Goal: Transaction & Acquisition: Subscribe to service/newsletter

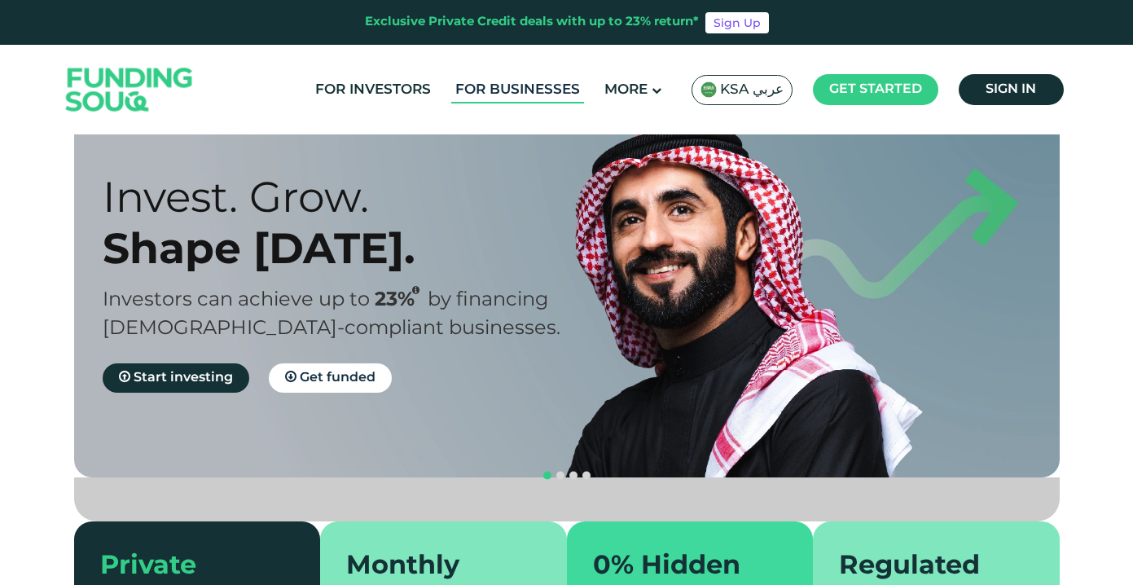
click at [543, 90] on link "For Businesses" at bounding box center [517, 90] width 133 height 27
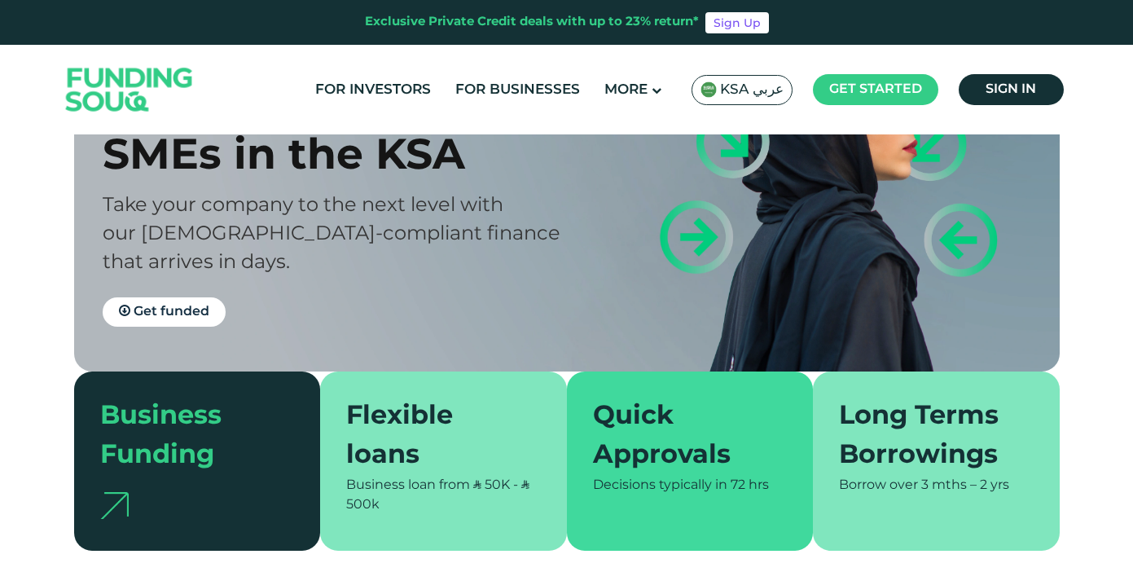
scroll to position [153, 0]
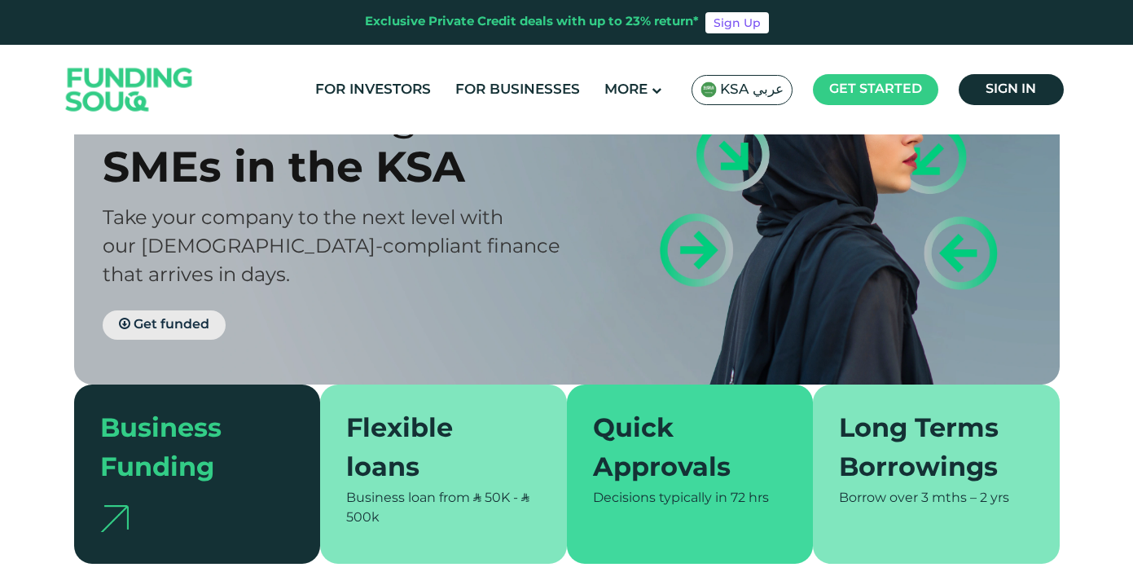
click at [182, 318] on span "Get funded" at bounding box center [172, 324] width 76 height 12
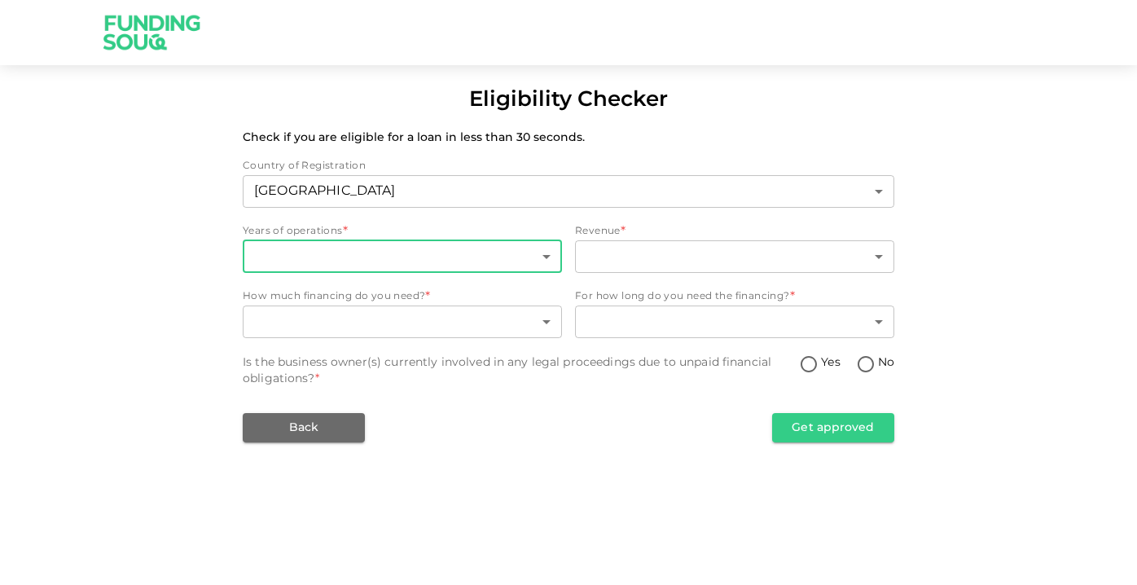
click at [363, 261] on body "Eligibility Checker Check if you are eligible for a loan in less than 30 second…" at bounding box center [568, 292] width 1137 height 585
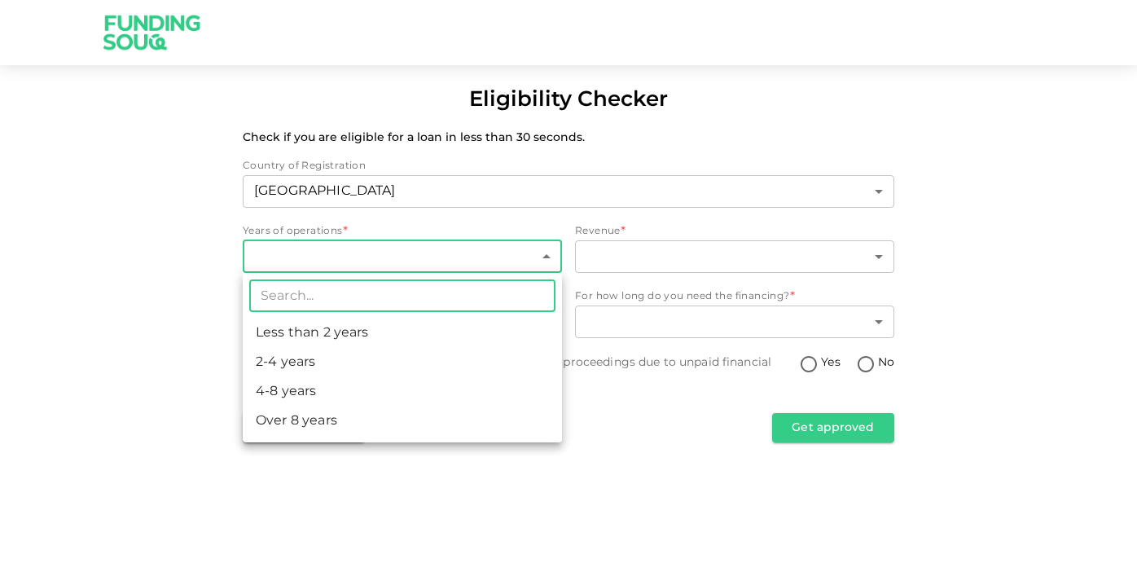
click at [168, 310] on div at bounding box center [568, 292] width 1137 height 585
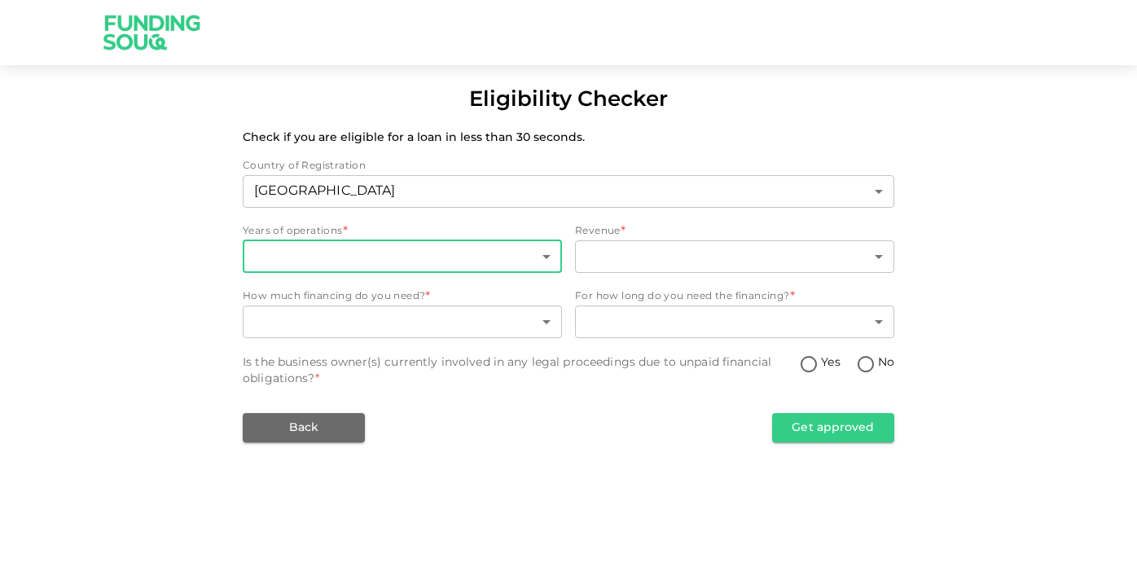
click at [447, 255] on body "Eligibility Checker Check if you are eligible for a loan in less than 30 second…" at bounding box center [568, 292] width 1137 height 585
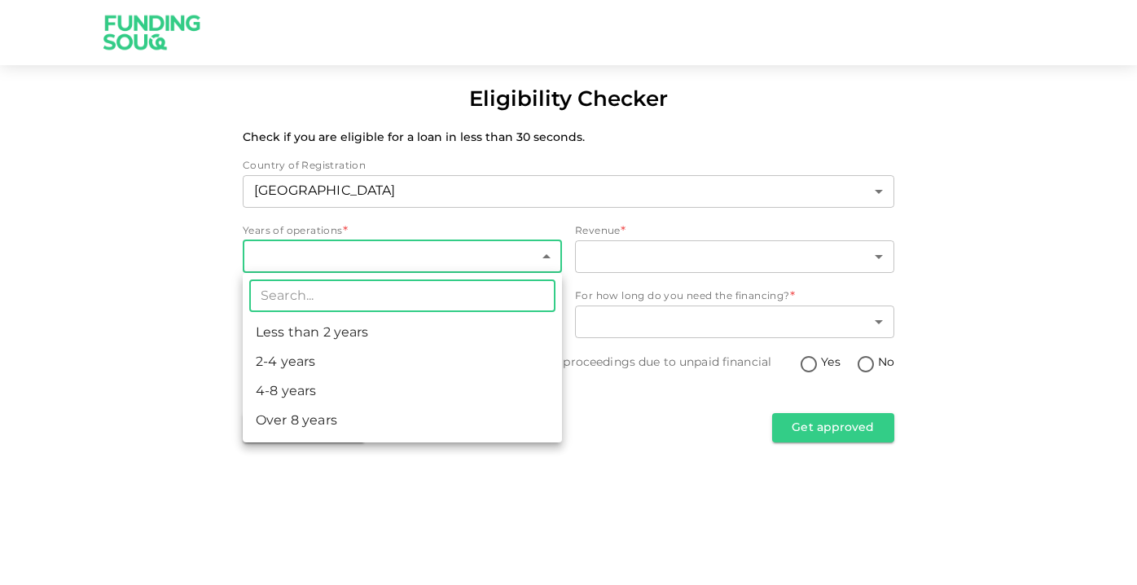
click at [339, 333] on li "Less than 2 years" at bounding box center [402, 332] width 319 height 29
type input "1"
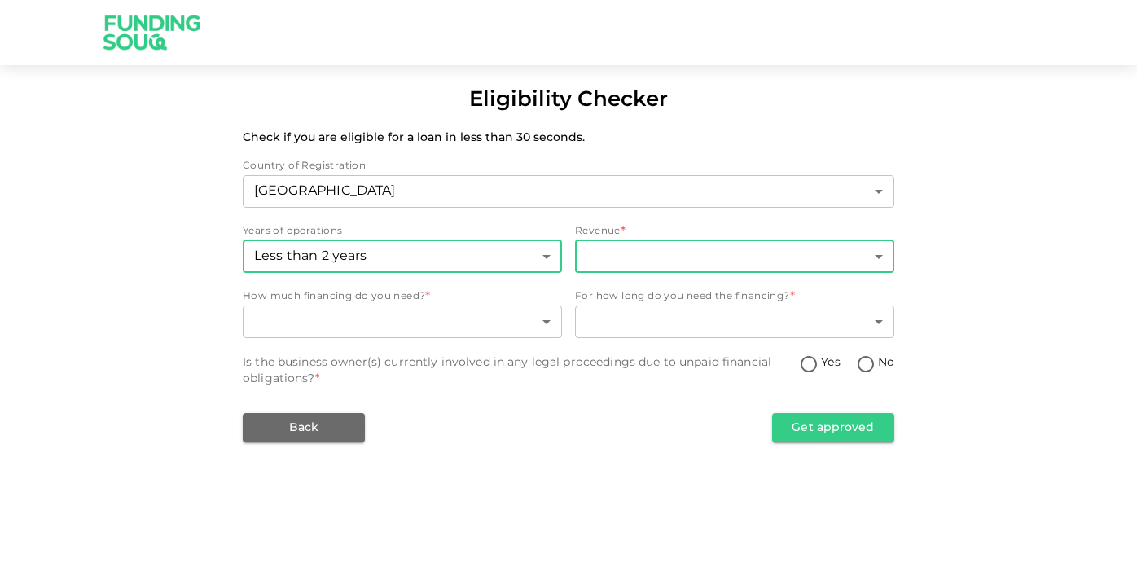
click at [627, 267] on body "Eligibility Checker Check if you are eligible for a loan in less than 30 second…" at bounding box center [568, 292] width 1137 height 585
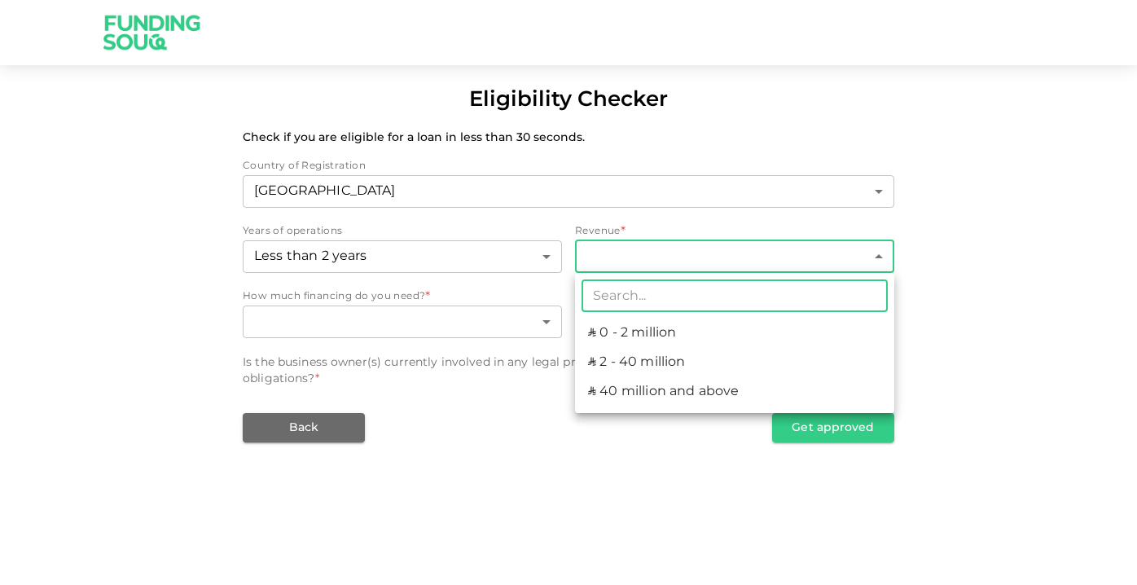
click at [106, 236] on div at bounding box center [568, 292] width 1137 height 585
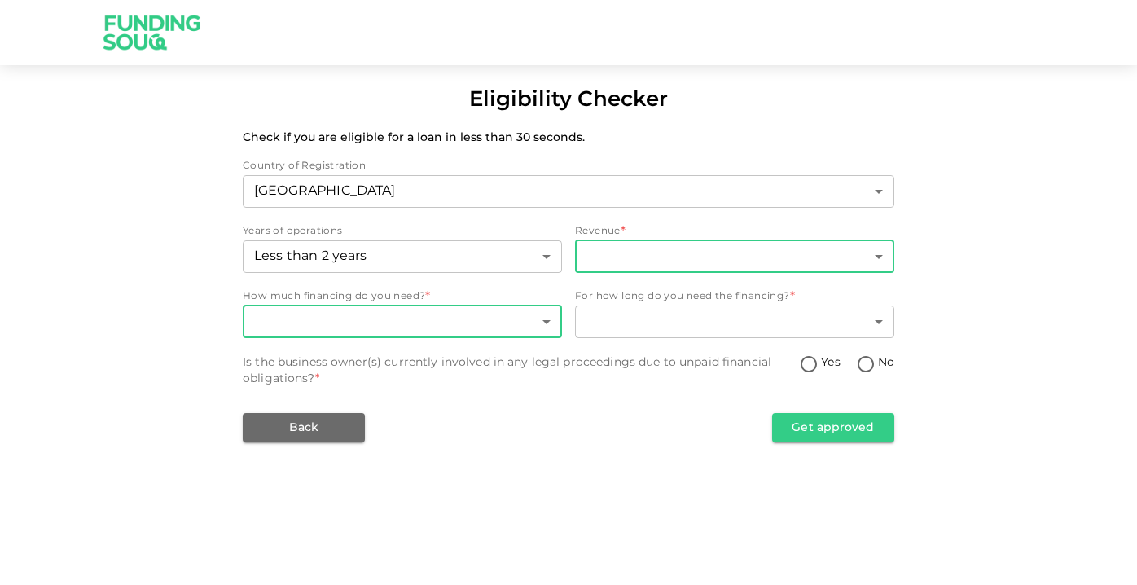
click at [446, 337] on body "Eligibility Checker Check if you are eligible for a loan in less than 30 second…" at bounding box center [568, 292] width 1137 height 585
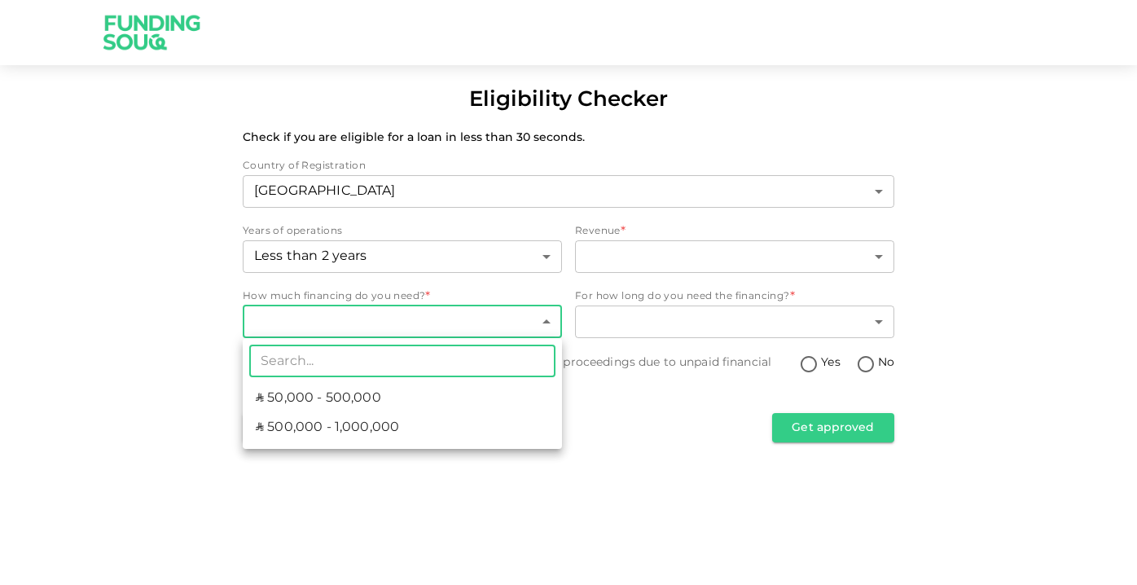
click at [411, 394] on li "ʢ 50,000 - 500,000" at bounding box center [402, 398] width 319 height 29
type input "1"
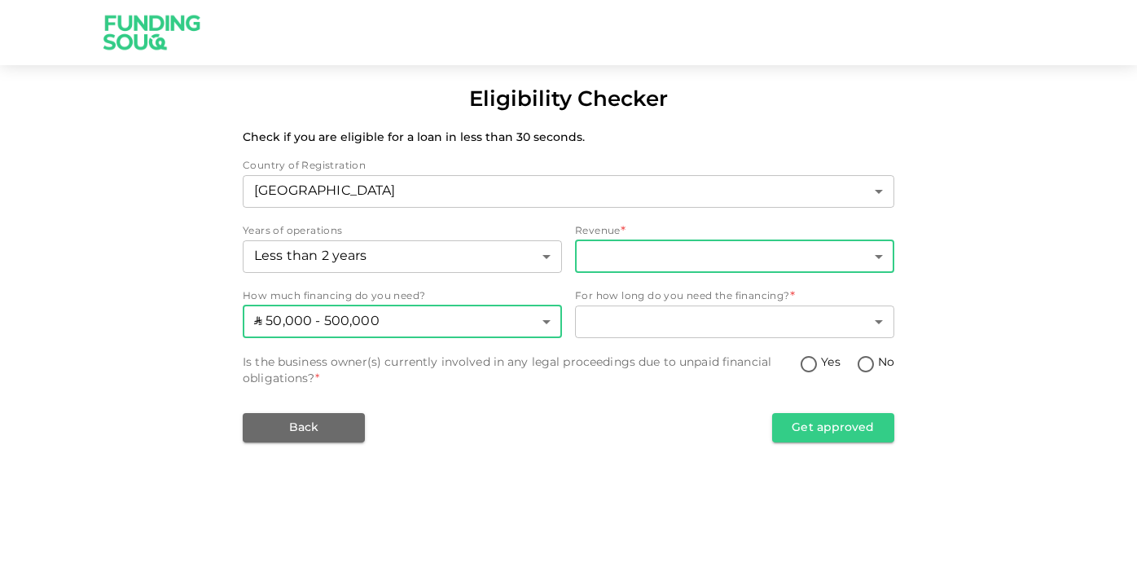
click at [639, 263] on body "Eligibility Checker Check if you are eligible for a loan in less than 30 second…" at bounding box center [568, 292] width 1137 height 585
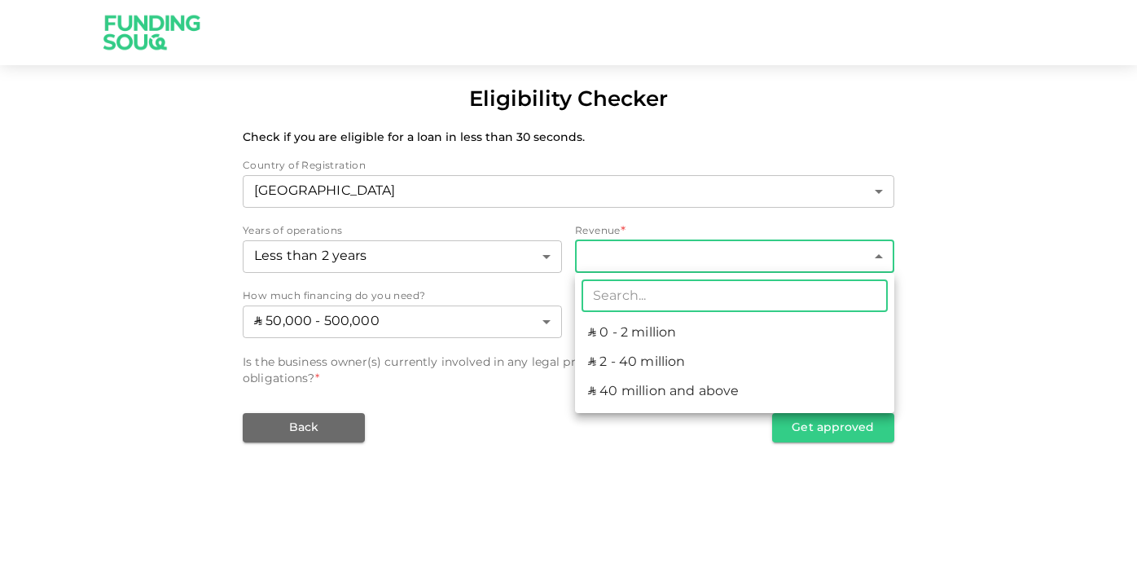
click at [656, 330] on li "ʢ 0 - 2 million" at bounding box center [734, 332] width 319 height 29
type input "1"
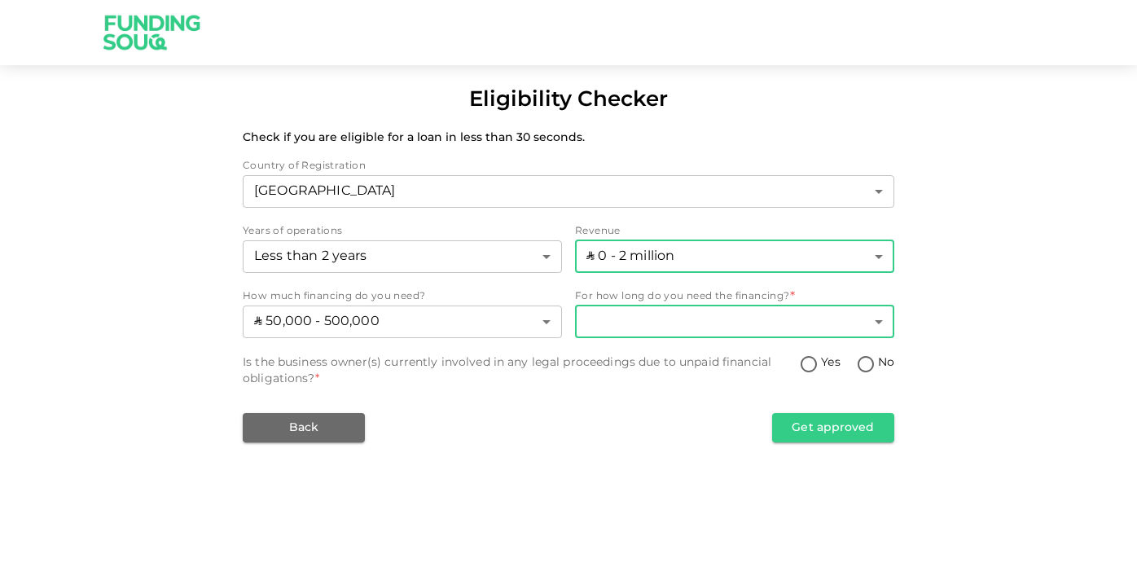
click at [674, 327] on body "Eligibility Checker Check if you are eligible for a loan in less than 30 second…" at bounding box center [568, 292] width 1137 height 585
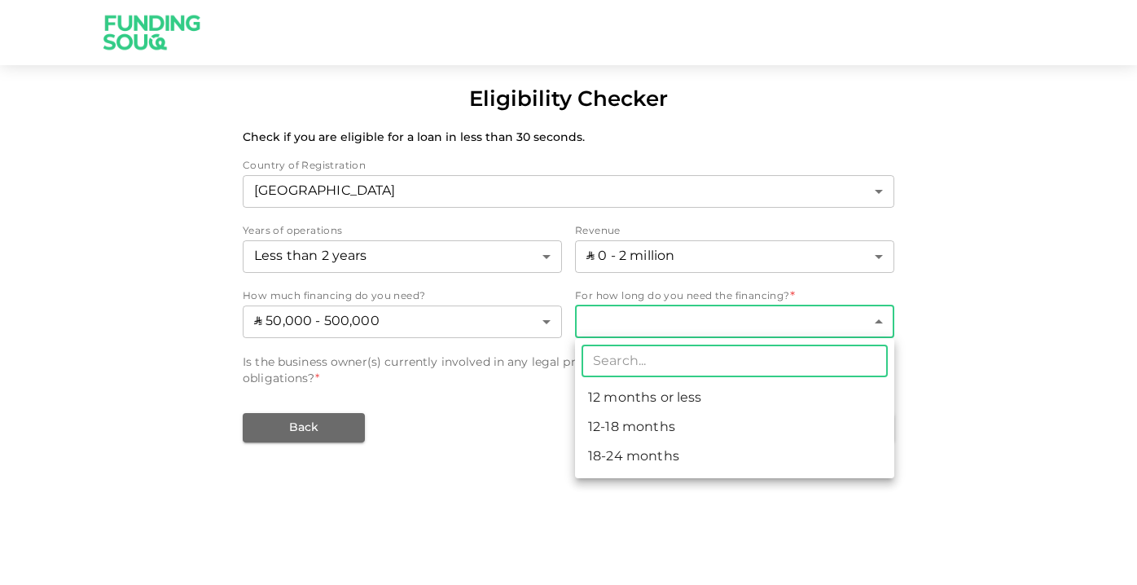
click at [674, 432] on li "12-18 months" at bounding box center [734, 427] width 319 height 29
type input "2"
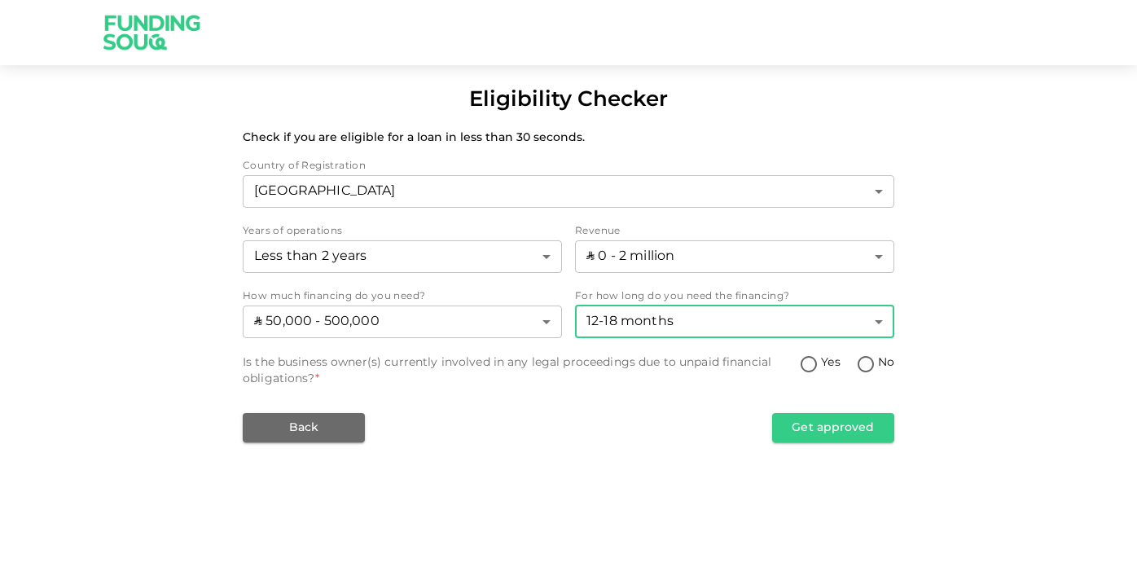
click at [866, 361] on input "No" at bounding box center [865, 365] width 24 height 22
radio input "true"
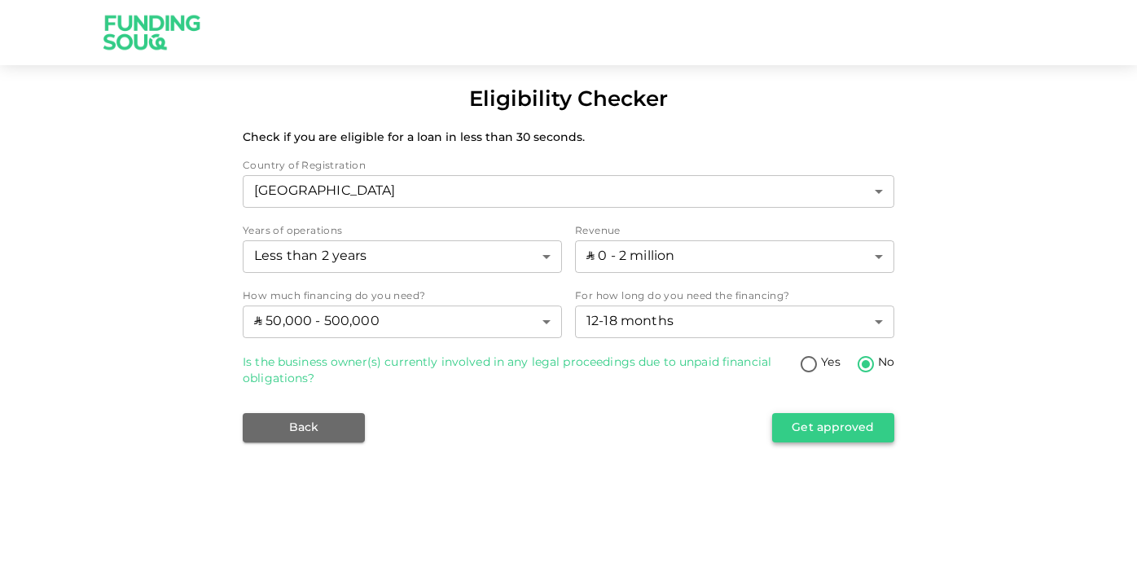
click at [835, 425] on button "Get approved" at bounding box center [833, 427] width 122 height 29
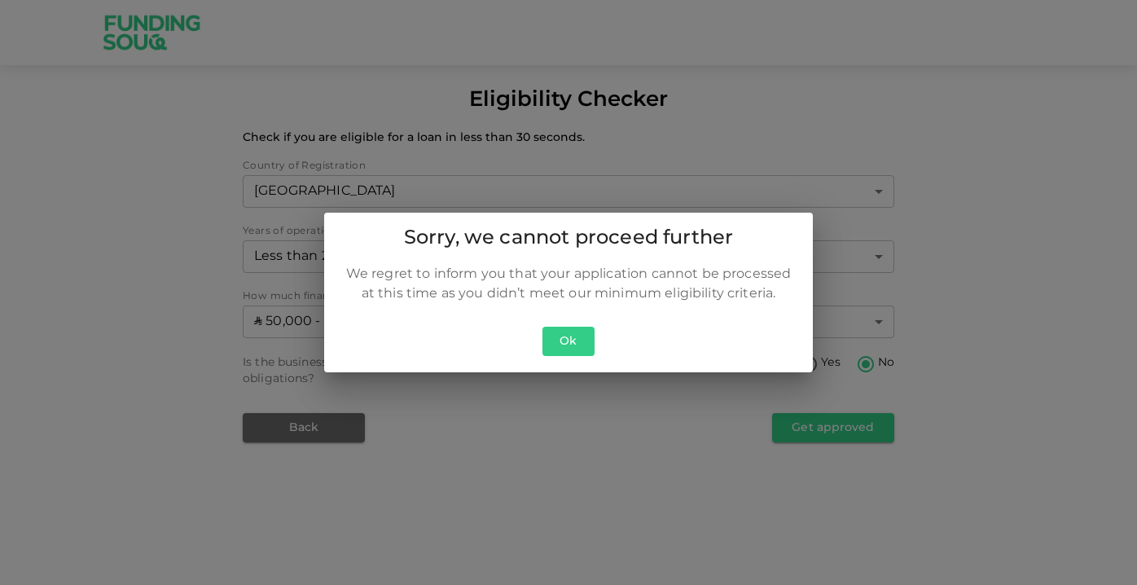
click at [578, 342] on button "Ok" at bounding box center [568, 342] width 52 height 30
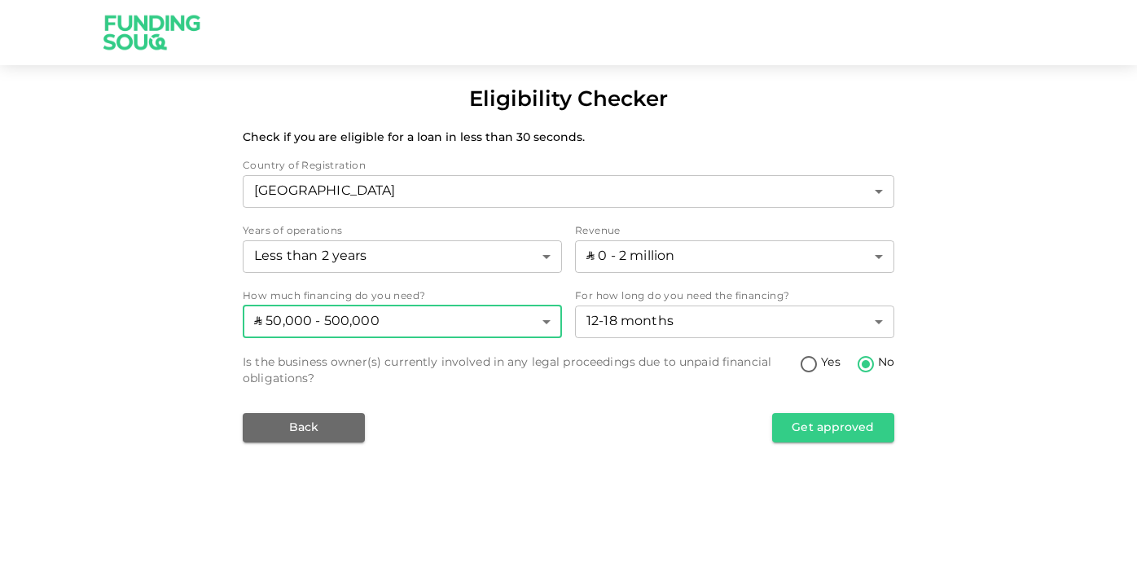
click at [494, 321] on body "Eligibility Checker Check if you are eligible for a loan in less than 30 second…" at bounding box center [568, 292] width 1137 height 585
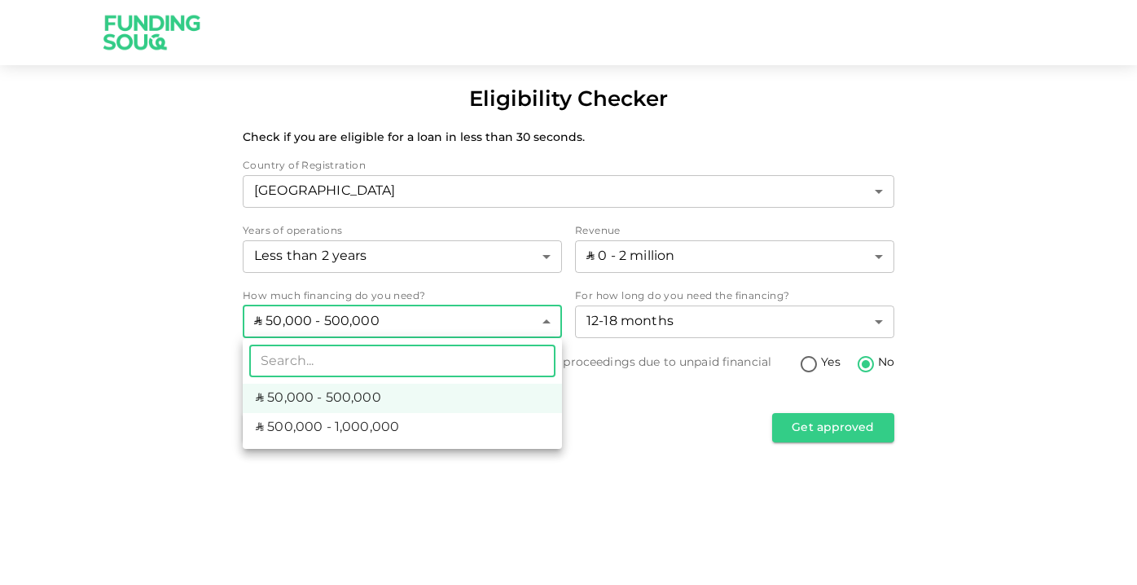
click at [629, 408] on div at bounding box center [568, 292] width 1137 height 585
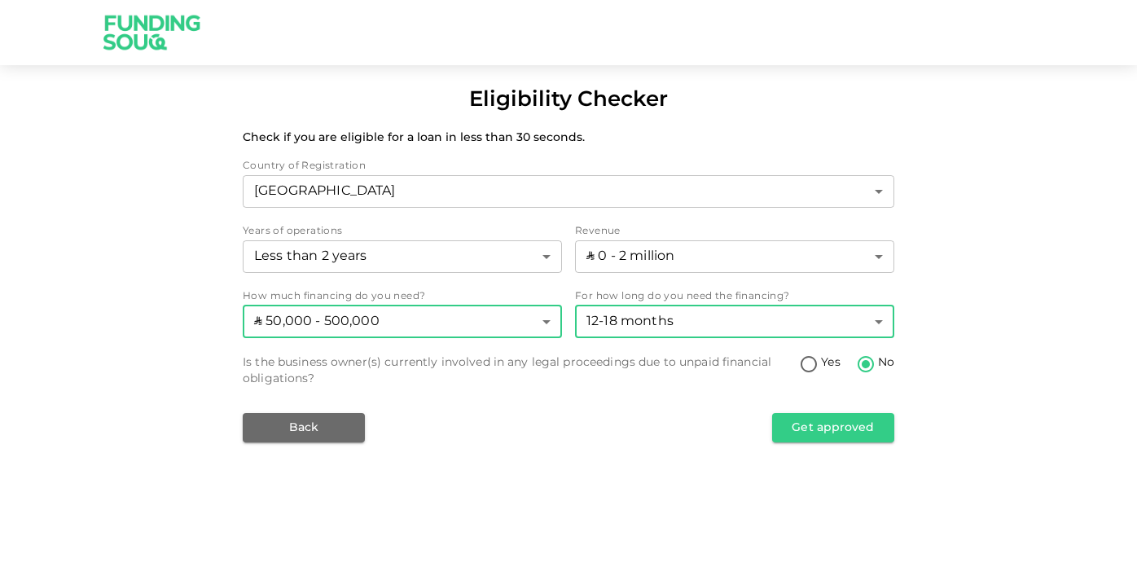
click at [665, 322] on body "Eligibility Checker Check if you are eligible for a loan in less than 30 second…" at bounding box center [568, 292] width 1137 height 585
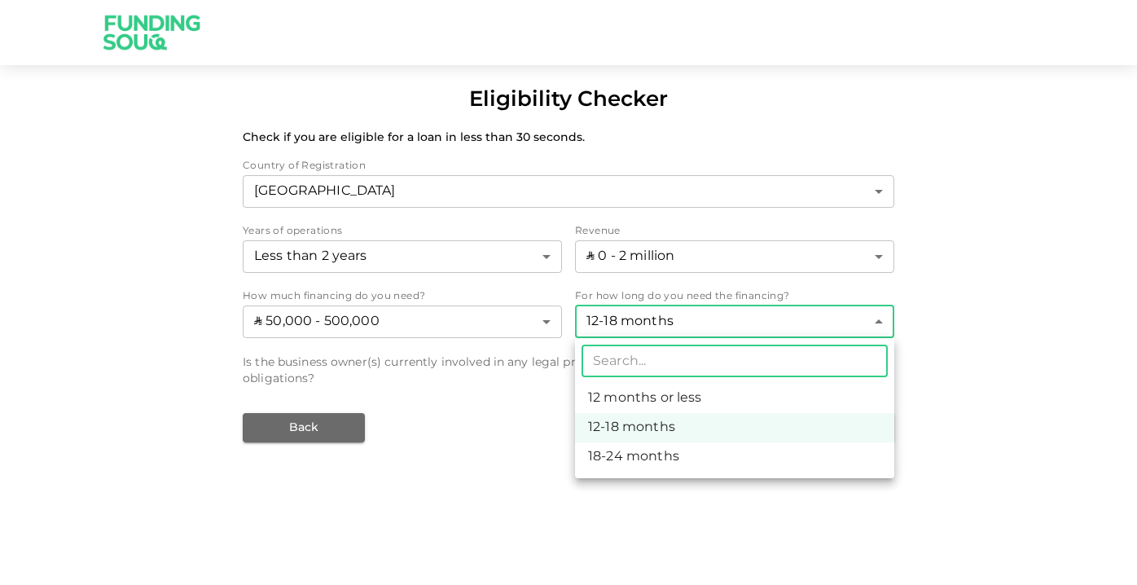
click at [673, 408] on li "12 months or less" at bounding box center [734, 398] width 319 height 29
type input "1"
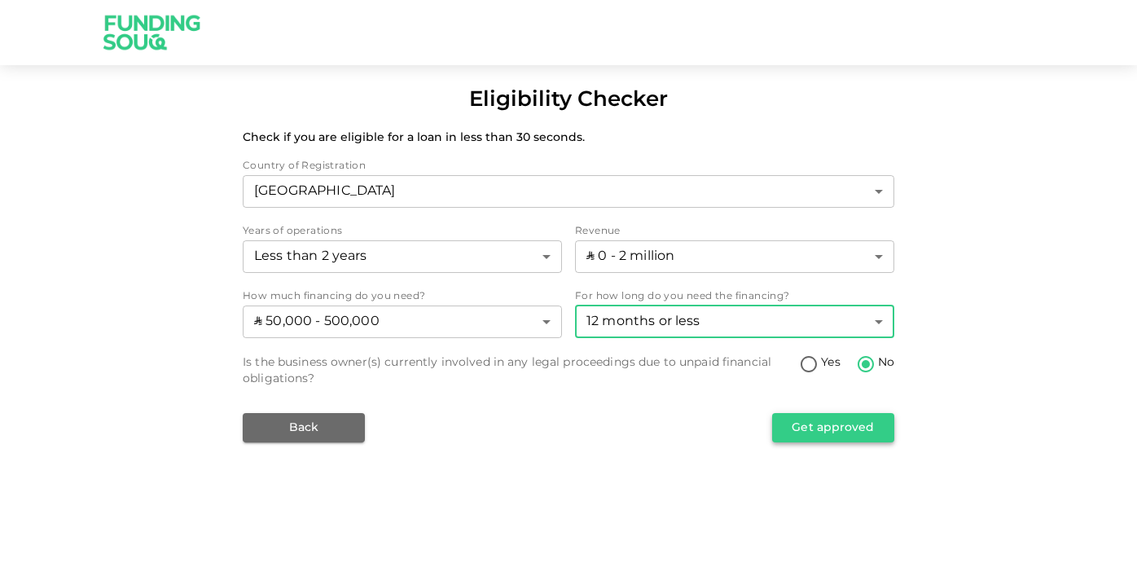
click at [831, 437] on button "Get approved" at bounding box center [833, 427] width 122 height 29
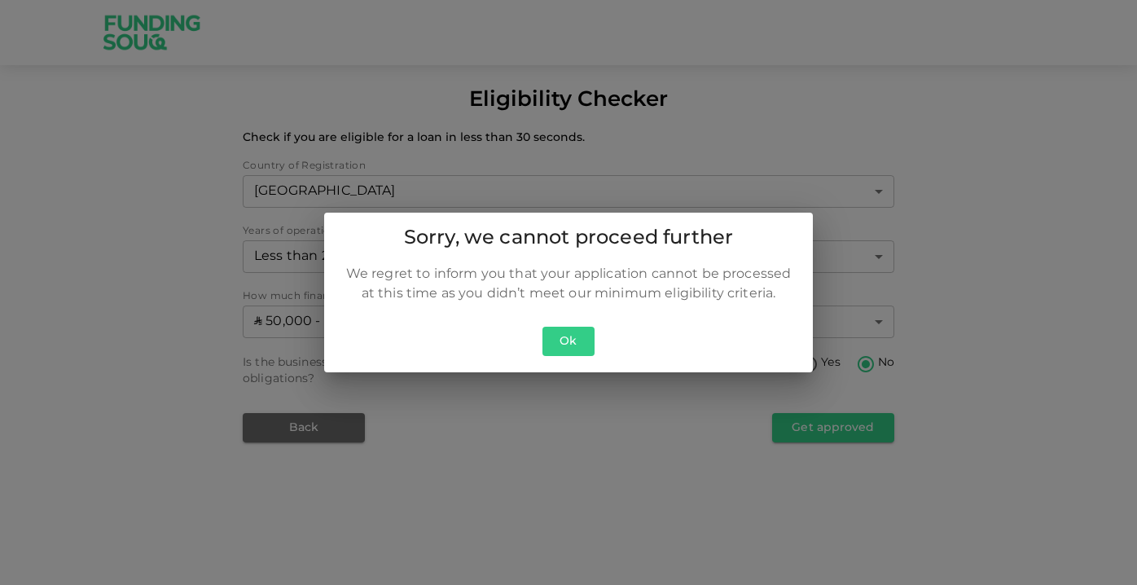
click at [550, 345] on button "Ok" at bounding box center [568, 342] width 52 height 30
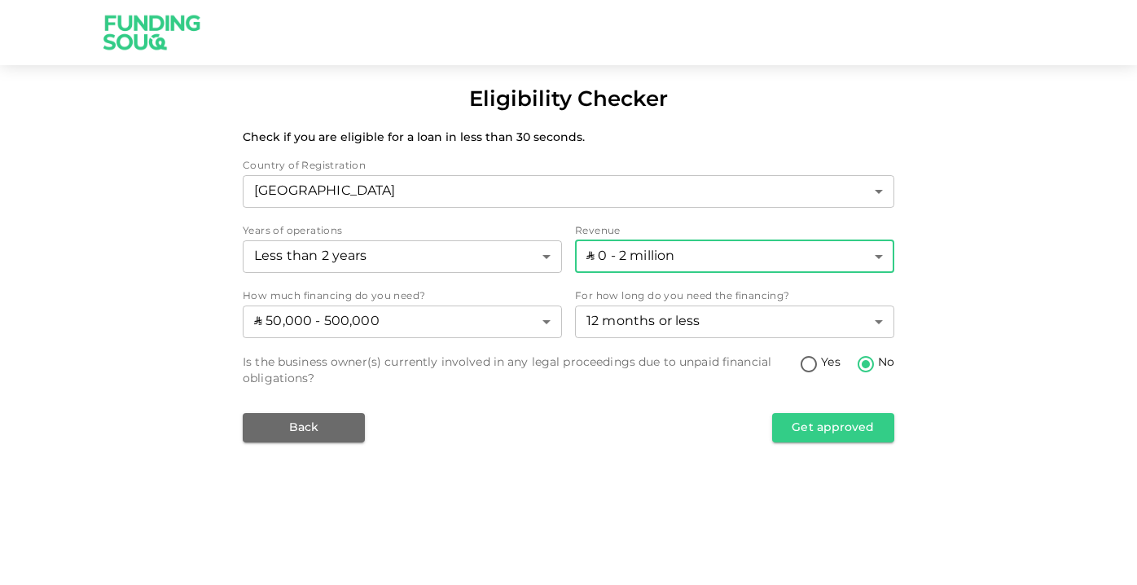
click at [611, 261] on body "Eligibility Checker Check if you are eligible for a loan in less than 30 second…" at bounding box center [568, 292] width 1137 height 585
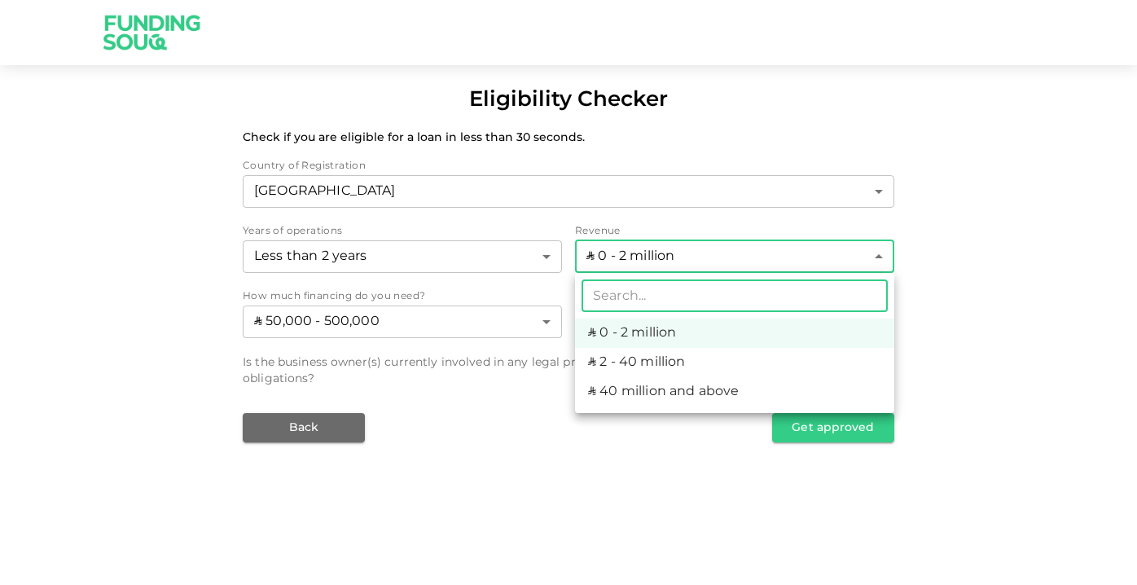
click at [67, 342] on div at bounding box center [568, 292] width 1137 height 585
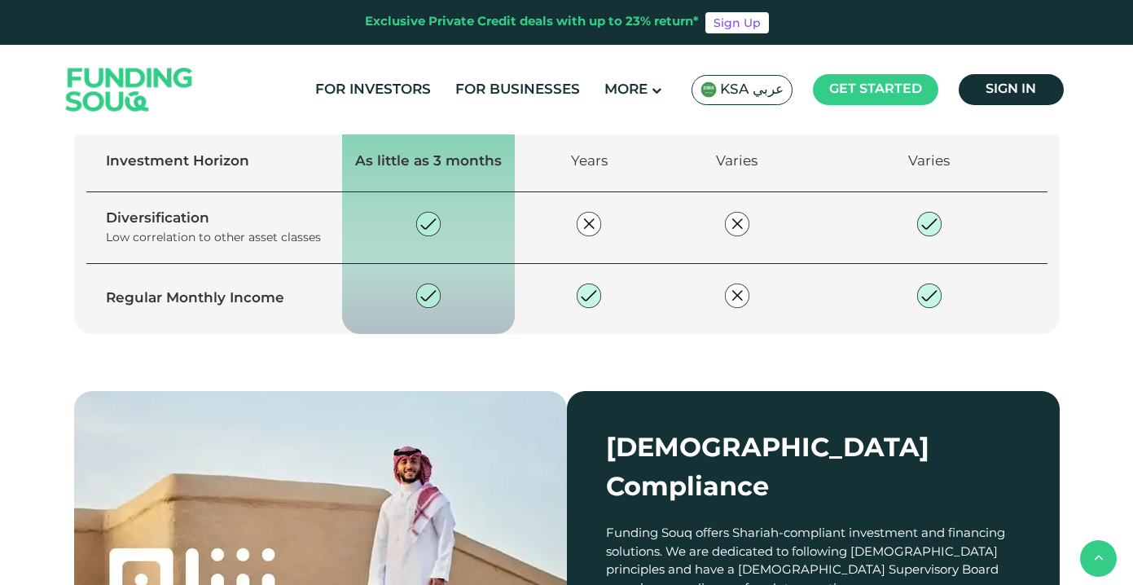
scroll to position [1313, 0]
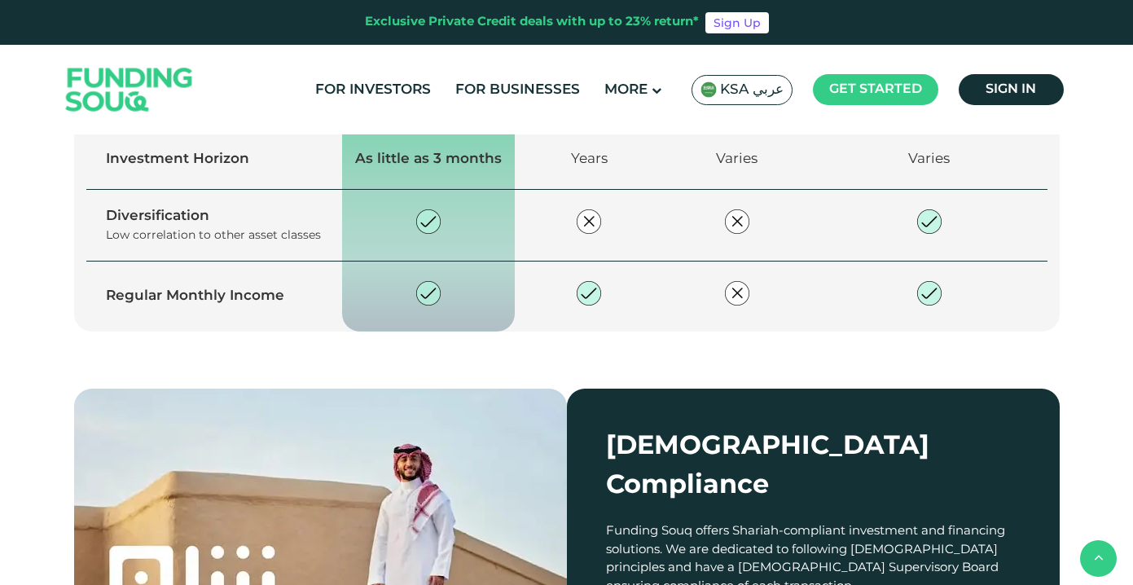
click at [278, 37] on link "Explore our opportunities" at bounding box center [210, 22] width 221 height 29
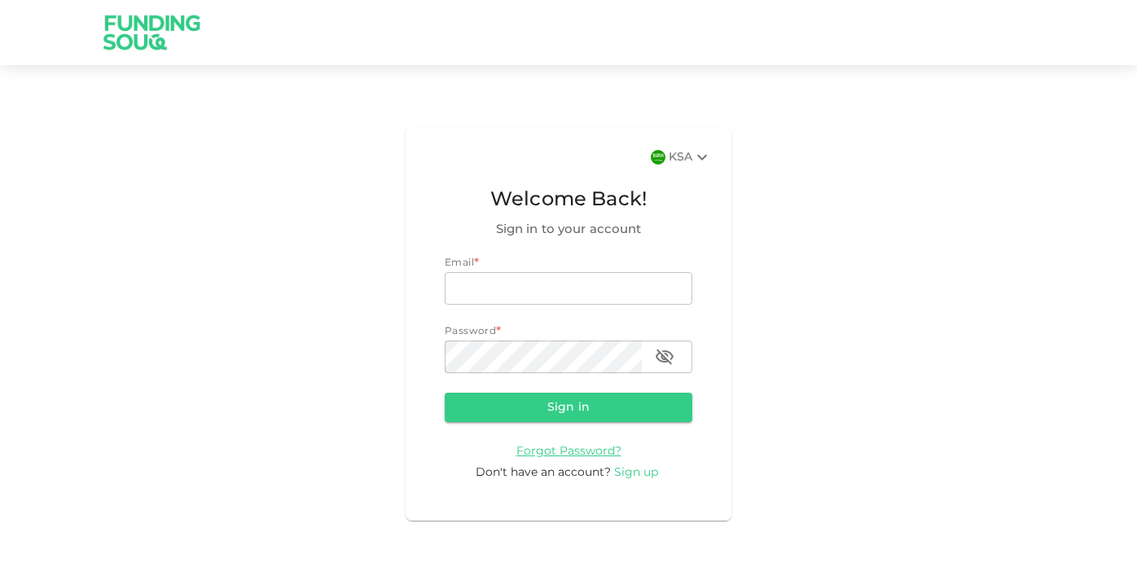
click at [644, 473] on span "Sign up" at bounding box center [636, 472] width 44 height 11
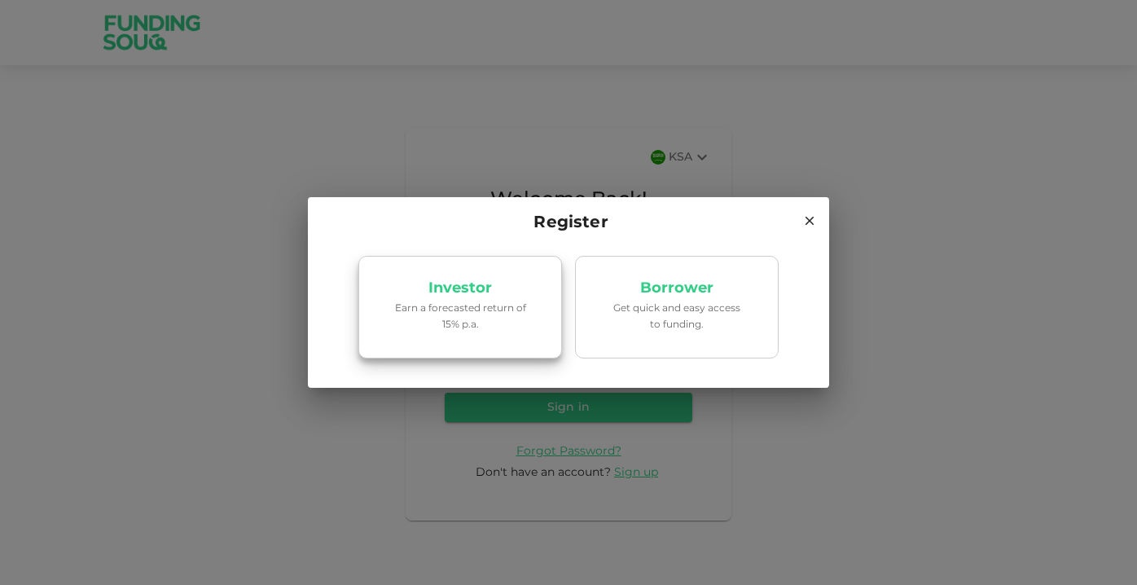
click at [487, 322] on p "Earn a forecasted return of 15% p.a." at bounding box center [460, 316] width 138 height 31
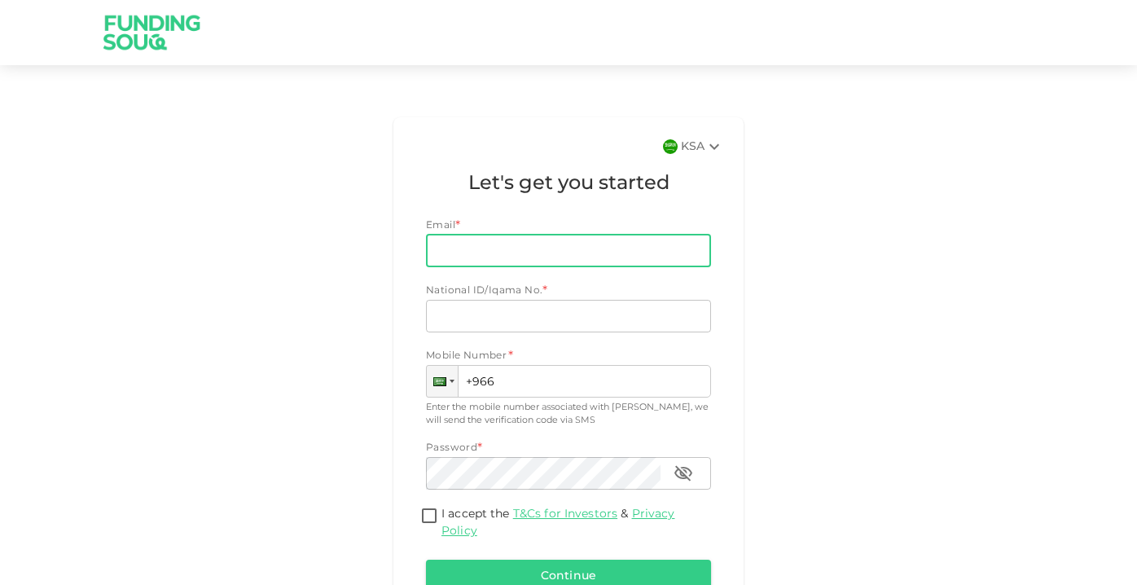
click at [495, 244] on input "Email" at bounding box center [559, 250] width 267 height 33
click at [463, 252] on input "Email" at bounding box center [559, 250] width 267 height 33
type input "[EMAIL_ADDRESS][DOMAIN_NAME]"
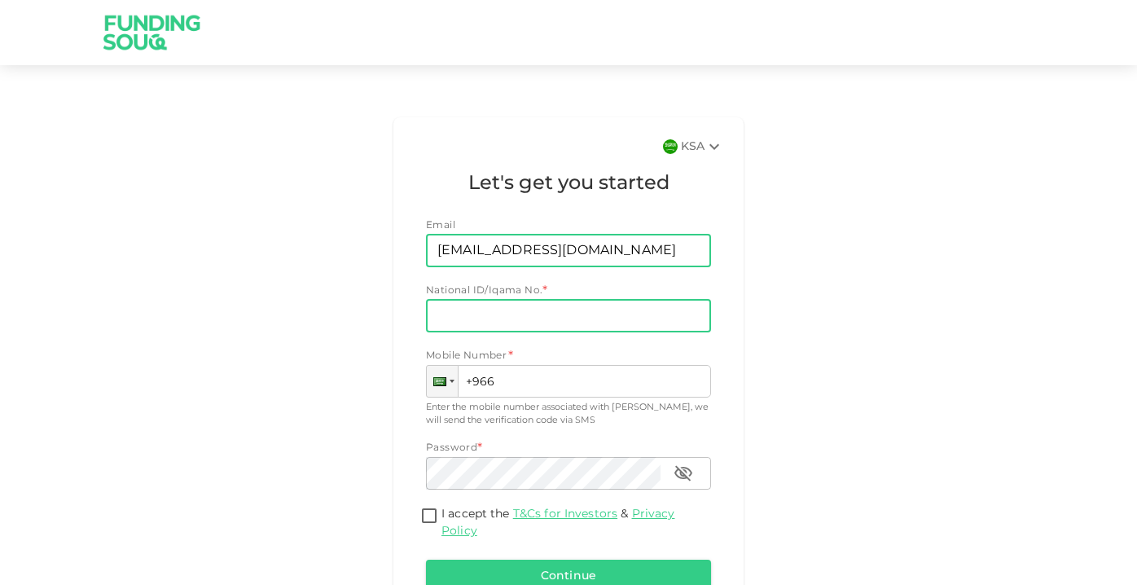
click at [555, 314] on input "National ID/Iqama No." at bounding box center [568, 316] width 285 height 33
type input "2447683398"
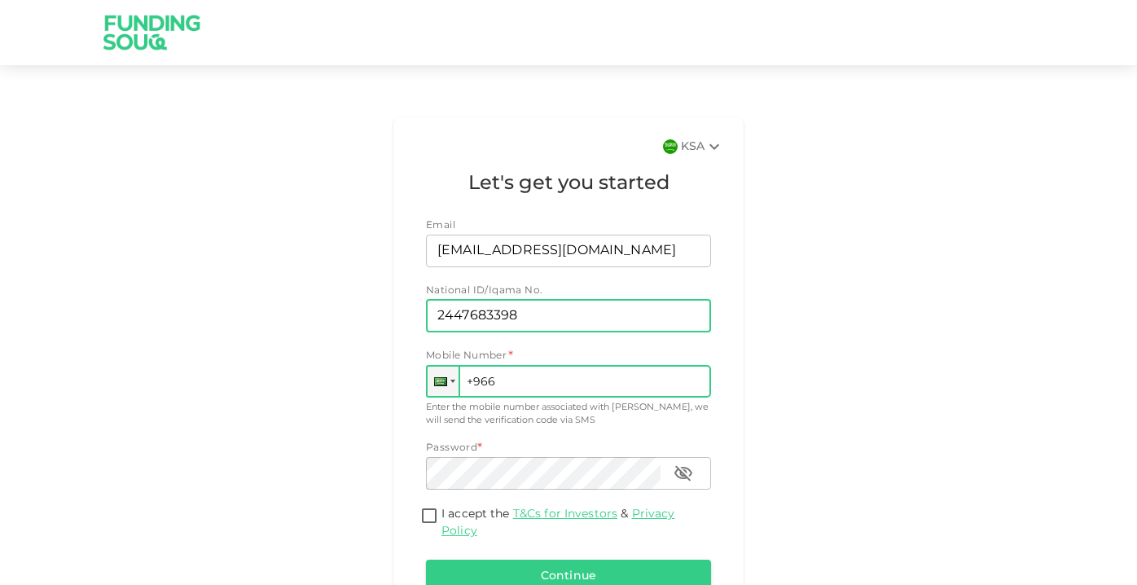
click at [588, 381] on input "+966" at bounding box center [568, 381] width 285 height 33
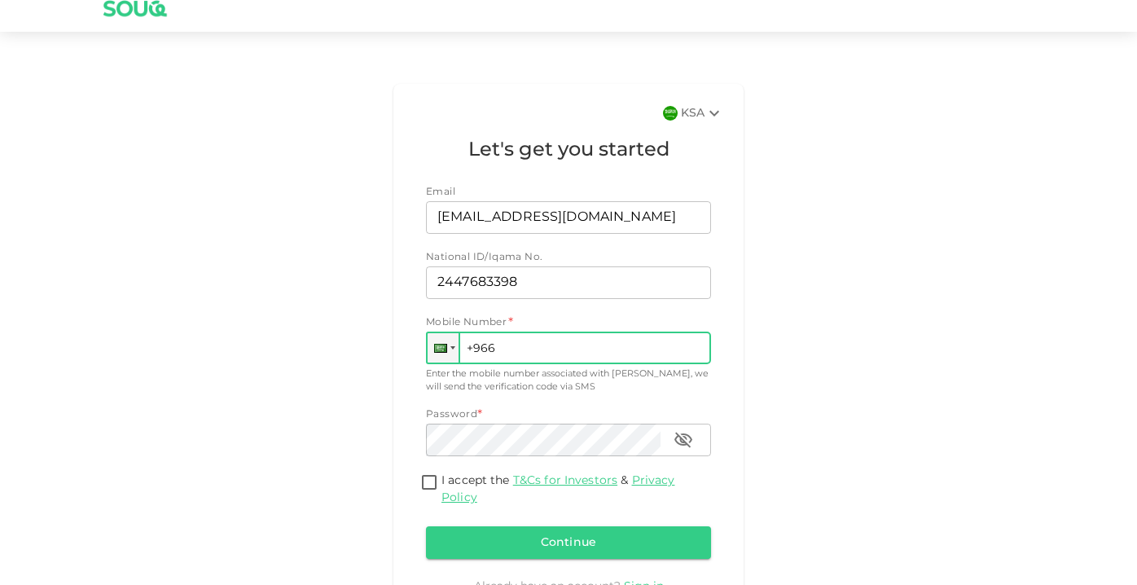
scroll to position [39, 0]
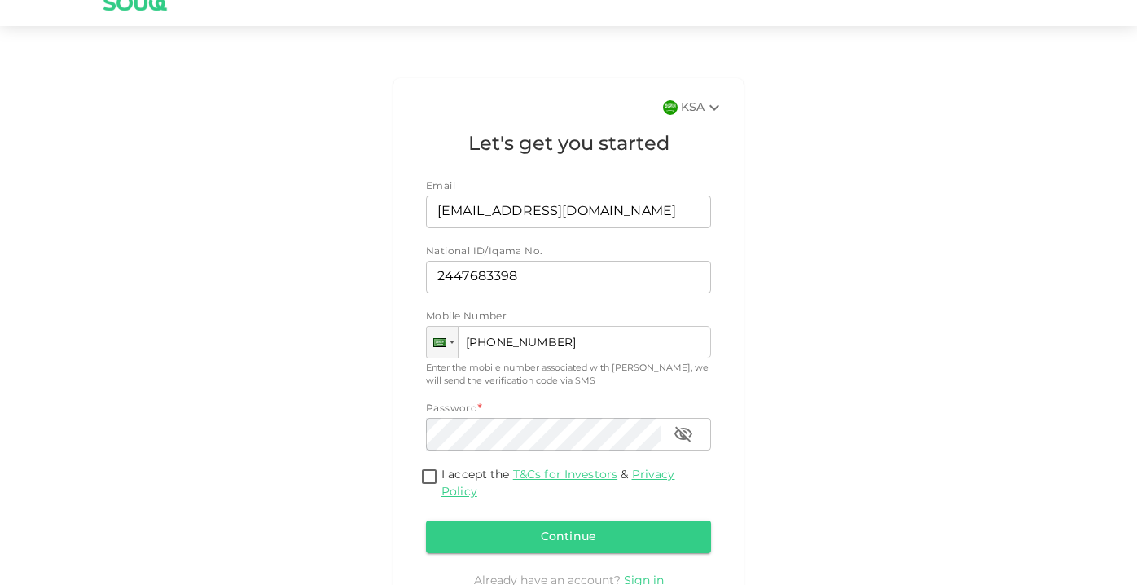
type input "+966 580 416 175"
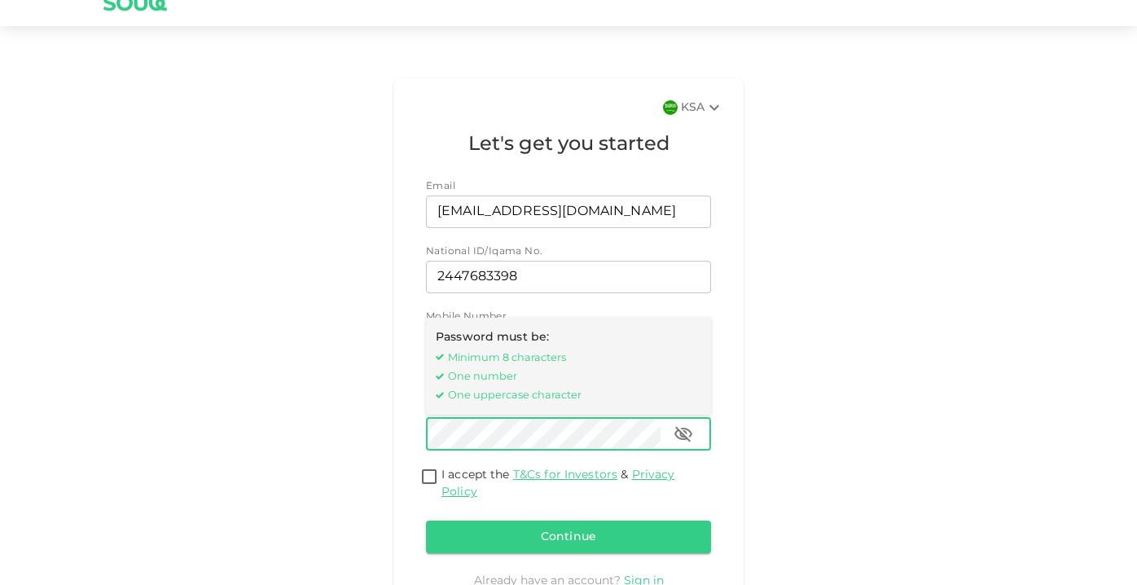
click at [436, 481] on input "I accept the T&Cs for Investors & Privacy Policy" at bounding box center [429, 478] width 24 height 22
checkbox input "true"
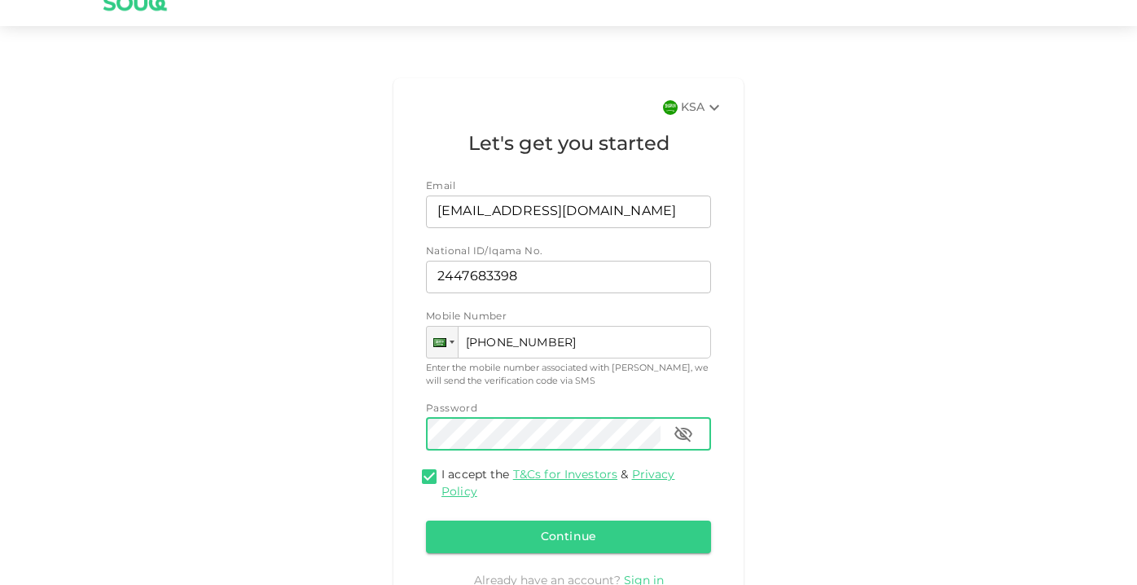
click at [688, 437] on icon "button" at bounding box center [683, 434] width 20 height 20
click at [603, 542] on button "Continue" at bounding box center [568, 536] width 285 height 33
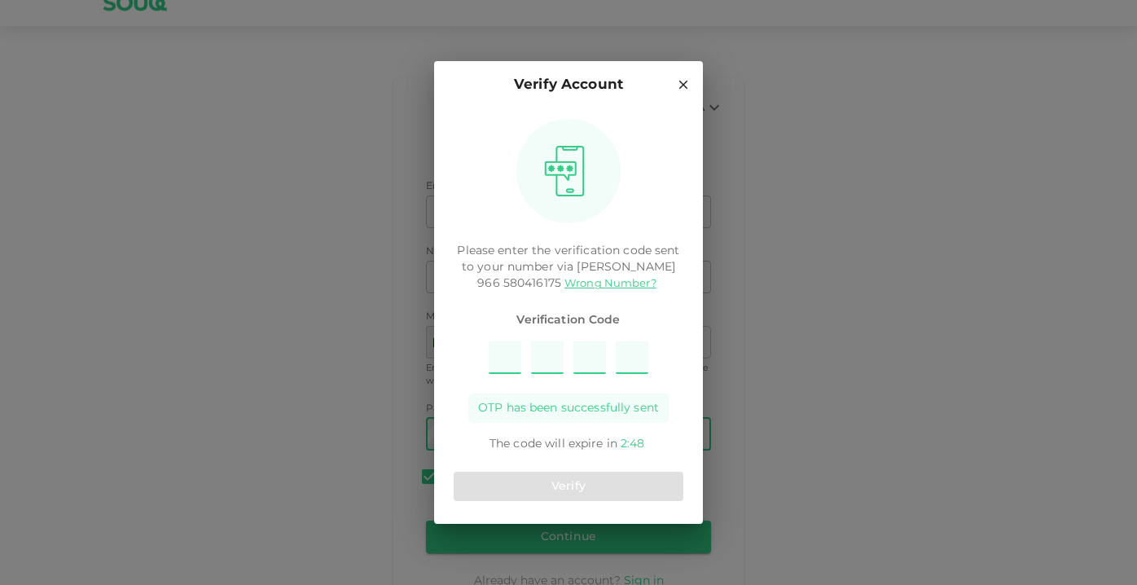
type input "4"
type input "2"
type input "5"
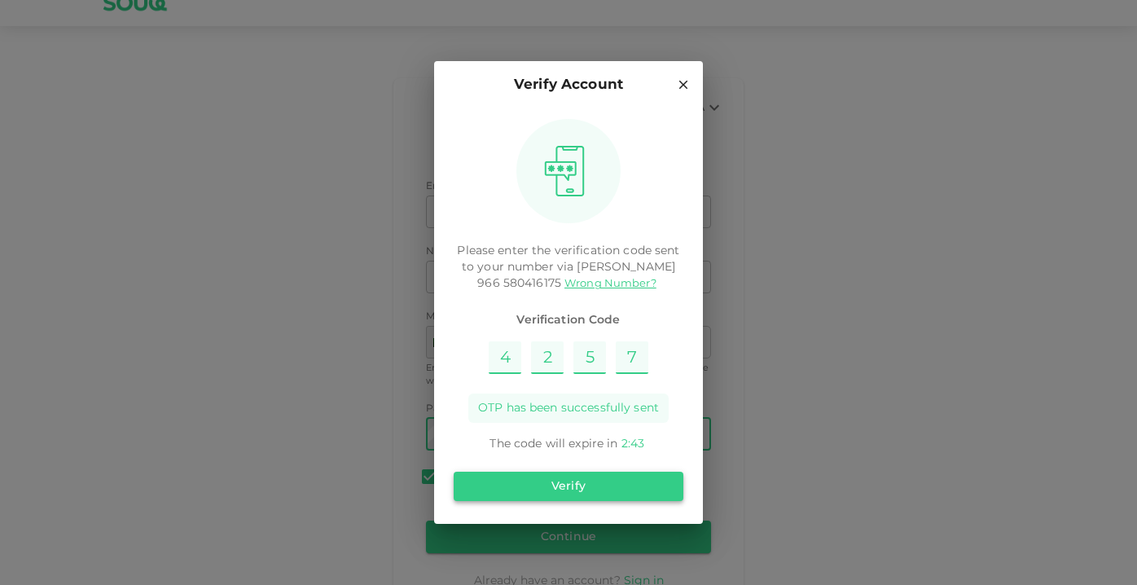
type input "7"
click at [543, 473] on button "Verify" at bounding box center [569, 485] width 230 height 29
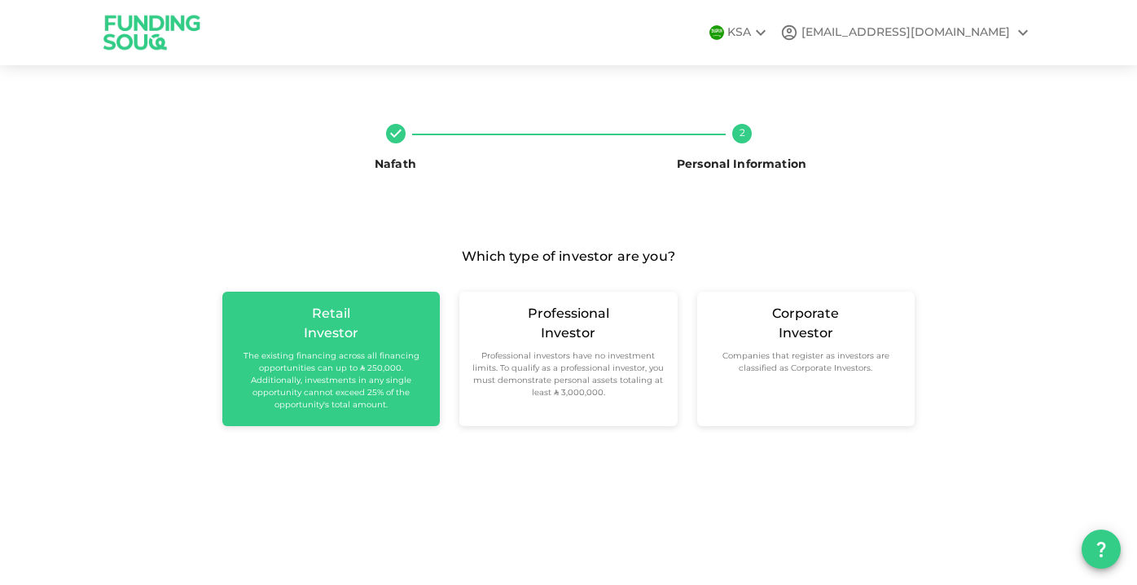
click at [311, 393] on small "The existing financing across all financing opportunities can up to ʢ 250,000. …" at bounding box center [330, 380] width 191 height 61
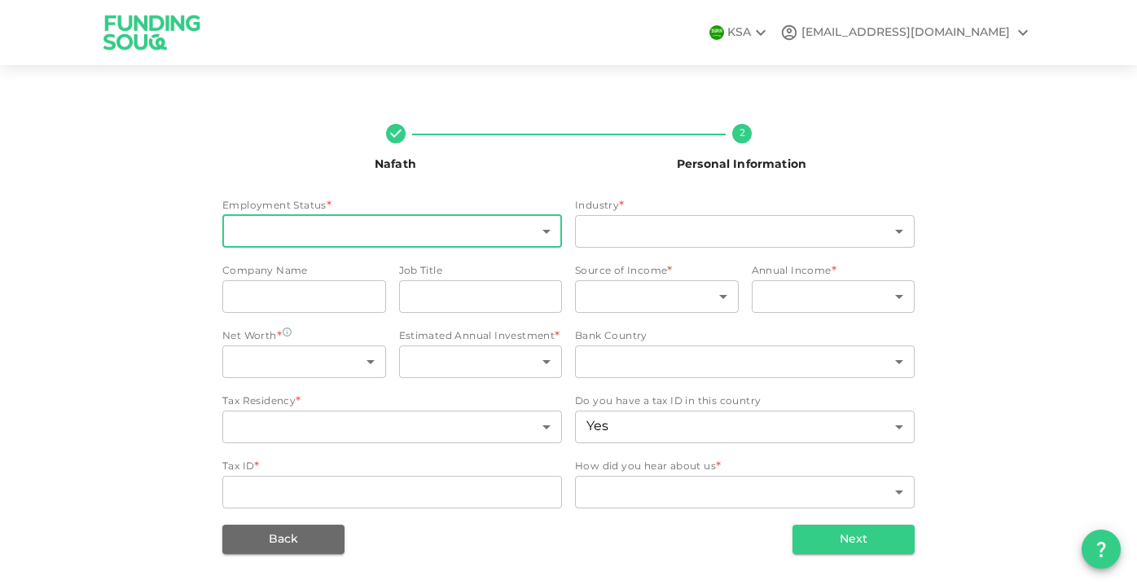
click at [462, 229] on body "KSA broadnettv@gmail.com Nafath 2 Personal Information Employment Status * ​ ​ …" at bounding box center [568, 292] width 1137 height 585
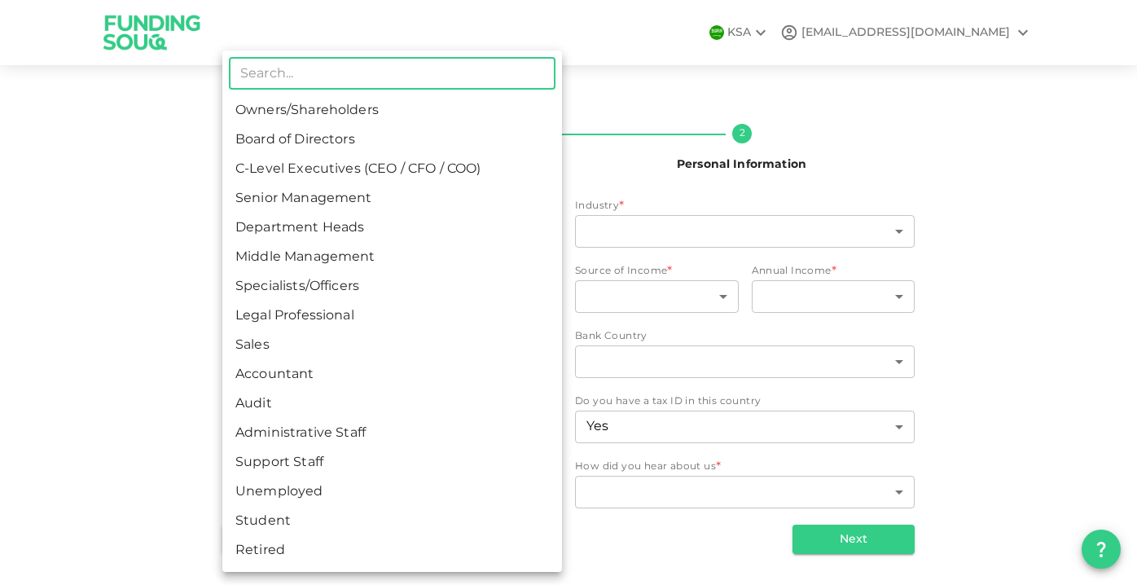
click at [943, 181] on div at bounding box center [568, 292] width 1137 height 585
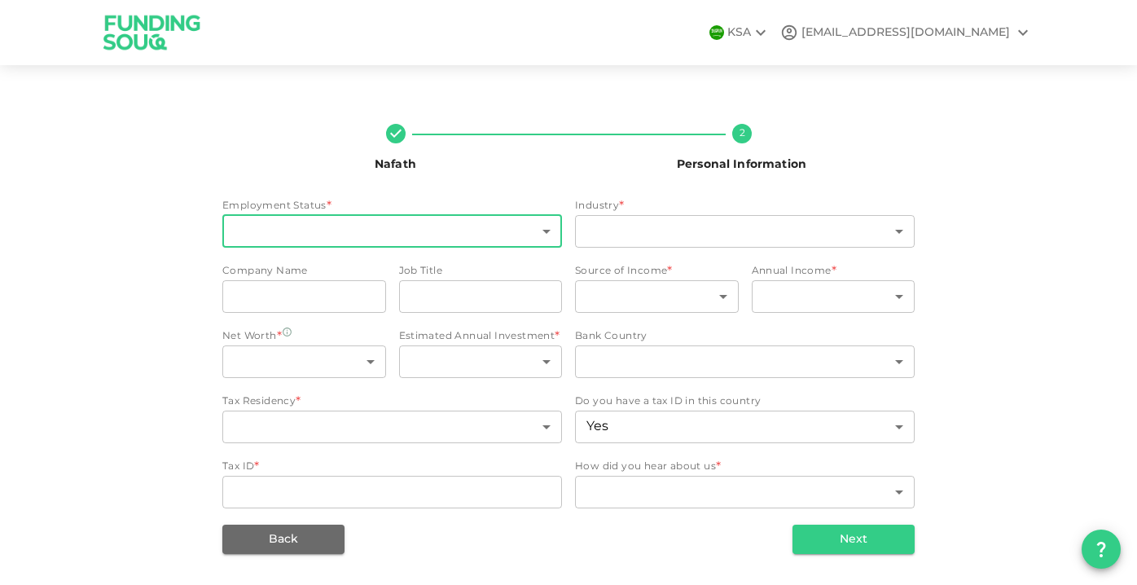
click at [406, 220] on body "KSA broadnettv@gmail.com Nafath 2 Personal Information Employment Status * ​ ​ …" at bounding box center [568, 292] width 1137 height 585
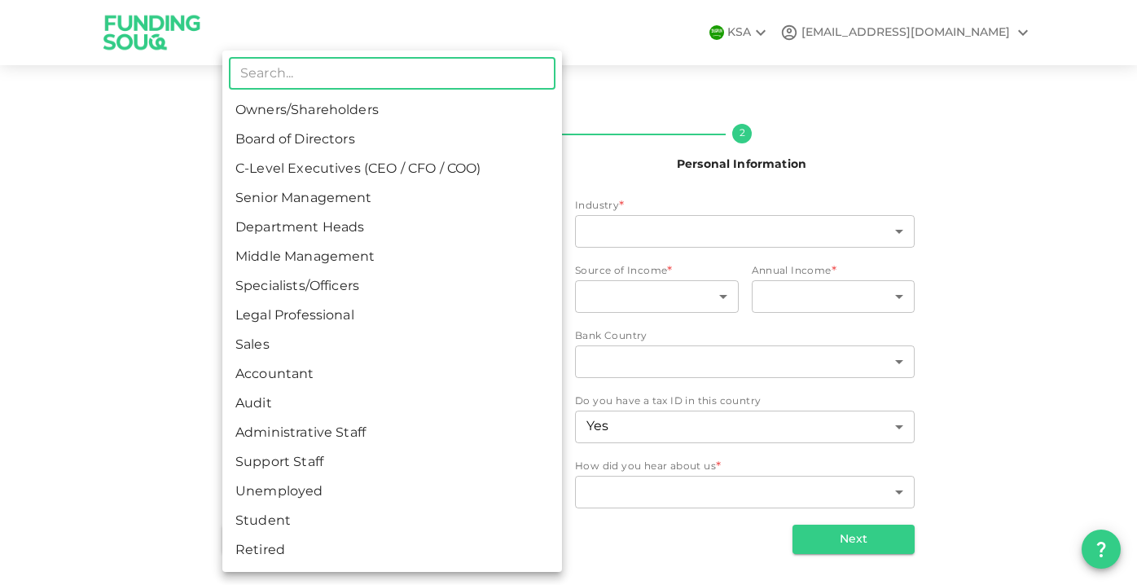
click at [387, 293] on li "Specialists/Officers" at bounding box center [392, 286] width 340 height 29
type input "7"
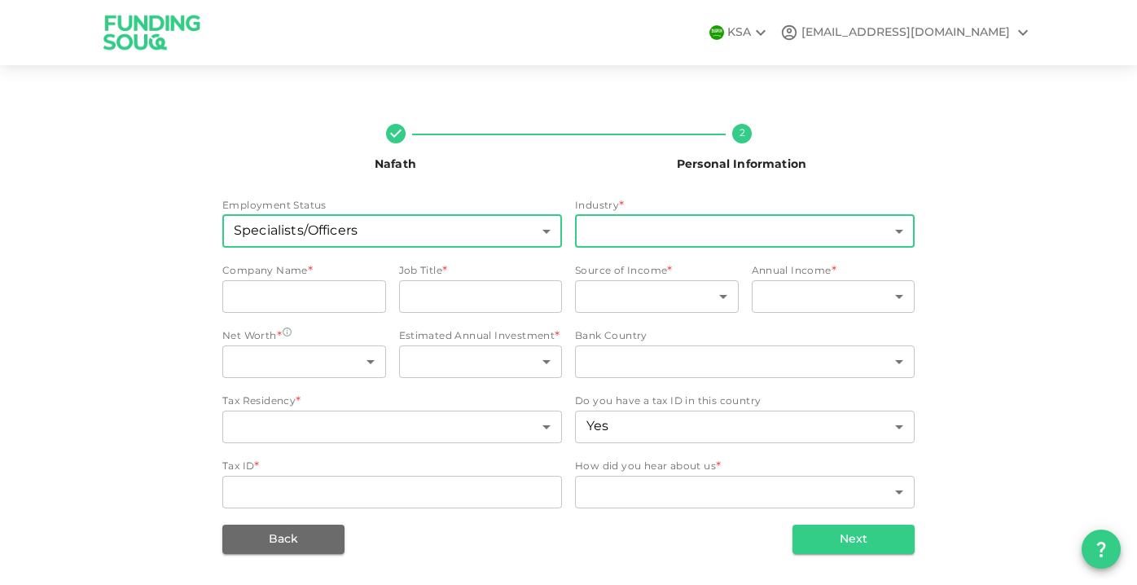
click at [678, 239] on body "KSA broadnettv@gmail.com Nafath 2 Personal Information Employment Status Specia…" at bounding box center [568, 292] width 1137 height 585
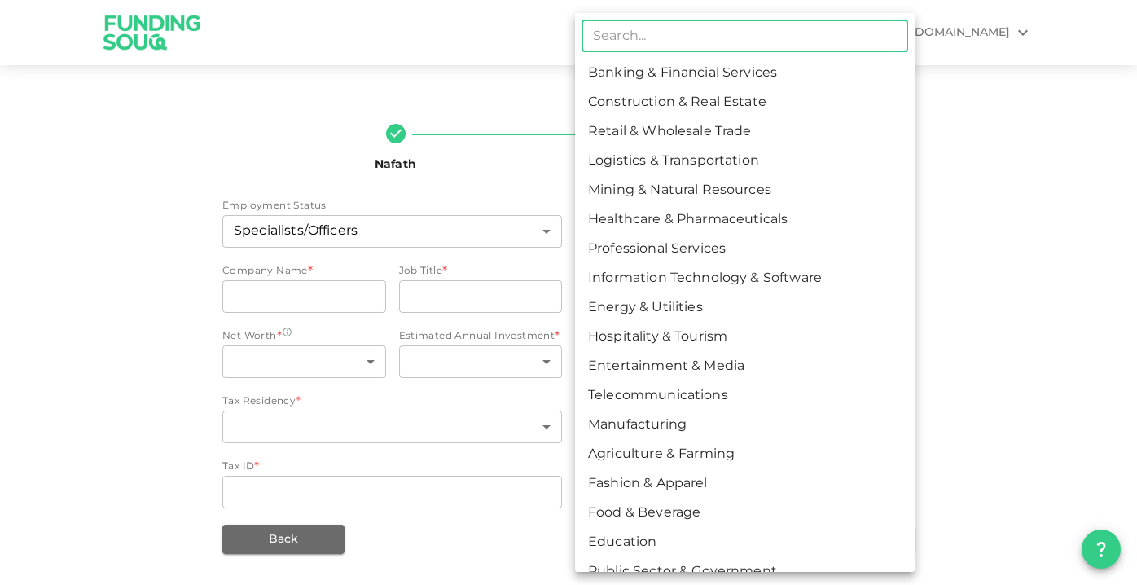
click at [731, 280] on li "Information Technology & Software" at bounding box center [745, 278] width 340 height 29
type input "8"
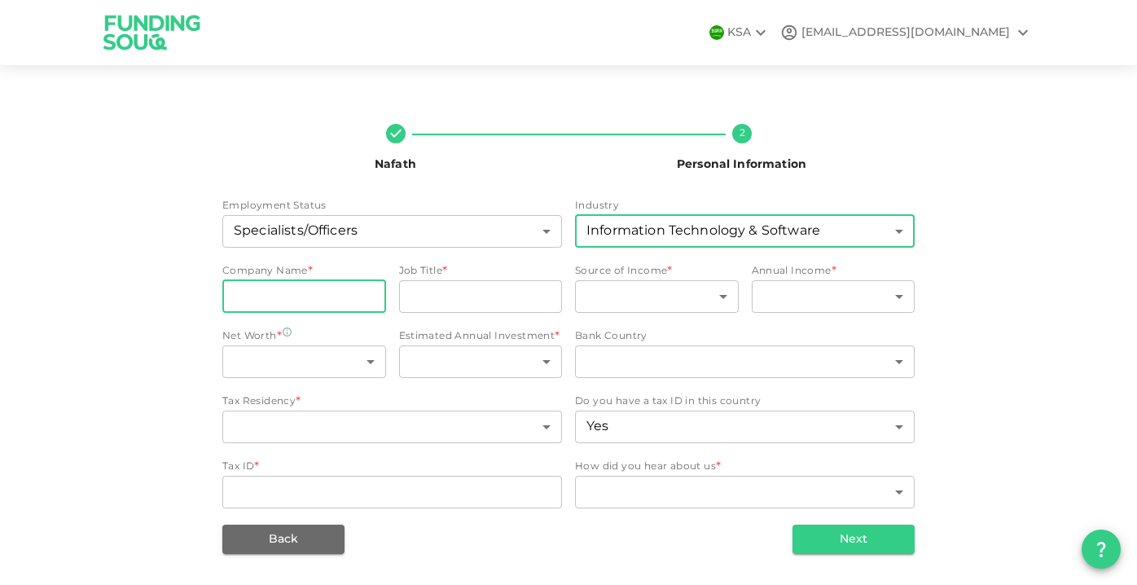
click at [332, 312] on input "companyName" at bounding box center [304, 296] width 164 height 33
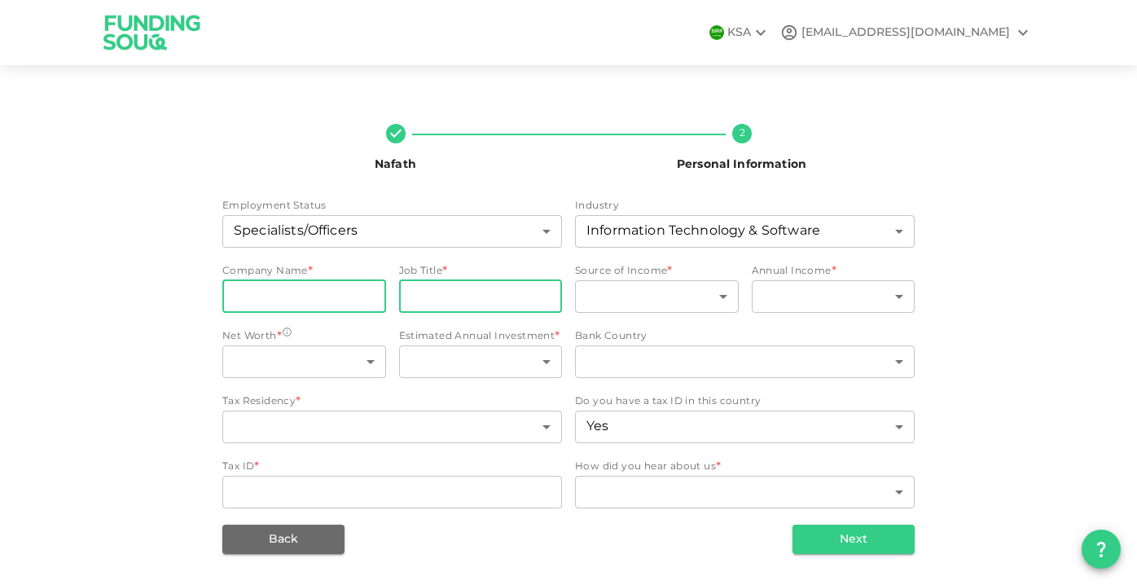
click at [442, 294] on input "jobTitle" at bounding box center [481, 296] width 164 height 33
type input "application develper"
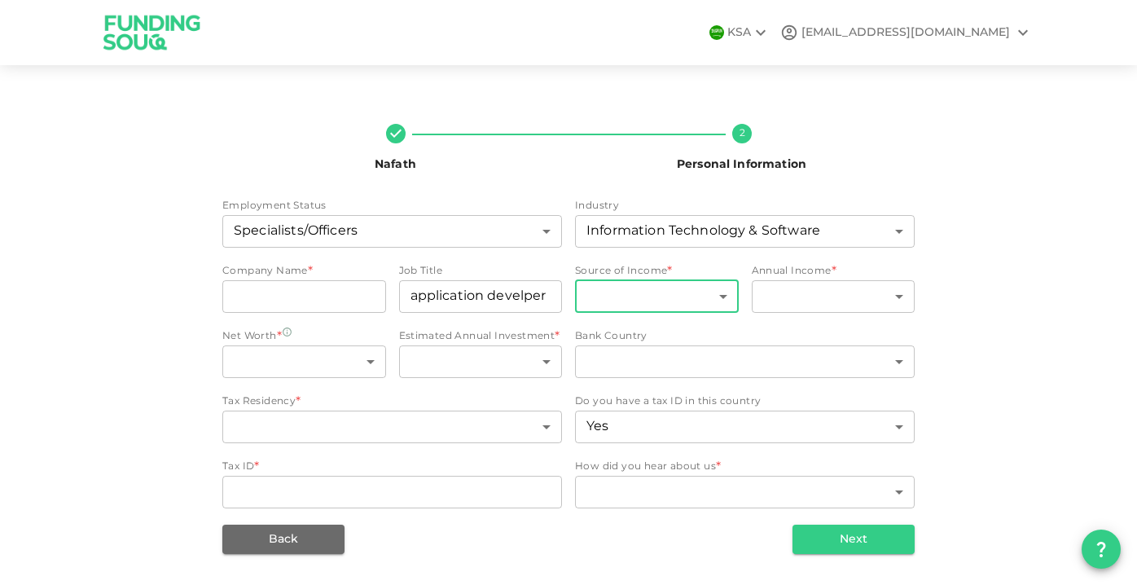
click at [658, 289] on body "KSA broadnettv@gmail.com Nafath 2 Personal Information Employment Status Specia…" at bounding box center [568, 292] width 1137 height 585
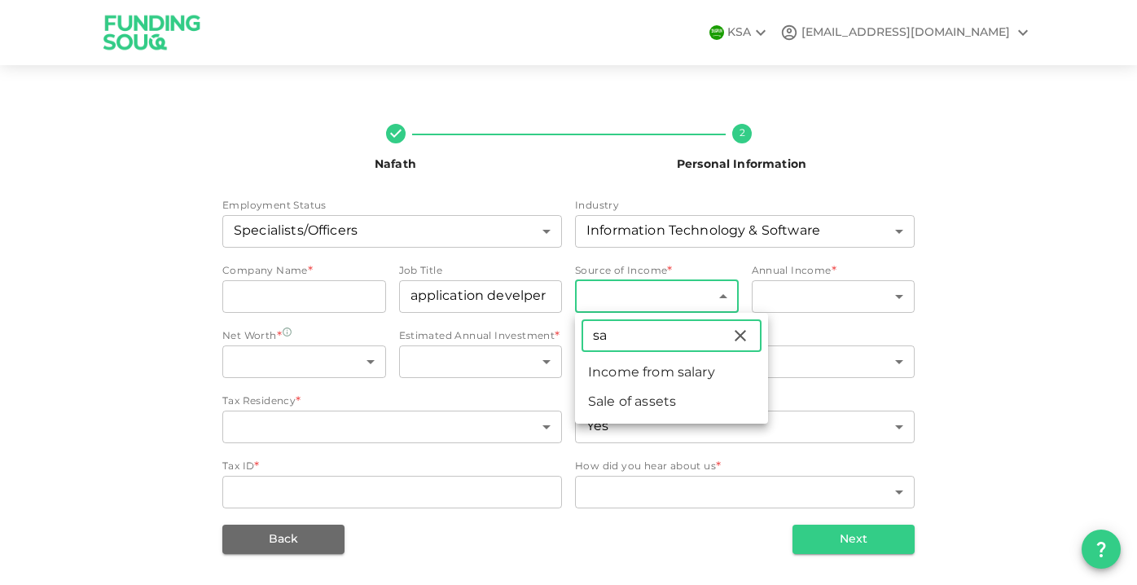
type input "sa"
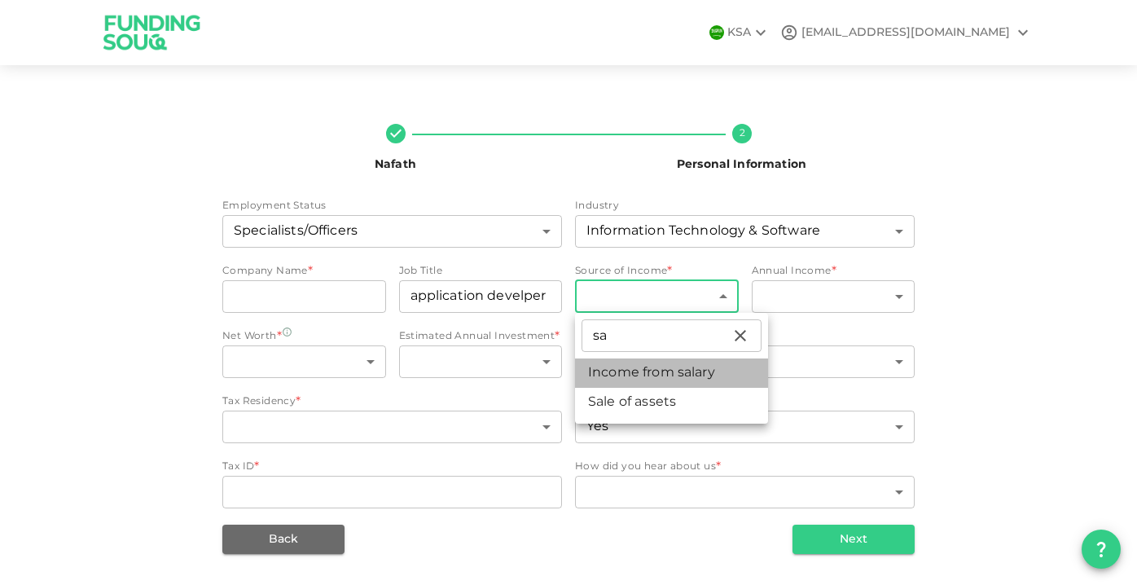
click at [673, 370] on li "Income from salary" at bounding box center [671, 372] width 193 height 29
type input "1"
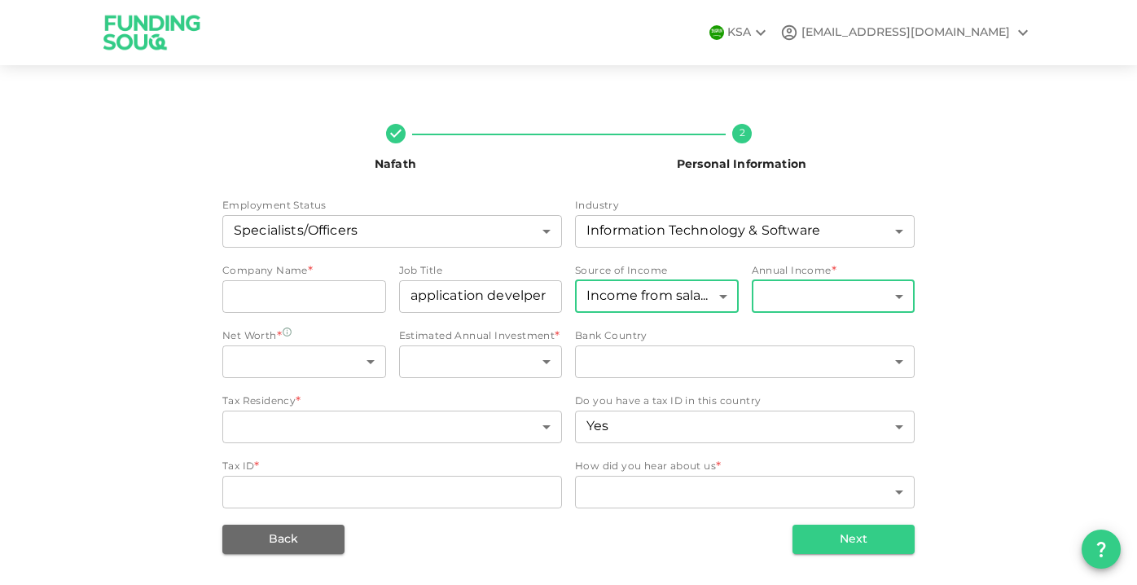
click at [771, 298] on body "KSA broadnettv@gmail.com Nafath 2 Personal Information Employment Status Specia…" at bounding box center [568, 292] width 1137 height 585
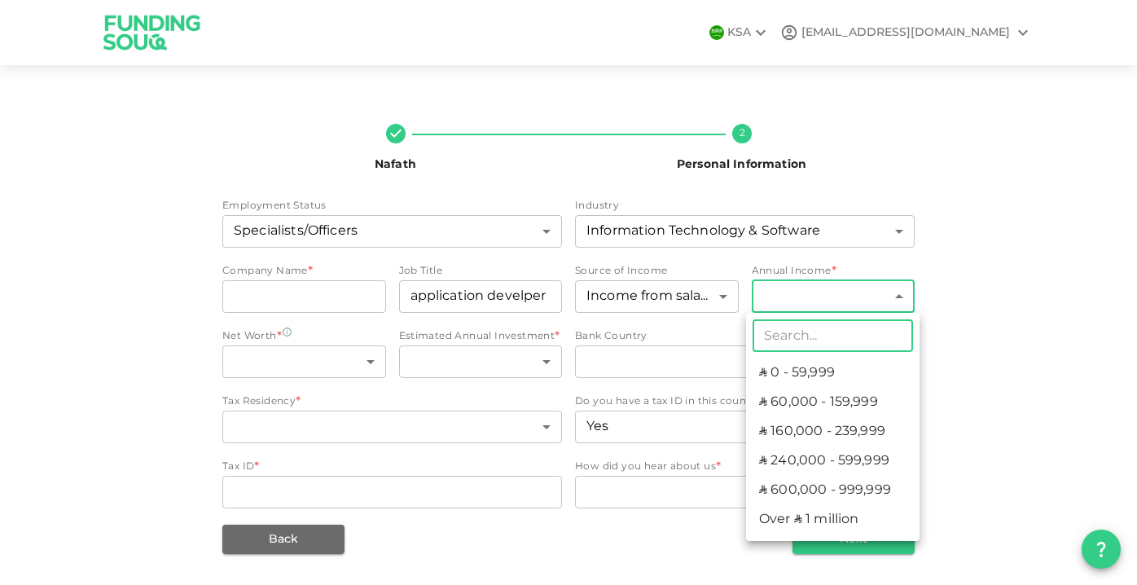
click at [863, 405] on li "ʢ 60,000 - 159,999" at bounding box center [832, 402] width 173 height 29
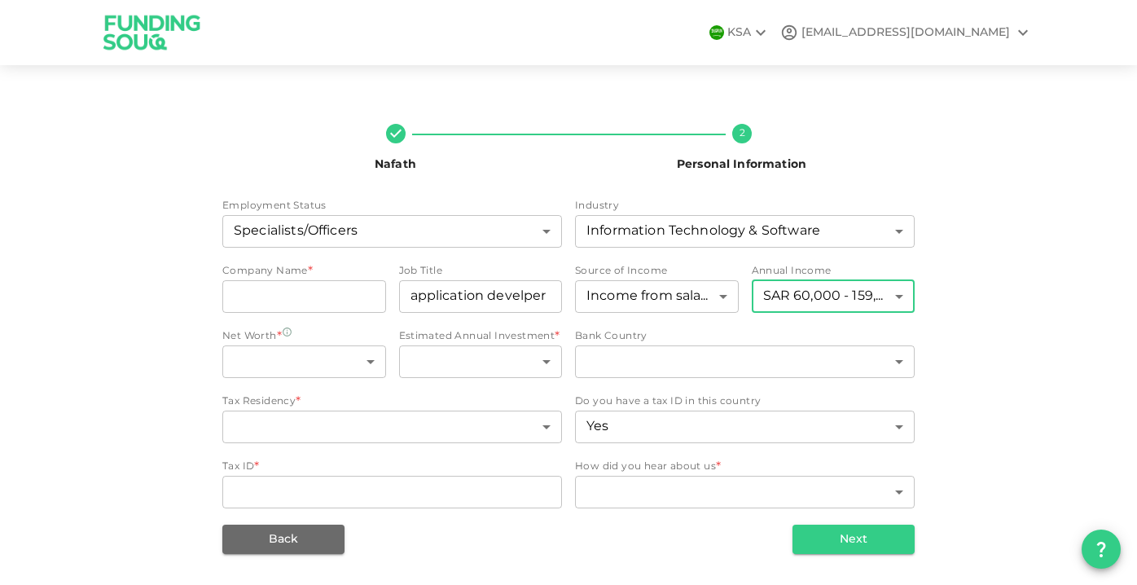
type input "2"
click at [327, 357] on body "KSA broadnettv@gmail.com Nafath 2 Personal Information Employment Status Specia…" at bounding box center [568, 292] width 1137 height 585
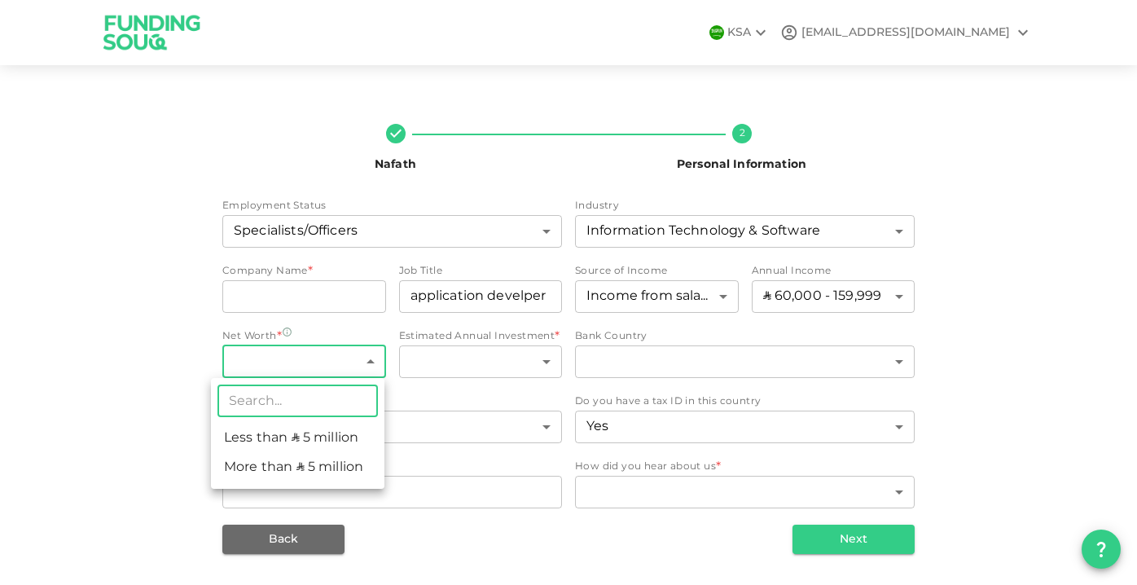
click at [354, 429] on li "Less than ʢ 5 million" at bounding box center [297, 437] width 173 height 29
type input "1"
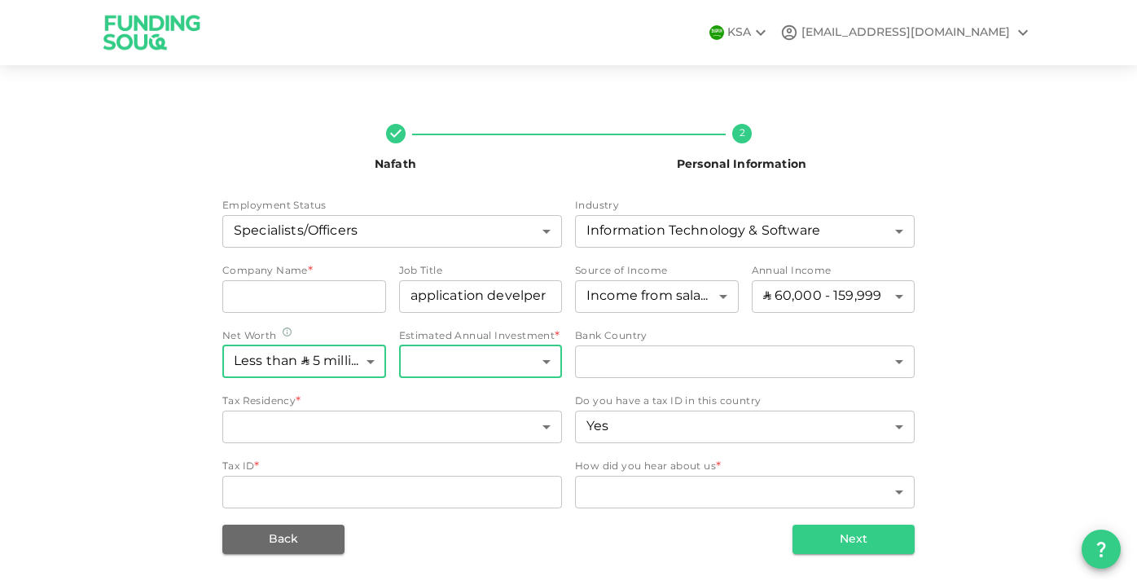
click at [491, 368] on body "KSA broadnettv@gmail.com Nafath 2 Personal Information Employment Status Specia…" at bounding box center [568, 292] width 1137 height 585
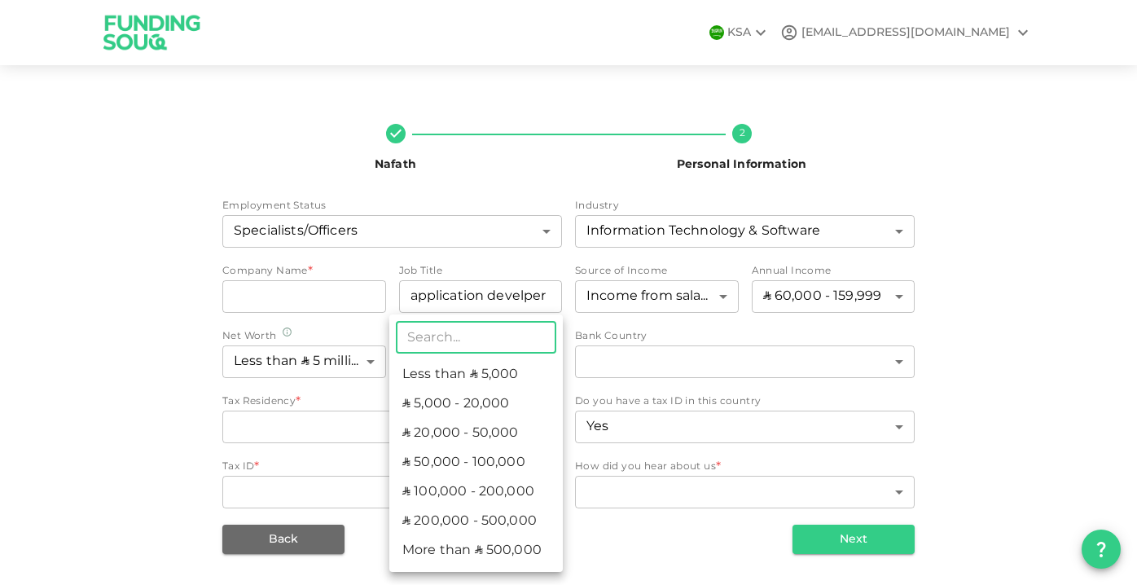
click at [513, 460] on li "ʢ 50,000 - 100,000" at bounding box center [475, 462] width 173 height 29
type input "4"
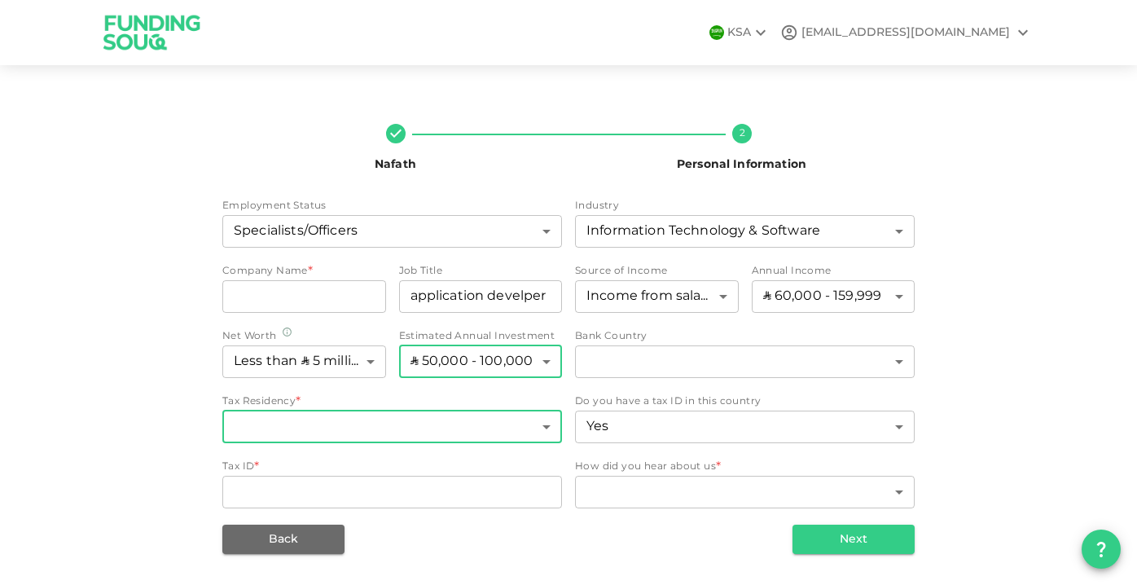
click at [480, 422] on body "KSA broadnettv@gmail.com Nafath 2 Personal Information Employment Status Specia…" at bounding box center [568, 292] width 1137 height 585
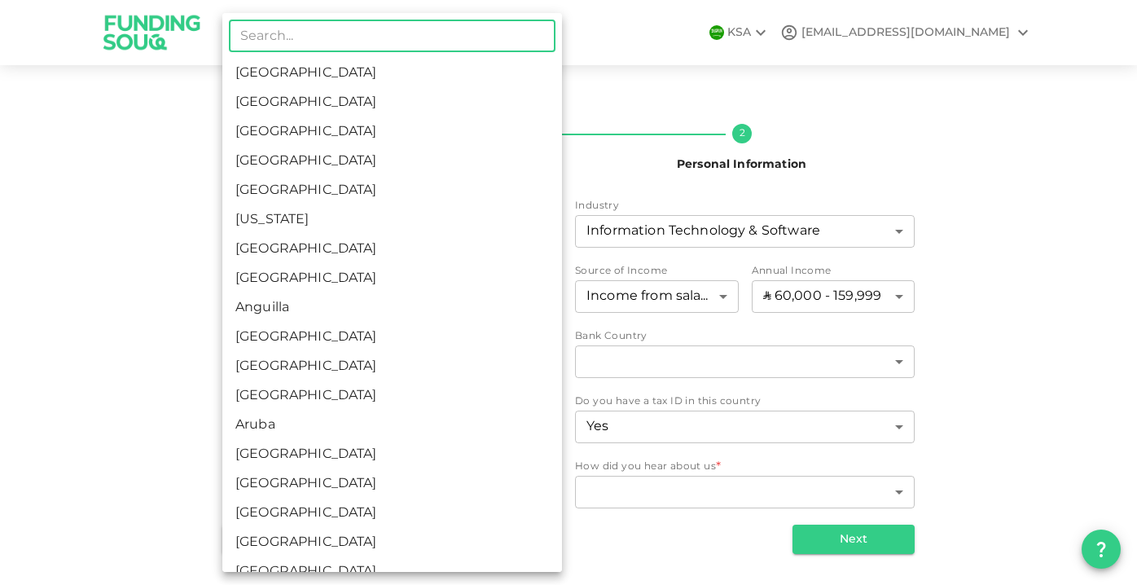
click at [91, 331] on div at bounding box center [568, 292] width 1137 height 585
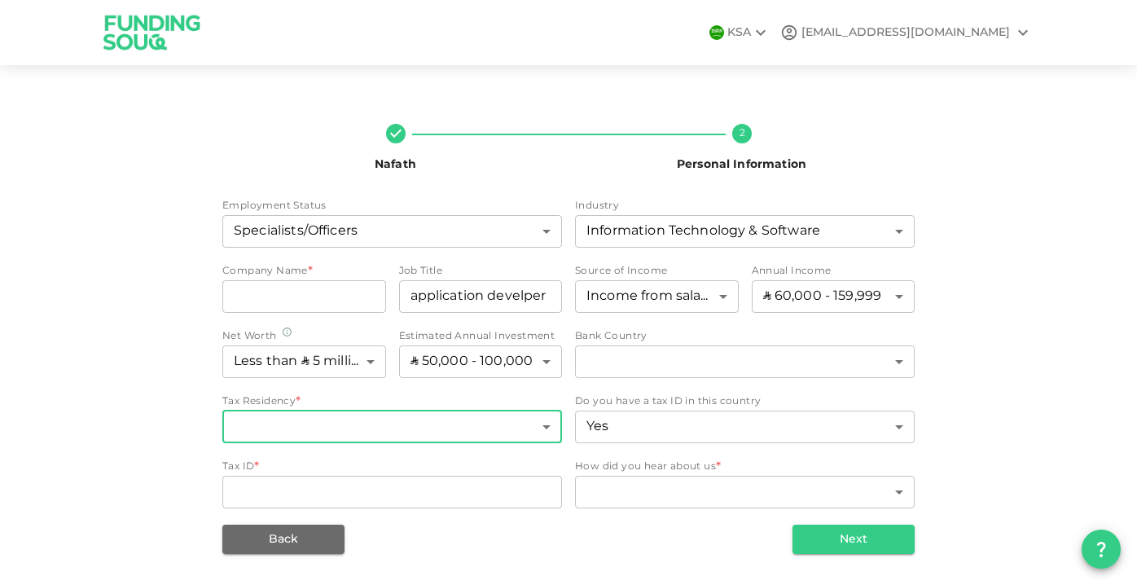
click at [511, 435] on body "KSA broadnettv@gmail.com Nafath 2 Personal Information Employment Status Specia…" at bounding box center [568, 292] width 1137 height 585
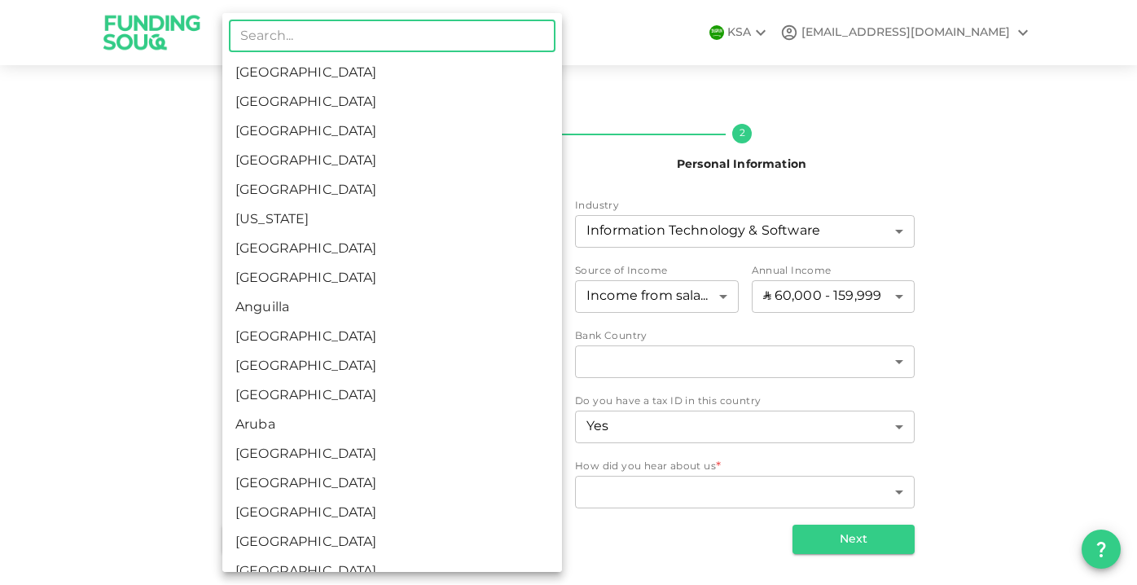
click at [370, 80] on li "Saudi Arabia" at bounding box center [392, 73] width 340 height 29
type input "1"
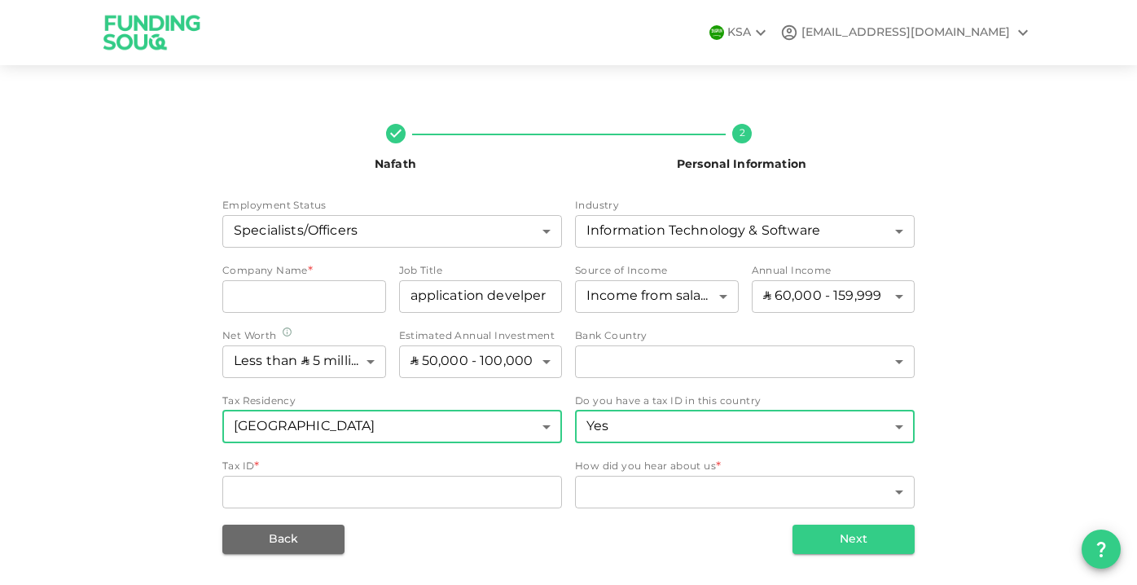
click at [699, 423] on body "KSA broadnettv@gmail.com Nafath 2 Personal Information Employment Status Specia…" at bounding box center [568, 292] width 1137 height 585
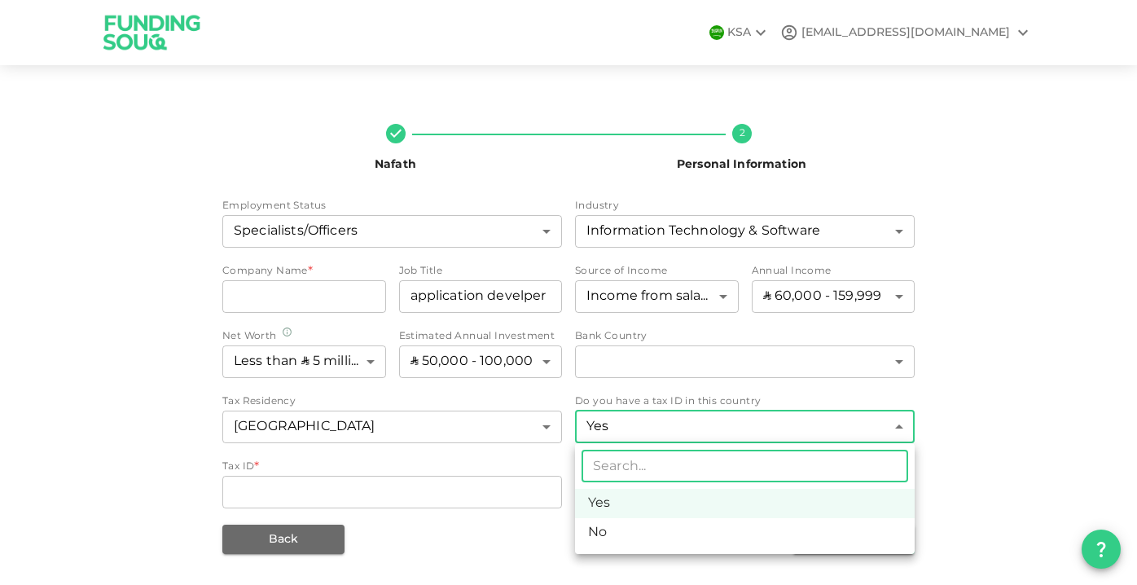
click at [674, 522] on li "No" at bounding box center [745, 532] width 340 height 29
type input "false"
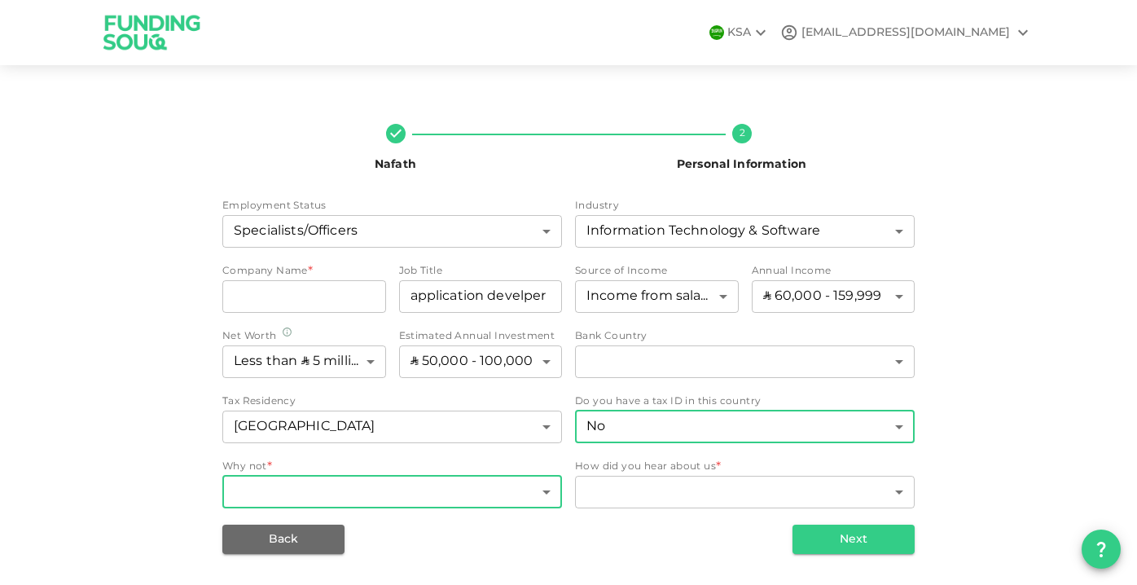
click at [418, 487] on body "KSA broadnettv@gmail.com Nafath 2 Personal Information Employment Status Specia…" at bounding box center [568, 292] width 1137 height 585
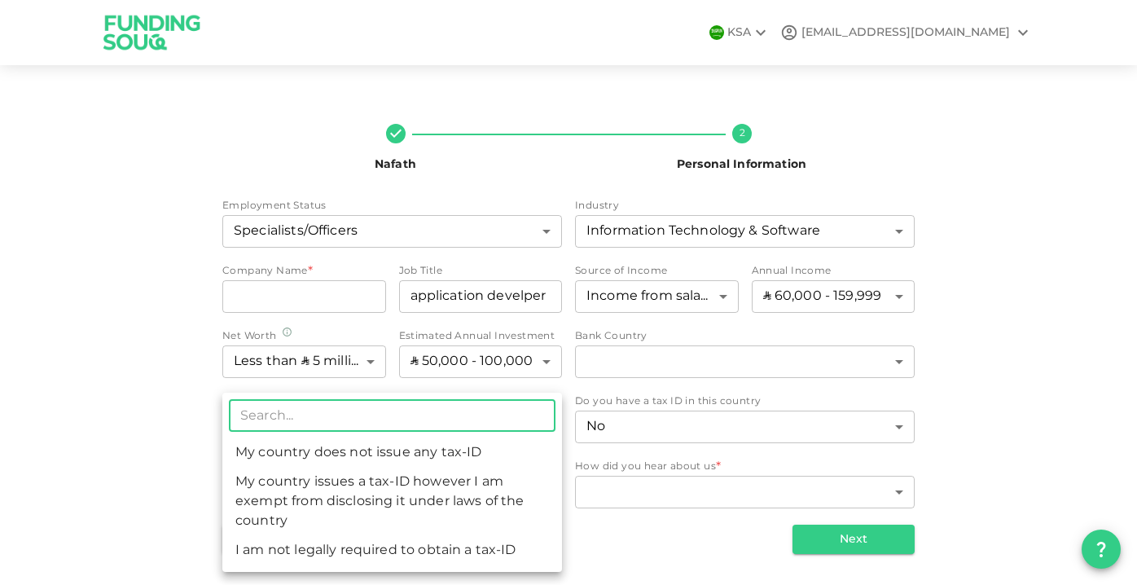
click at [502, 547] on li "I am not legally required to obtain a tax-ID" at bounding box center [392, 550] width 340 height 29
type input "3"
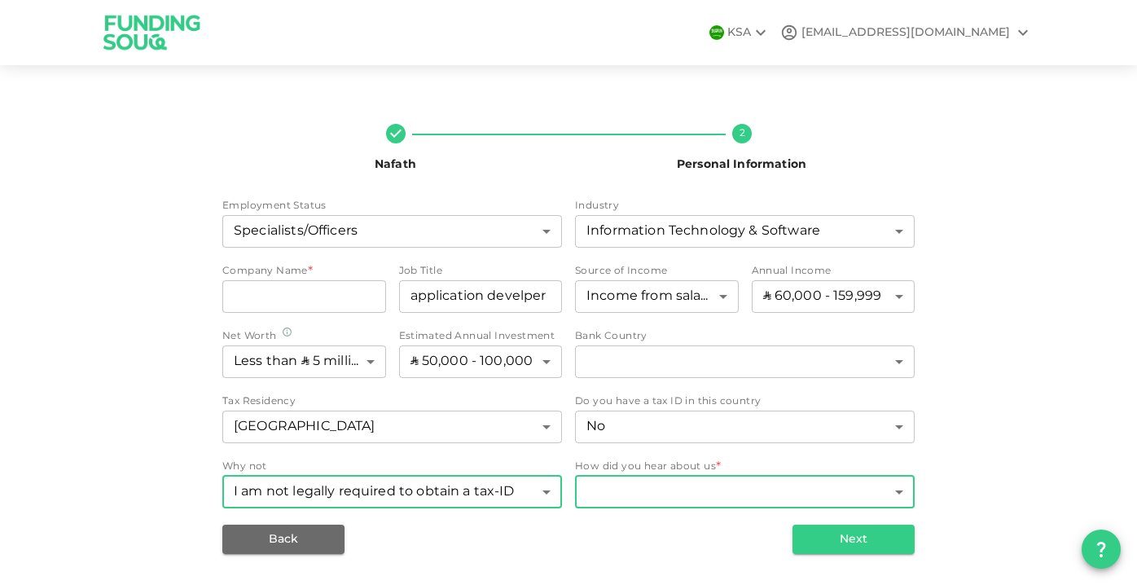
click at [670, 493] on body "KSA broadnettv@gmail.com Nafath 2 Personal Information Employment Status Specia…" at bounding box center [568, 292] width 1137 height 585
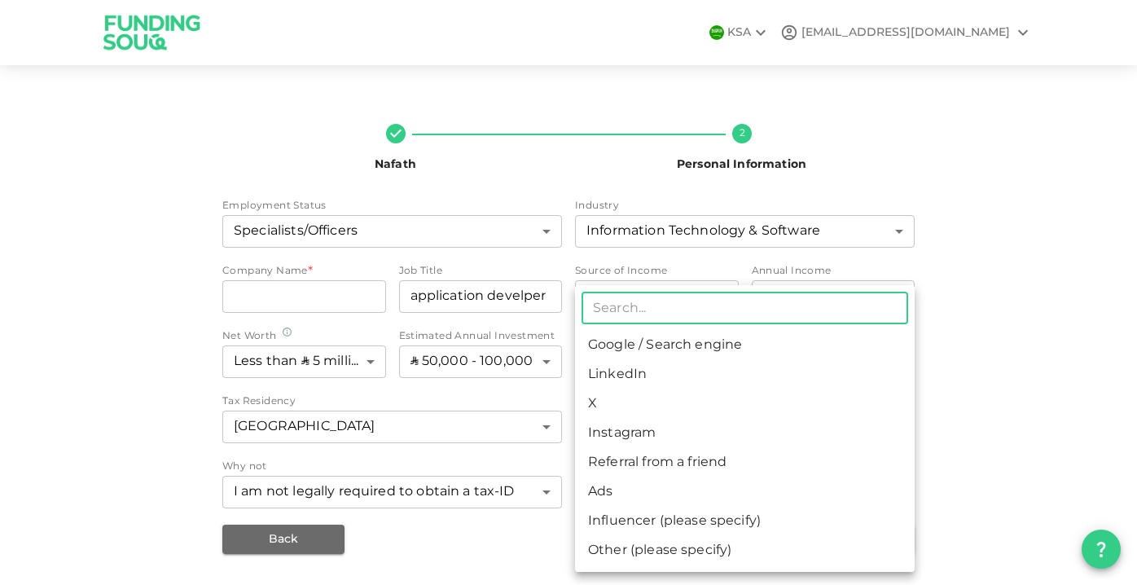
click at [702, 356] on li "Google / Search engine" at bounding box center [745, 345] width 340 height 29
type input "1"
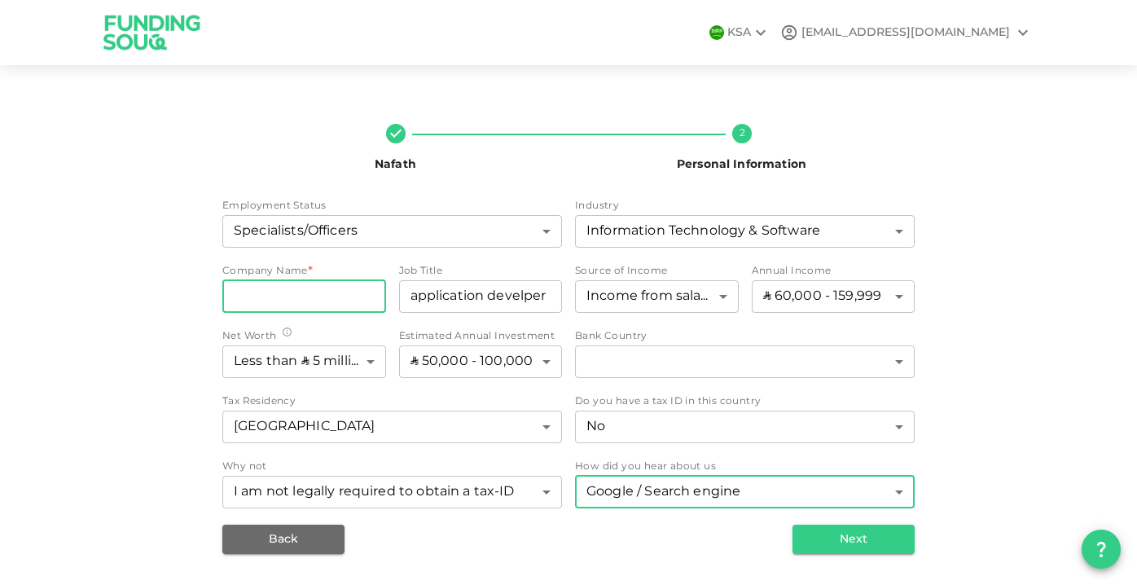
click at [335, 284] on input "companyName" at bounding box center [304, 296] width 164 height 33
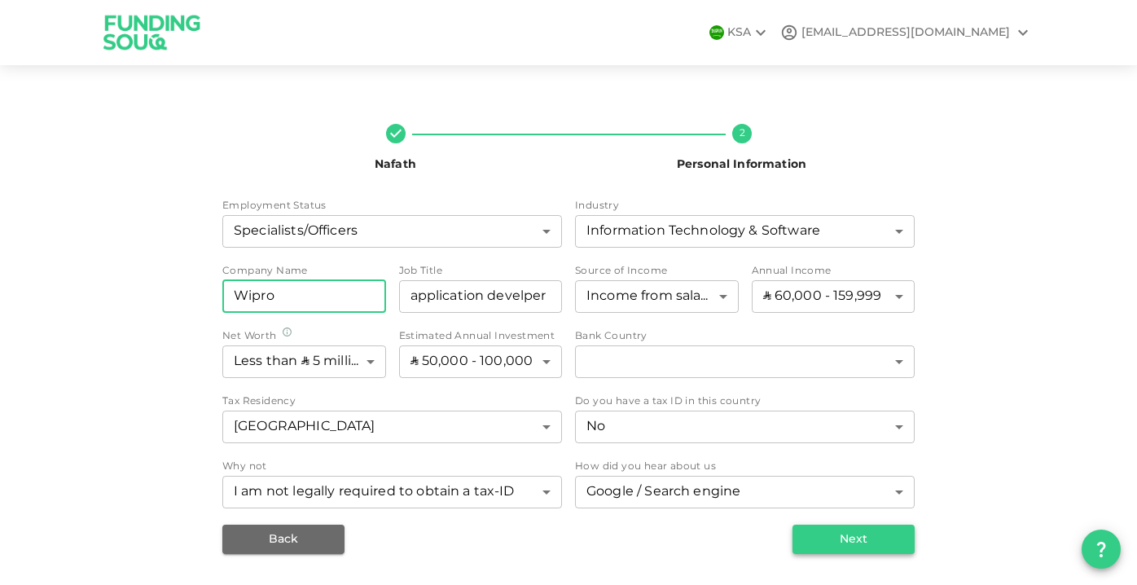
type input "Wipro"
click at [838, 528] on button "Next" at bounding box center [853, 538] width 122 height 29
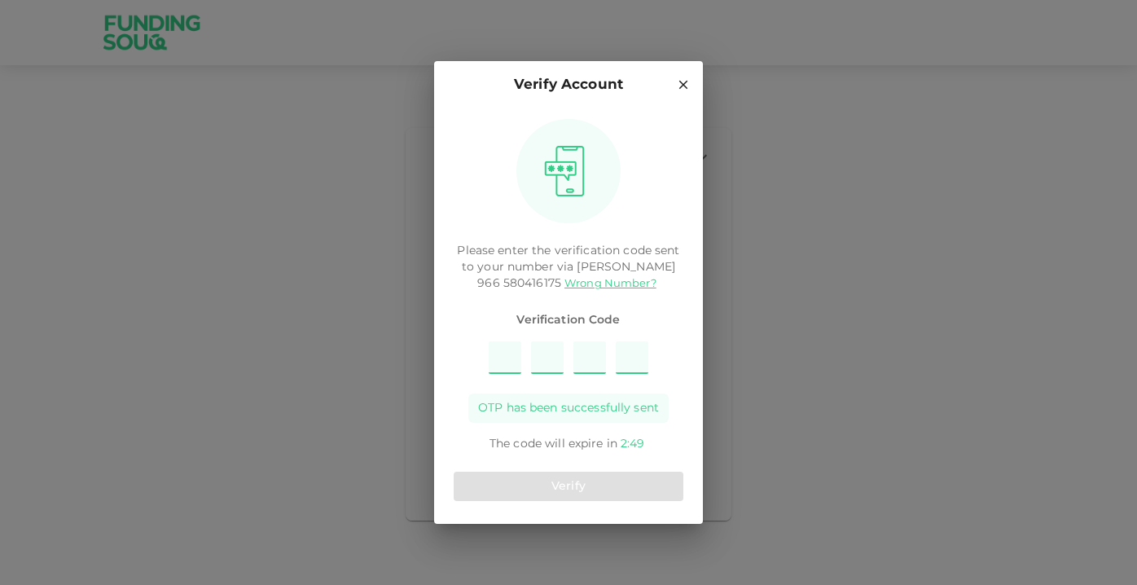
type input "4"
type input "5"
type input "9"
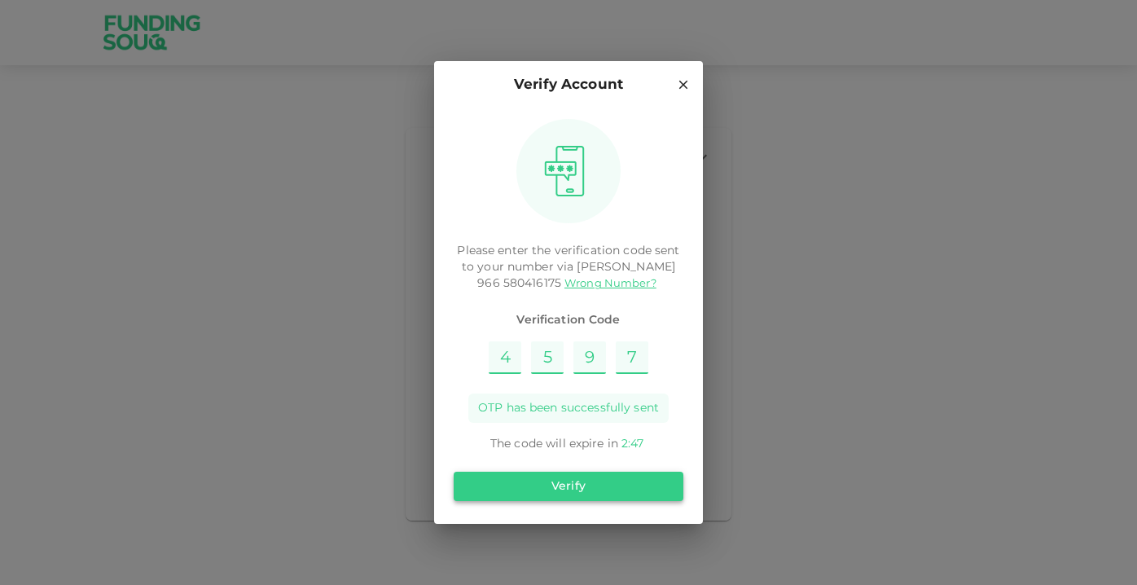
type input "7"
click at [574, 482] on button "Verify" at bounding box center [569, 485] width 230 height 29
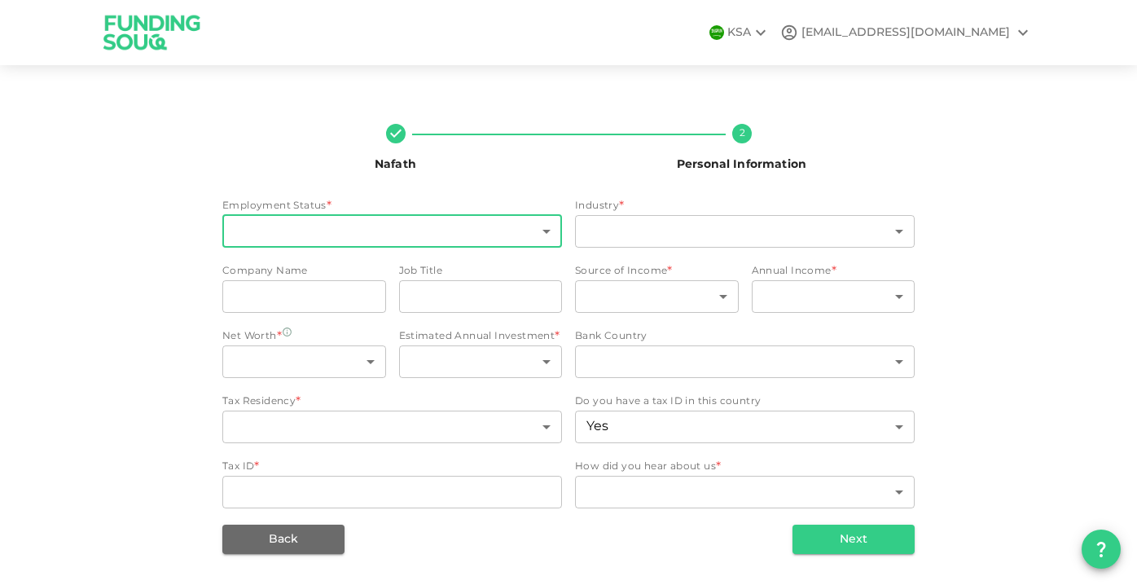
click at [486, 241] on body "KSA broadnettv@gmail.com Nafath 2 Personal Information Employment Status * ​ ​ …" at bounding box center [568, 292] width 1137 height 585
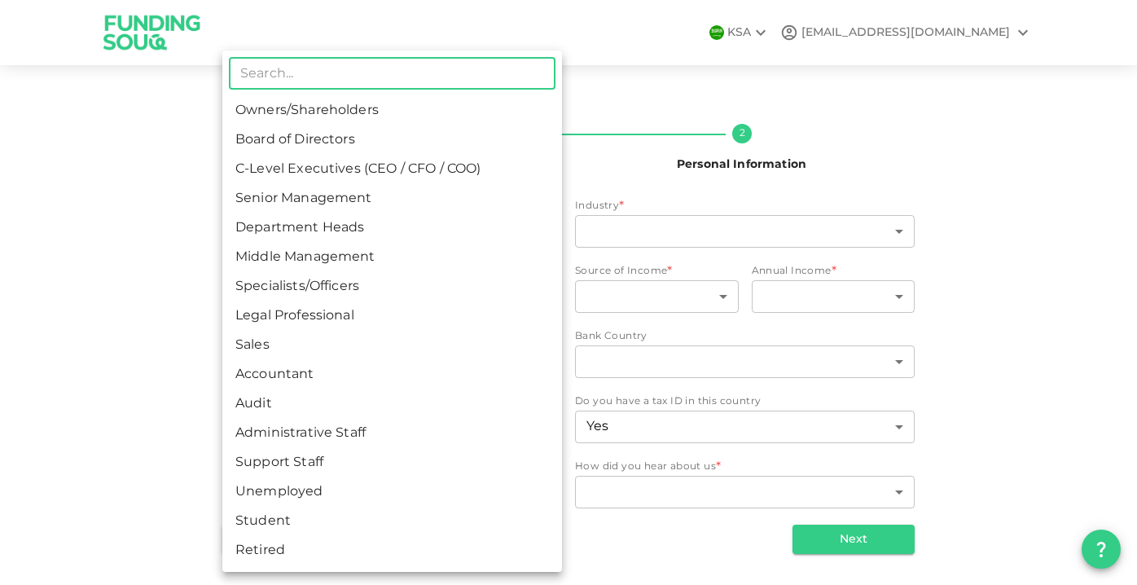
click at [413, 287] on li "Specialists/Officers" at bounding box center [392, 286] width 340 height 29
type input "7"
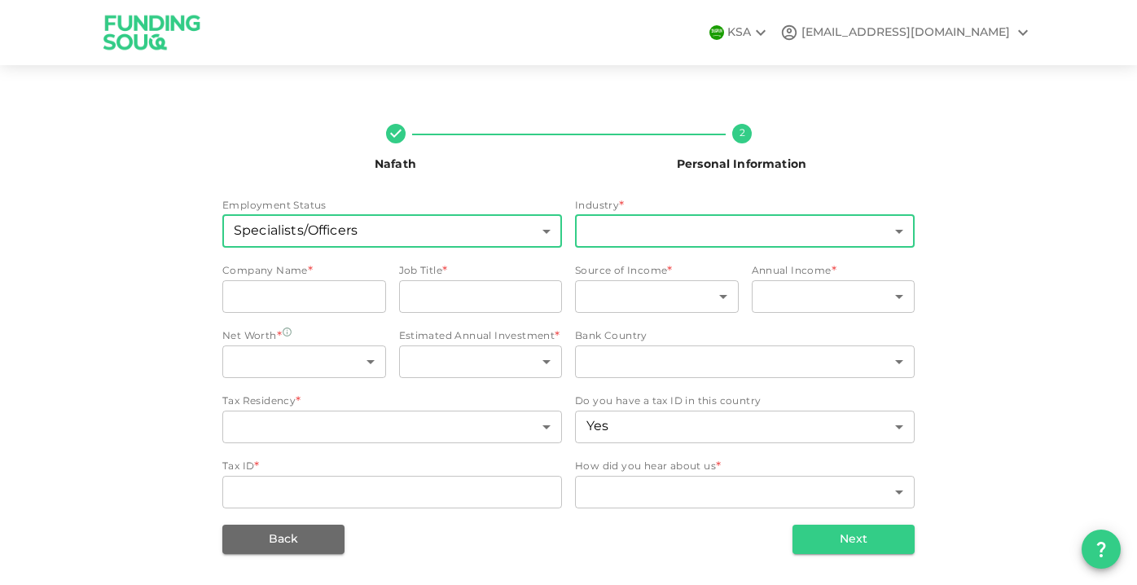
click at [703, 231] on body "KSA broadnettv@gmail.com Nafath 2 Personal Information Employment Status Specia…" at bounding box center [568, 292] width 1137 height 585
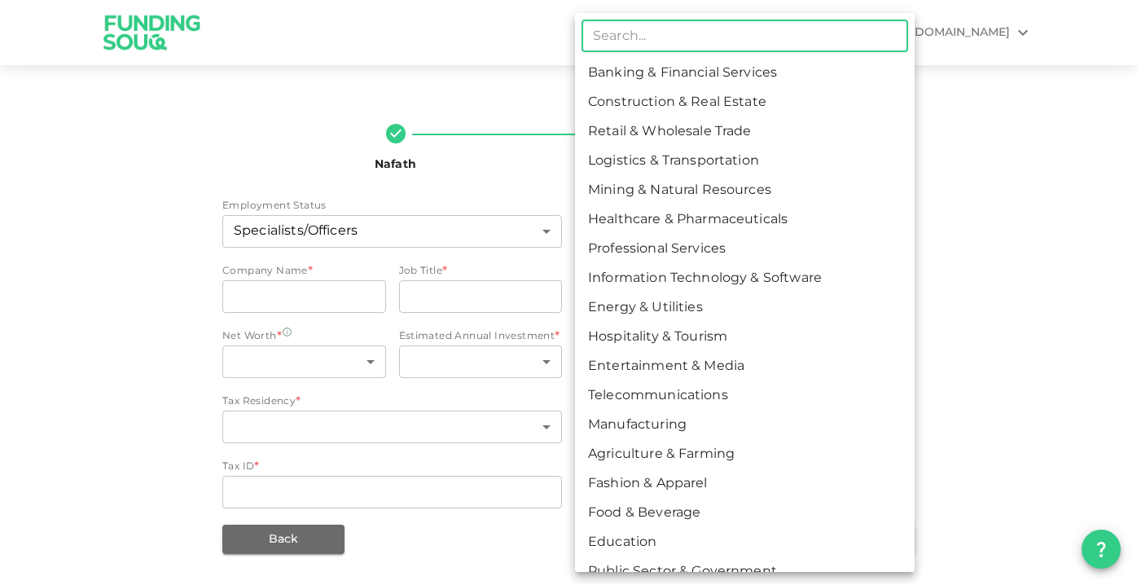
click at [720, 268] on li "Information Technology & Software" at bounding box center [745, 278] width 340 height 29
type input "8"
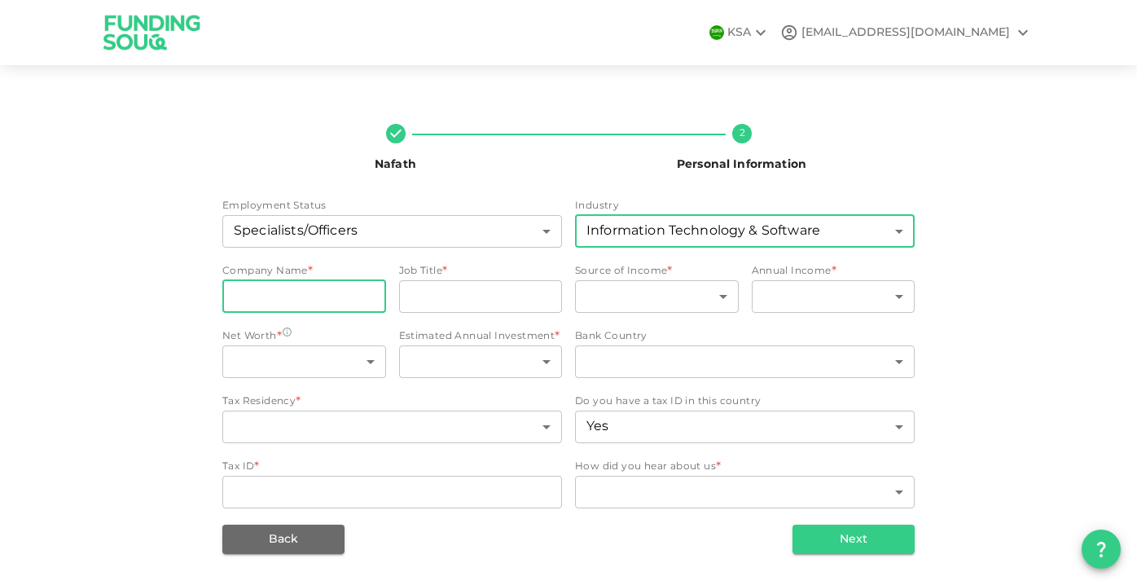
click at [322, 299] on input "companyName" at bounding box center [304, 296] width 164 height 33
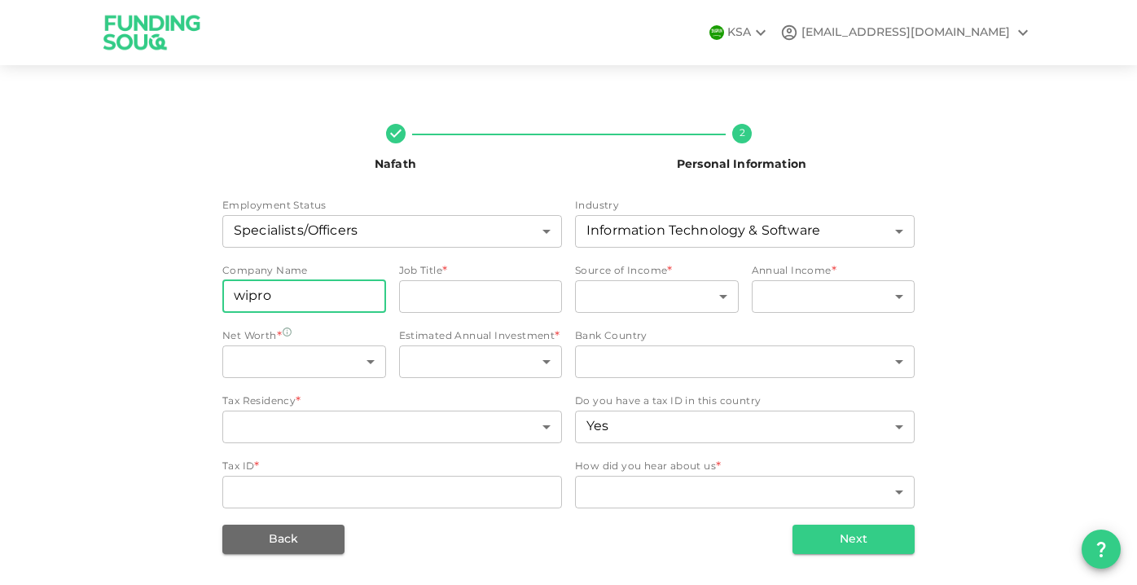
type input "wipro"
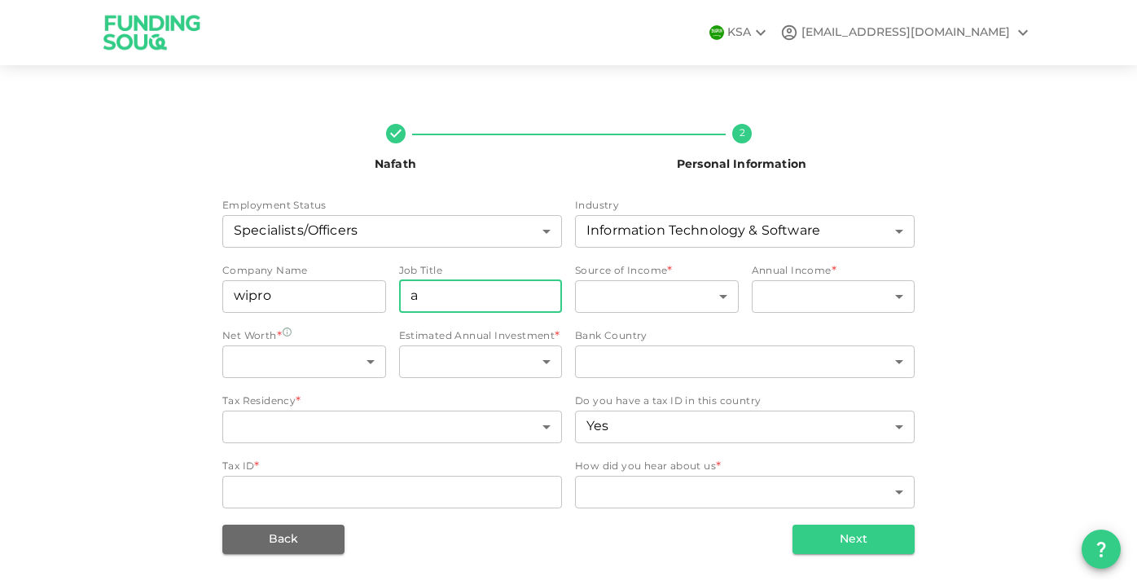
type input "application develper"
click at [644, 303] on body "KSA broadnettv@gmail.com Nafath 2 Personal Information Employment Status Specia…" at bounding box center [568, 292] width 1137 height 585
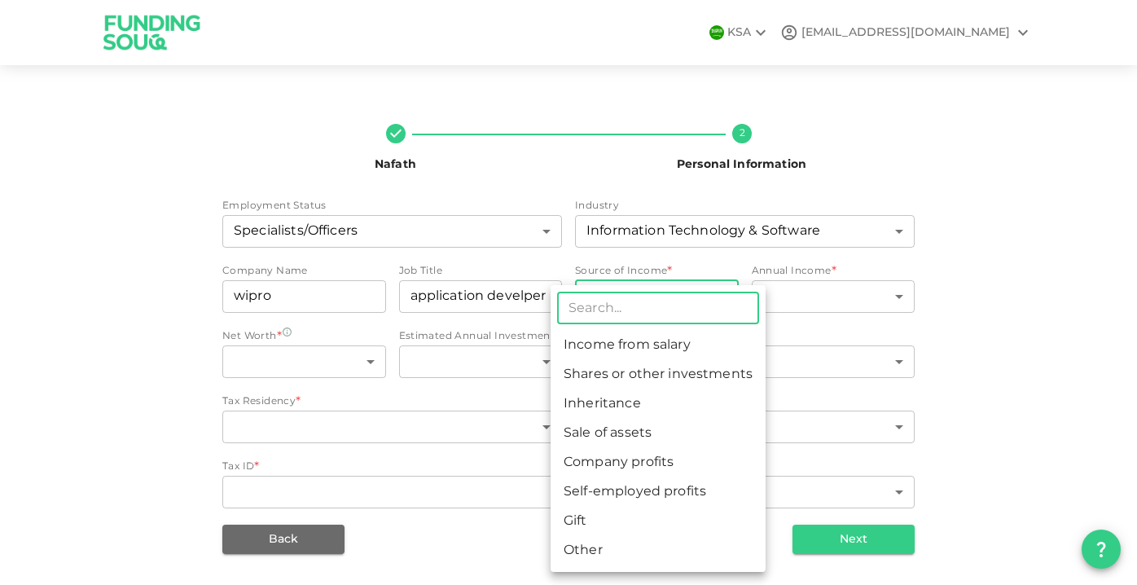
click at [661, 337] on li "Income from salary" at bounding box center [657, 345] width 215 height 29
type input "1"
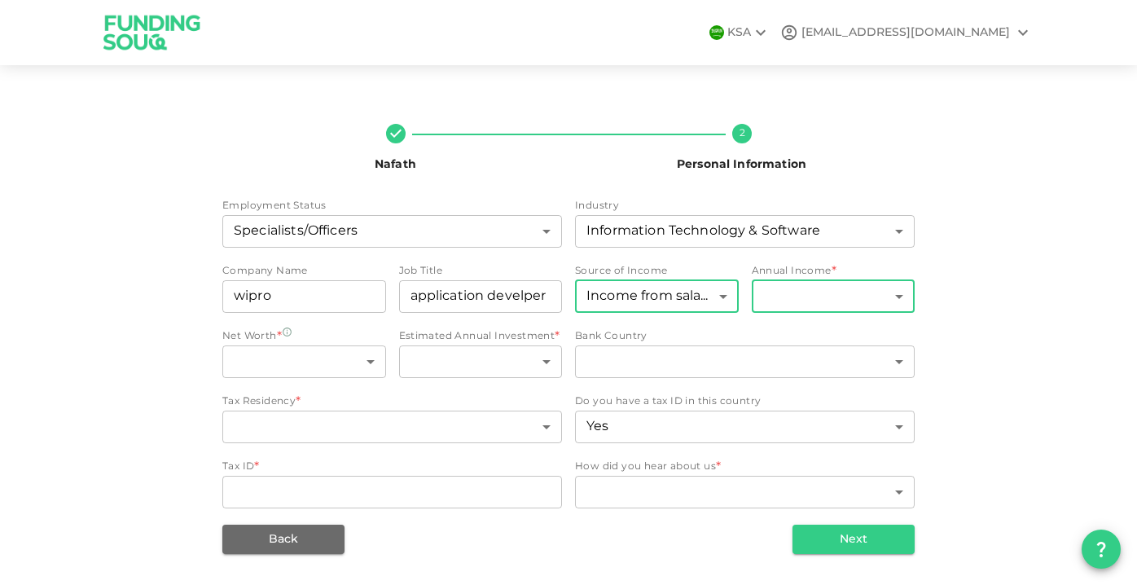
click at [852, 299] on body "KSA broadnettv@gmail.com Nafath 2 Personal Information Employment Status Specia…" at bounding box center [568, 292] width 1137 height 585
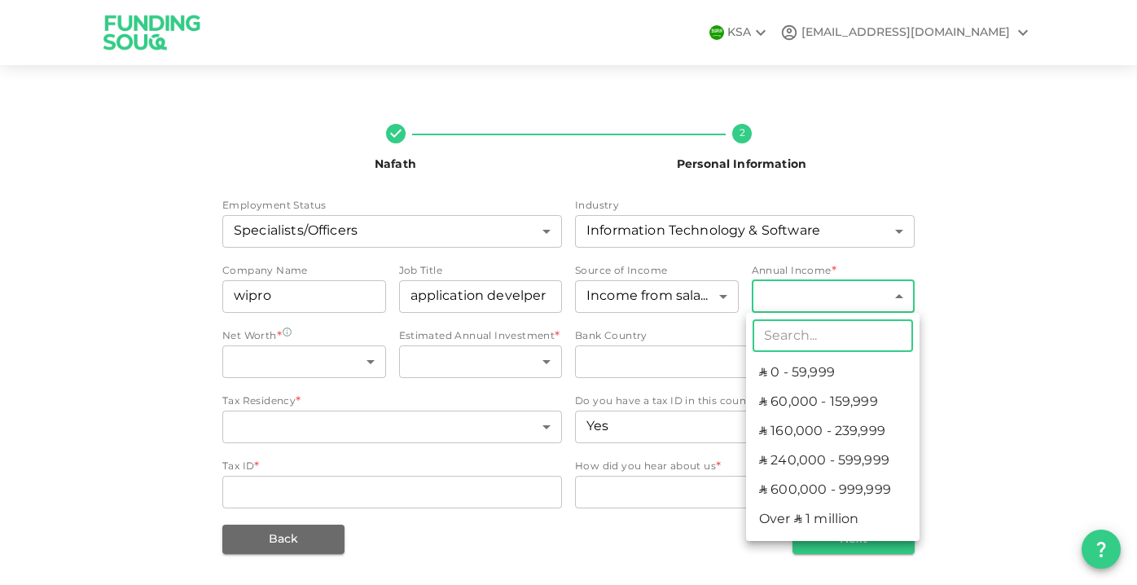
click at [865, 401] on li "ʢ 60,000 - 159,999" at bounding box center [832, 402] width 173 height 29
type input "2"
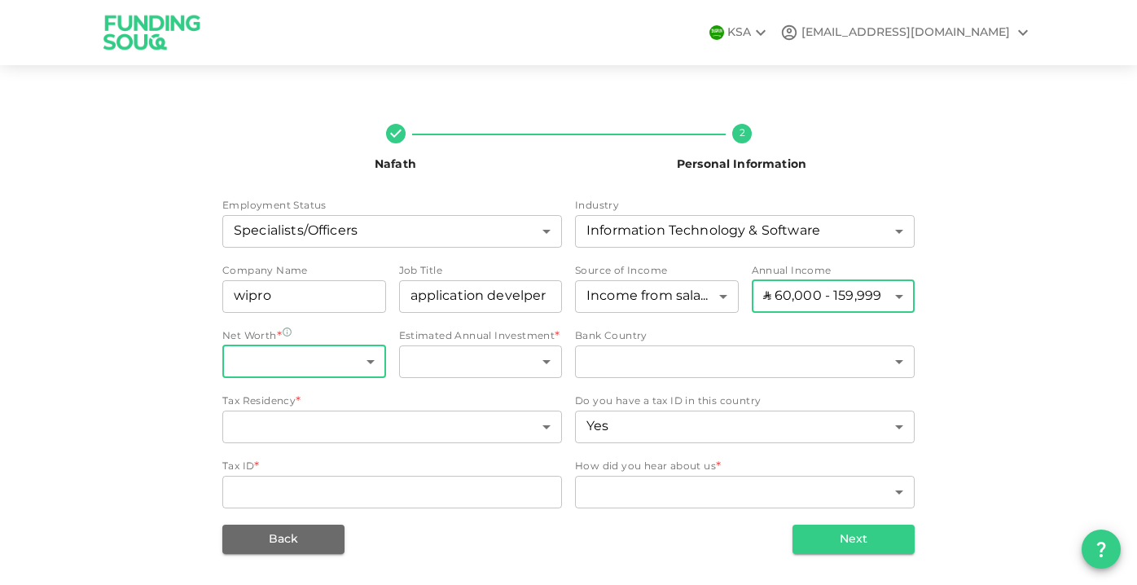
click at [349, 360] on body "KSA broadnettv@gmail.com Nafath 2 Personal Information Employment Status Specia…" at bounding box center [568, 292] width 1137 height 585
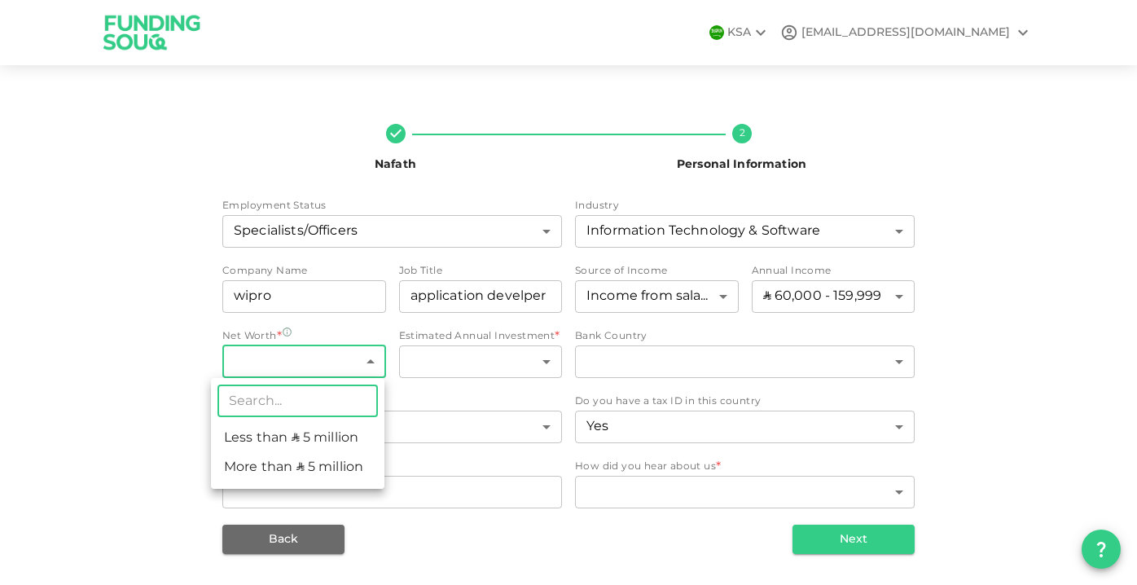
click at [325, 445] on li "Less than ʢ 5 million" at bounding box center [297, 437] width 173 height 29
type input "1"
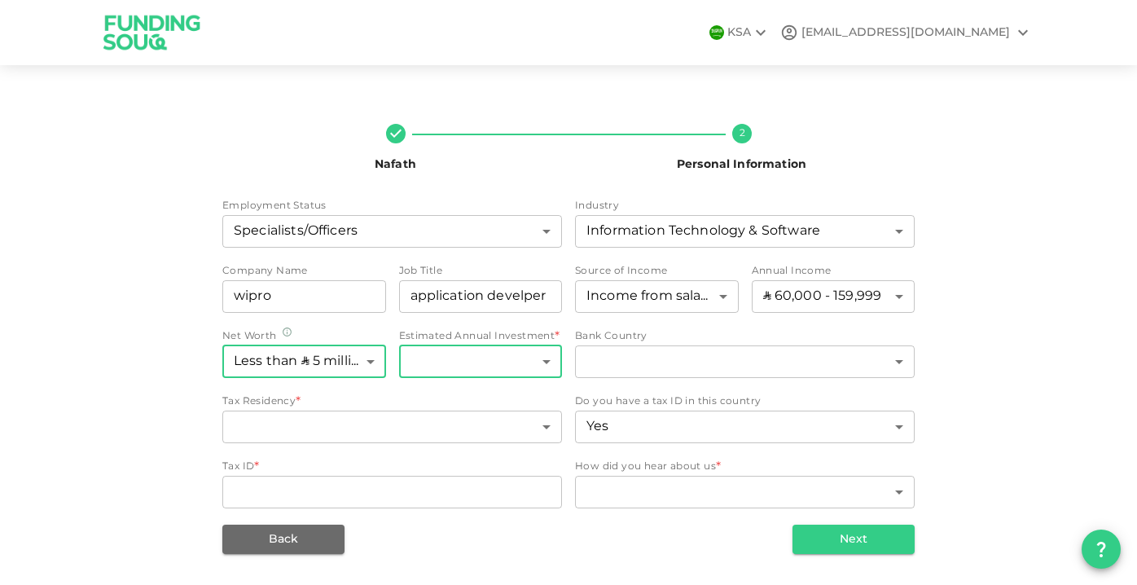
click at [497, 368] on body "KSA broadnettv@gmail.com Nafath 2 Personal Information Employment Status Specia…" at bounding box center [568, 292] width 1137 height 585
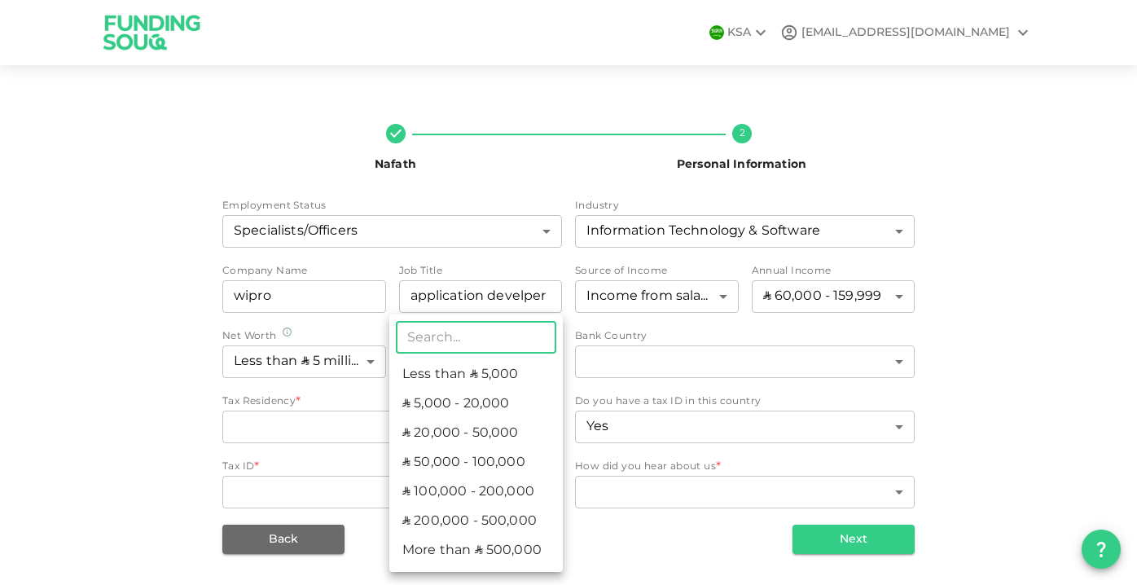
click at [506, 432] on li "ʢ 20,000 - 50,000" at bounding box center [475, 433] width 173 height 29
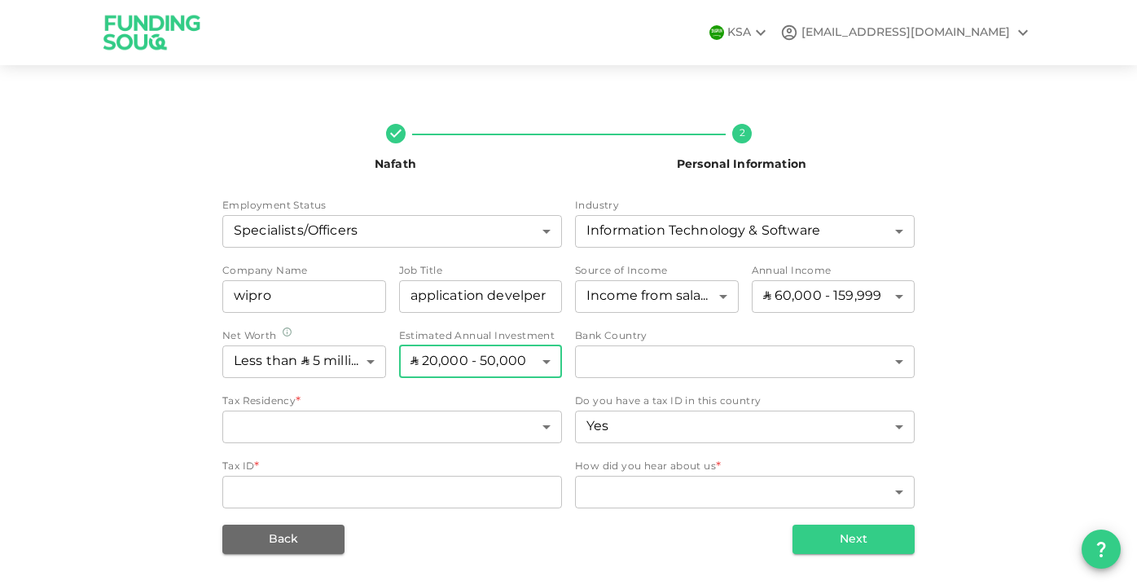
click at [524, 355] on body "KSA broadnettv@gmail.com Nafath 2 Personal Information Employment Status Specia…" at bounding box center [568, 292] width 1137 height 585
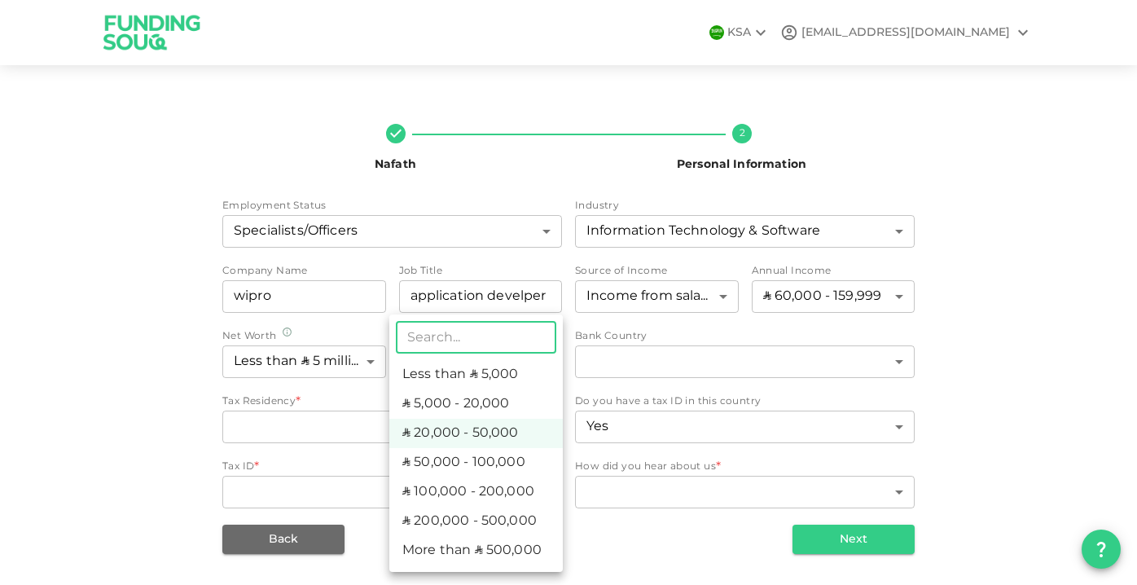
click at [34, 406] on div at bounding box center [568, 292] width 1137 height 585
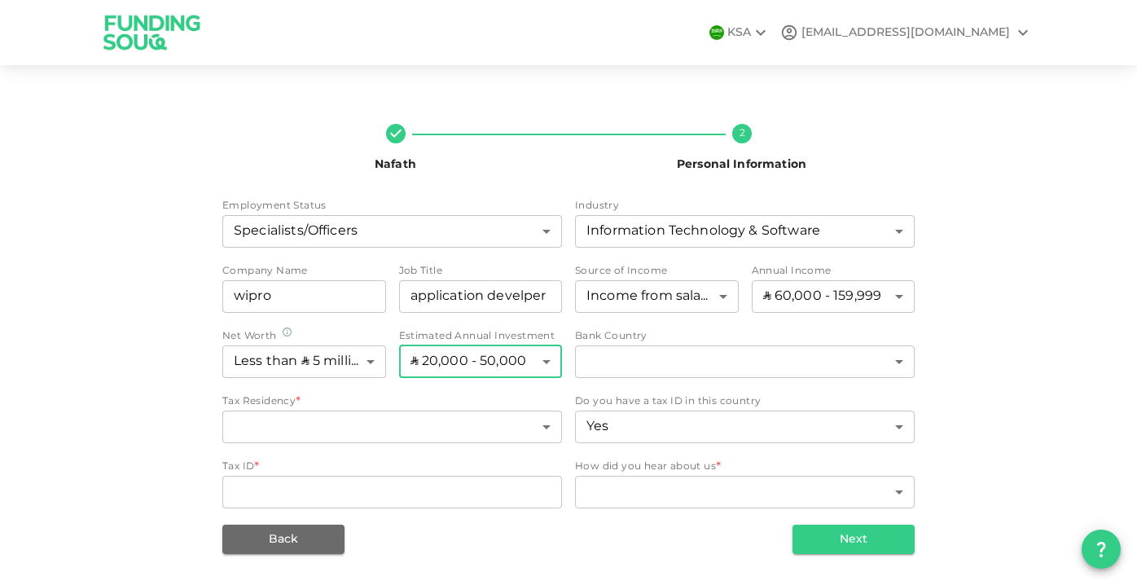
click at [516, 364] on body "KSA broadnettv@gmail.com Nafath 2 Personal Information Employment Status Specia…" at bounding box center [568, 292] width 1137 height 585
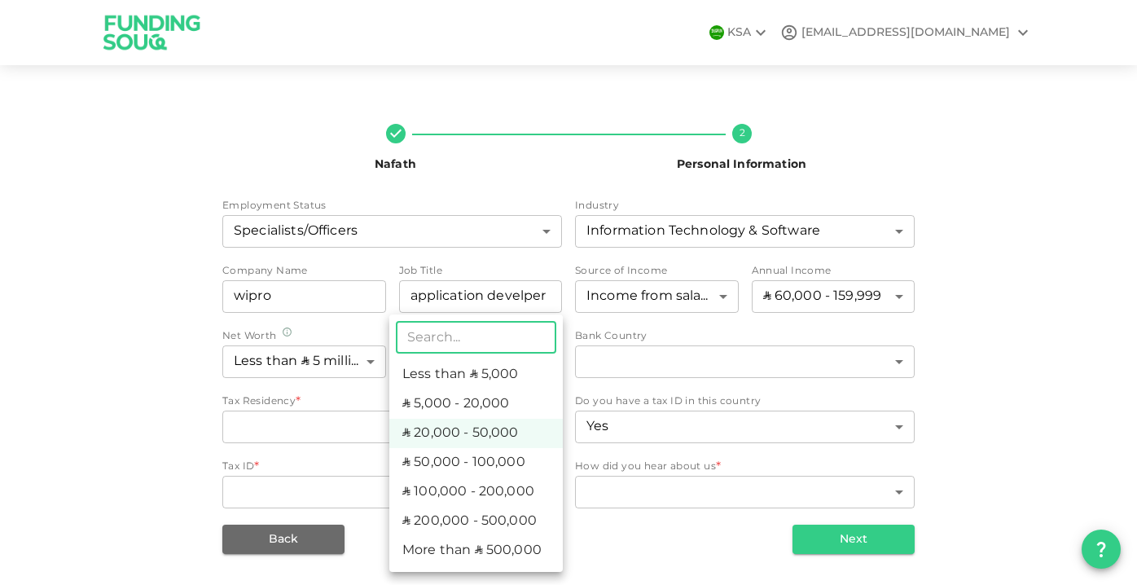
click at [508, 466] on li "ʢ 50,000 - 100,000" at bounding box center [475, 462] width 173 height 29
type input "4"
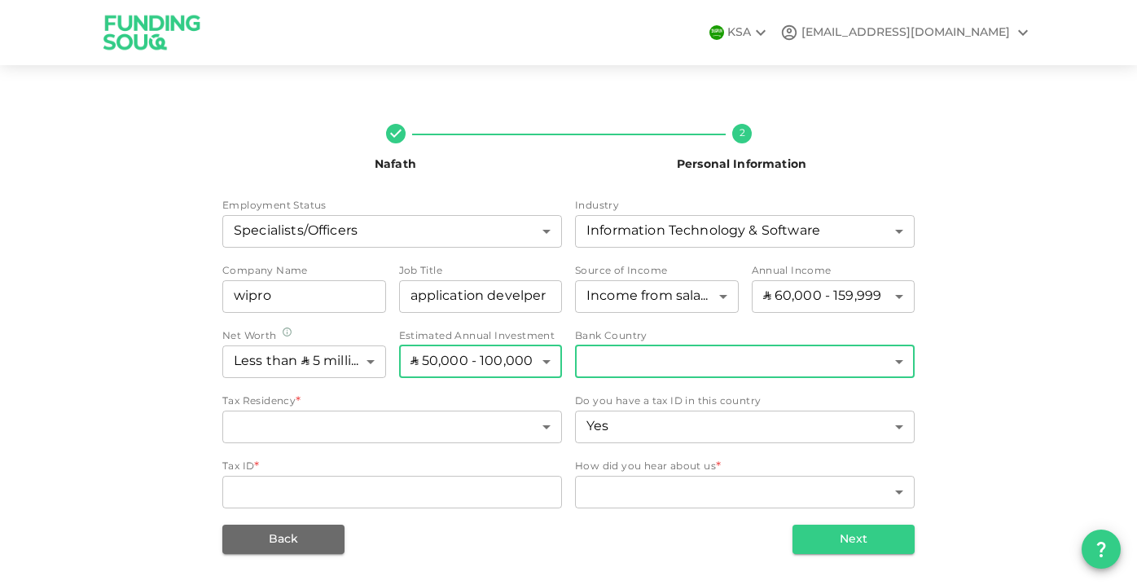
click at [692, 366] on body "KSA broadnettv@gmail.com Nafath 2 Personal Information Employment Status Specia…" at bounding box center [568, 292] width 1137 height 585
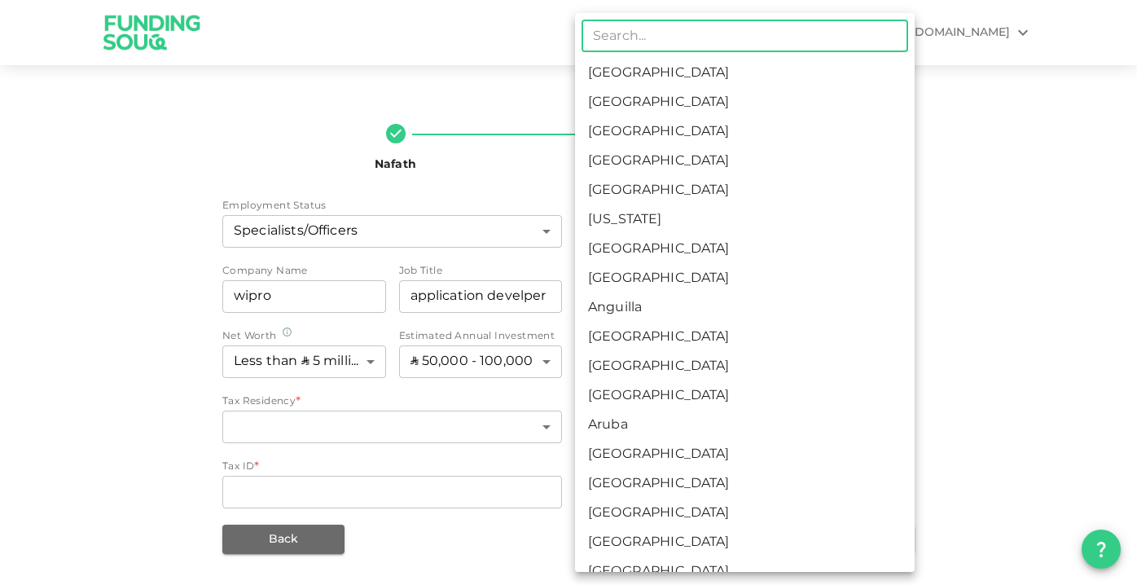
click at [674, 65] on li "[GEOGRAPHIC_DATA]" at bounding box center [745, 73] width 340 height 29
type input "1"
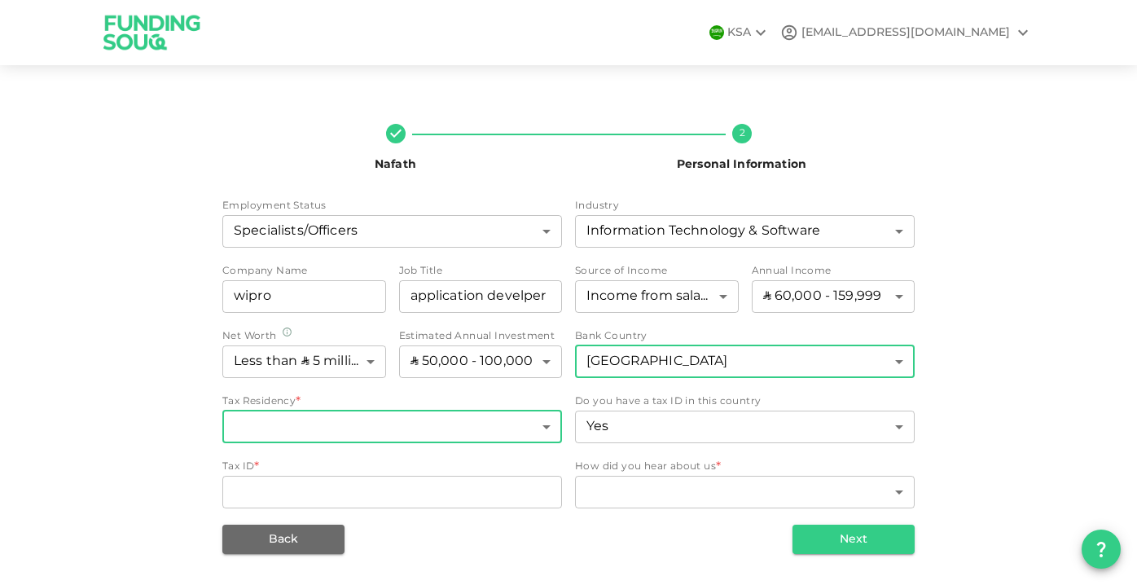
click at [441, 424] on body "KSA broadnettv@gmail.com Nafath 2 Personal Information Employment Status Specia…" at bounding box center [568, 292] width 1137 height 585
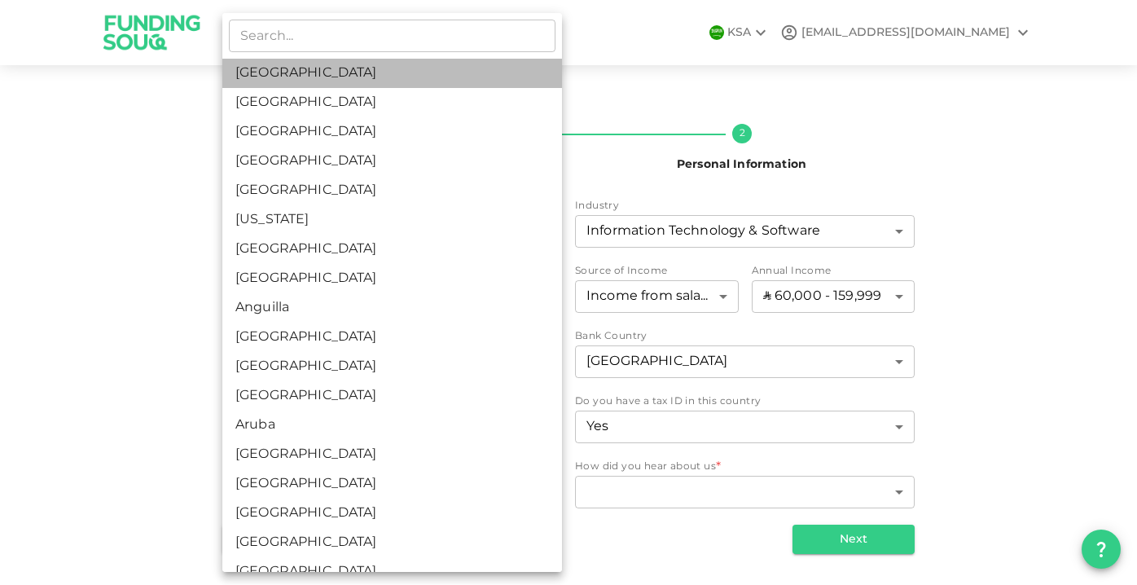
click at [356, 77] on li "[GEOGRAPHIC_DATA]" at bounding box center [392, 73] width 340 height 29
type input "1"
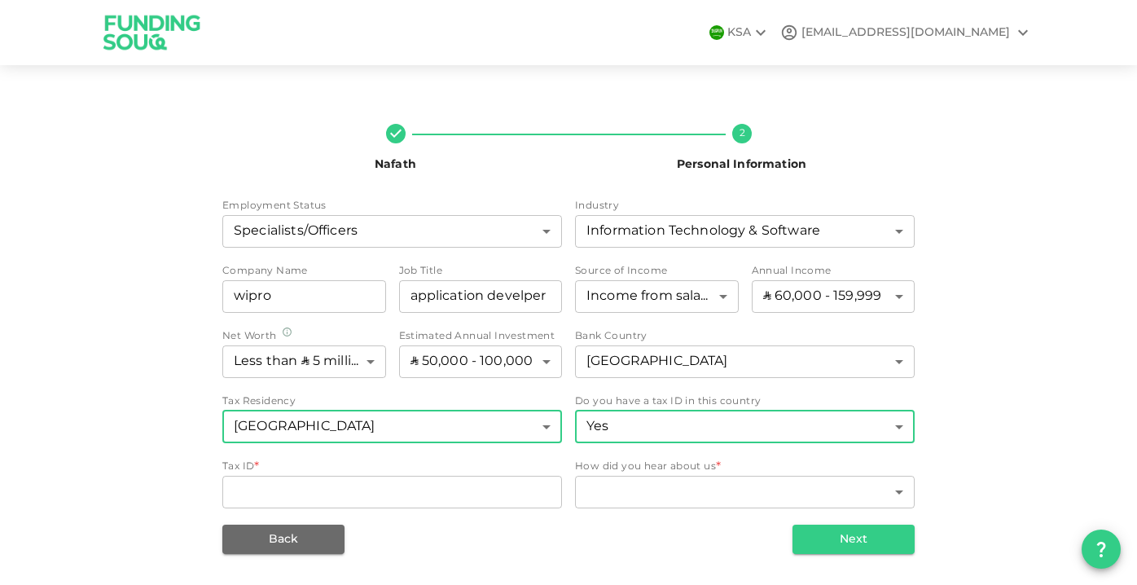
click at [709, 434] on body "KSA broadnettv@gmail.com Nafath 2 Personal Information Employment Status Specia…" at bounding box center [568, 292] width 1137 height 585
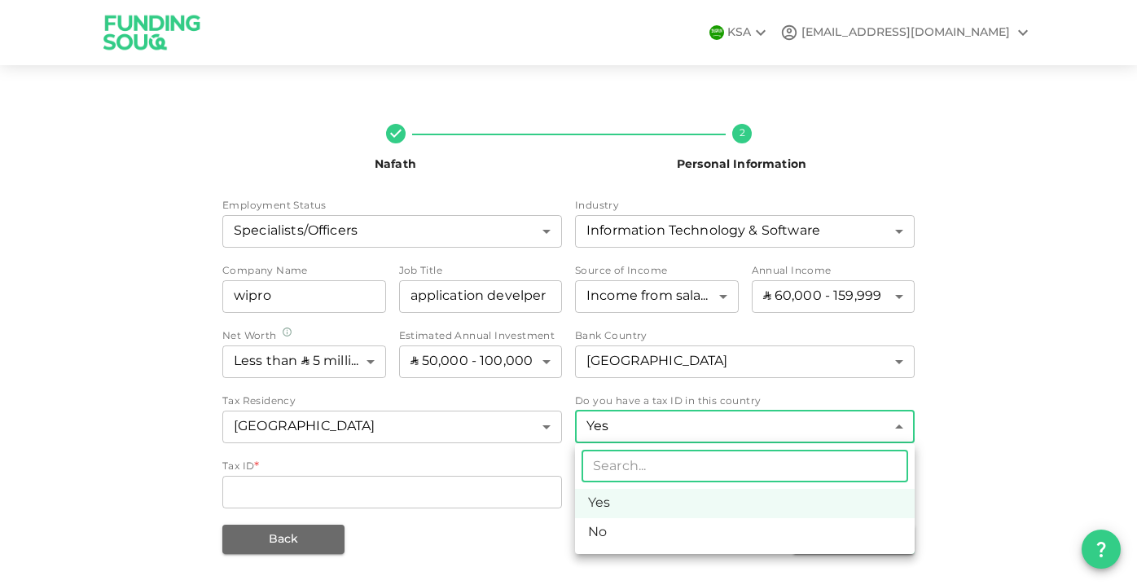
click at [668, 524] on li "No" at bounding box center [745, 532] width 340 height 29
type input "false"
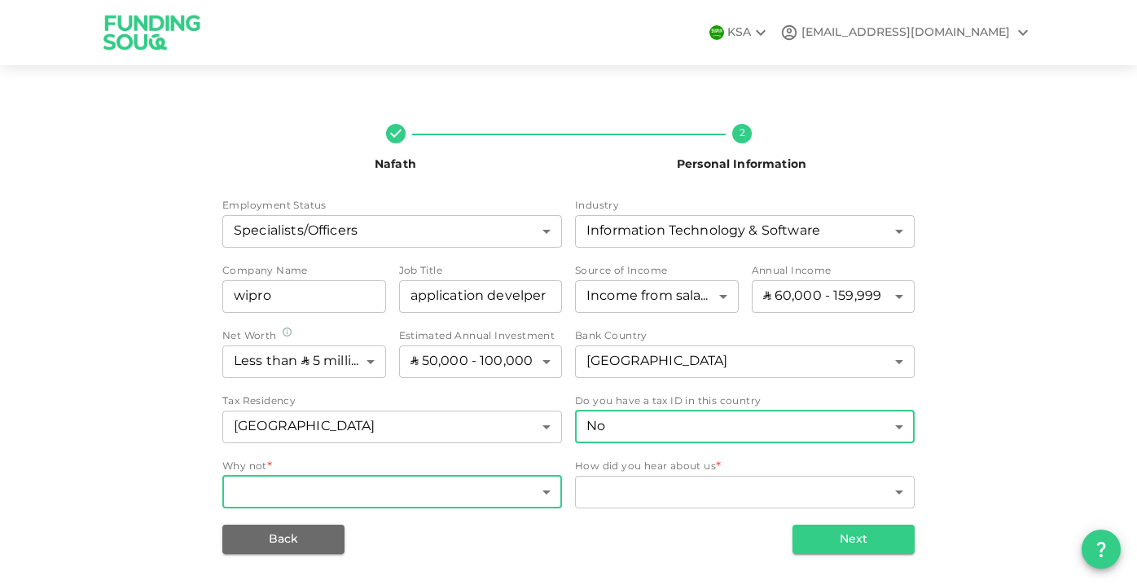
click at [499, 486] on body "KSA broadnettv@gmail.com Nafath 2 Personal Information Employment Status Specia…" at bounding box center [568, 292] width 1137 height 585
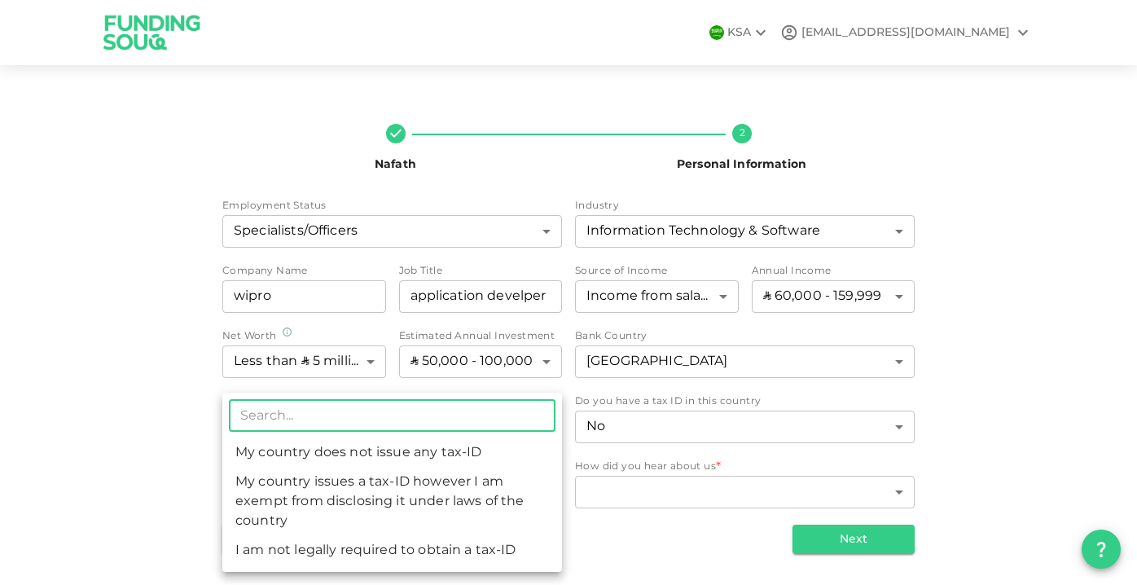
click at [444, 542] on li "I am not legally required to obtain a tax-ID" at bounding box center [392, 550] width 340 height 29
type input "3"
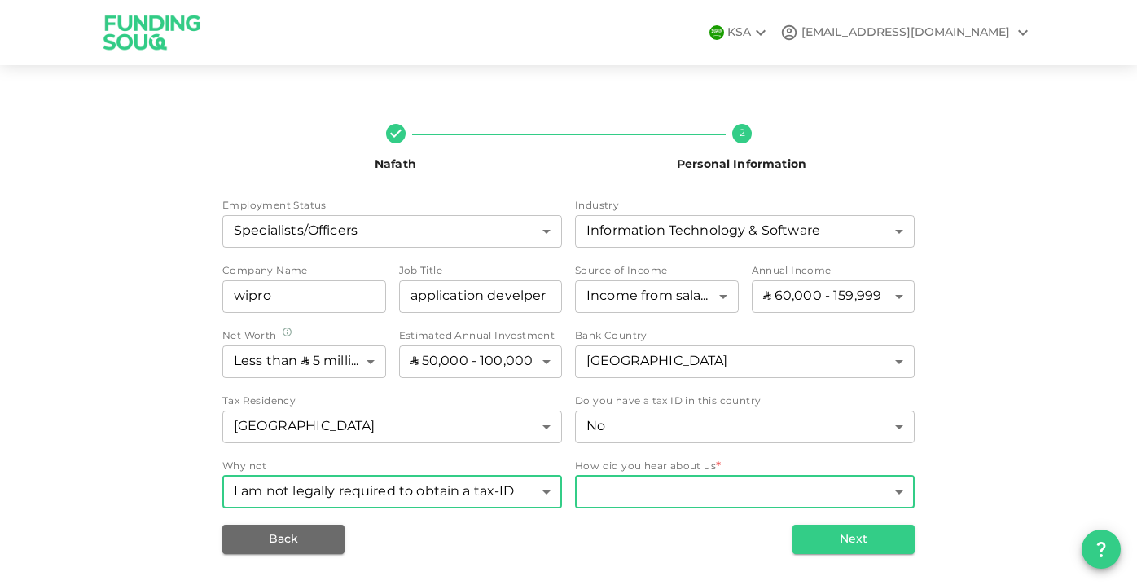
click at [620, 483] on body "KSA broadnettv@gmail.com Nafath 2 Personal Information Employment Status Specia…" at bounding box center [568, 292] width 1137 height 585
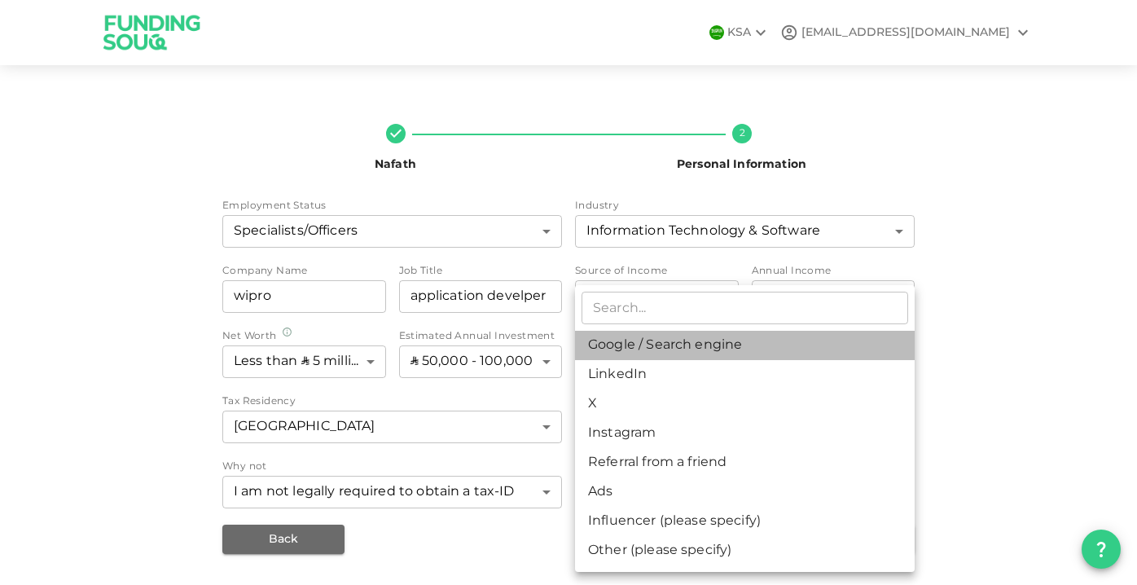
click at [646, 340] on li "Google / Search engine" at bounding box center [745, 345] width 340 height 29
type input "1"
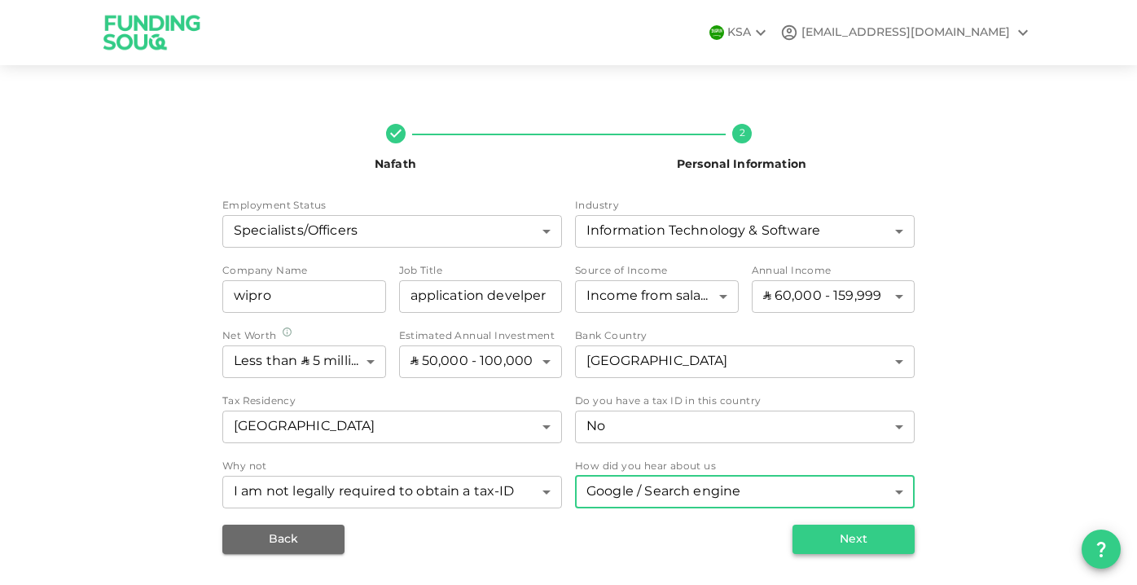
click at [884, 537] on button "Next" at bounding box center [853, 538] width 122 height 29
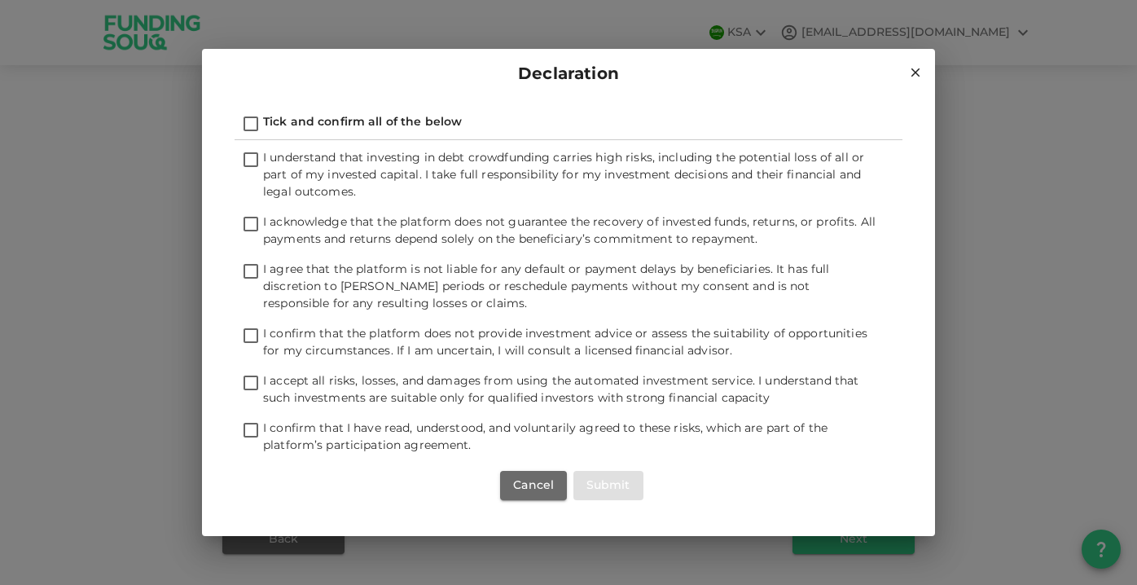
click at [248, 159] on input "I understand that investing in debt crowdfunding carries high risks, including …" at bounding box center [251, 161] width 24 height 22
checkbox input "true"
click at [264, 217] on span "I acknowledge that the platform does not guarantee the recovery of invested fun…" at bounding box center [569, 231] width 612 height 28
click at [263, 217] on input "I acknowledge that the platform does not guarantee the recovery of invested fun…" at bounding box center [251, 225] width 24 height 22
checkbox input "true"
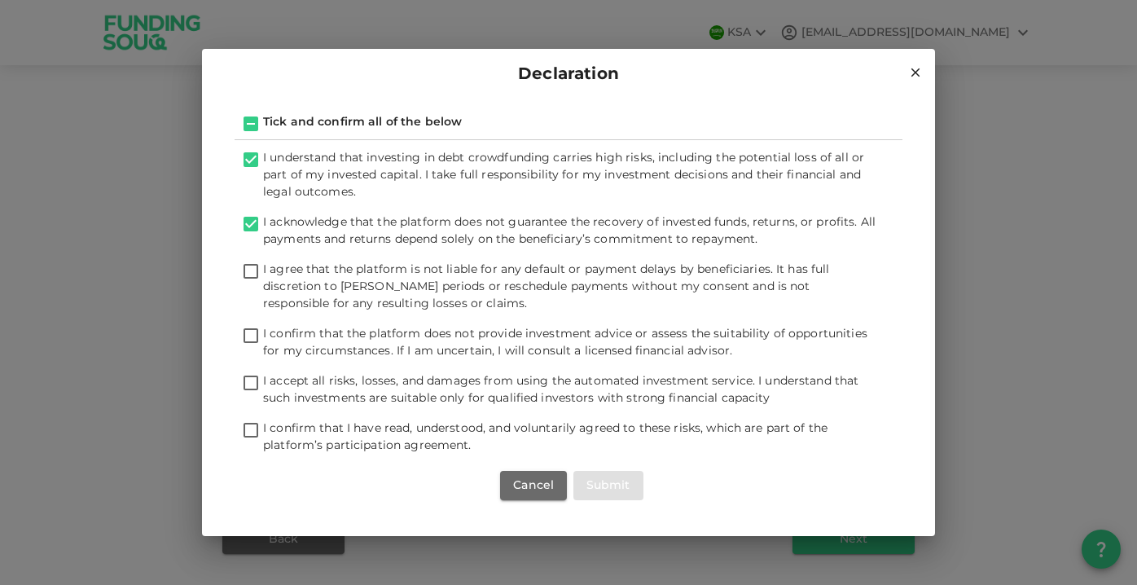
click at [261, 273] on input "I agree that the platform is not liable for any default or payment delays by be…" at bounding box center [251, 272] width 24 height 22
checkbox input "true"
click at [266, 346] on span "I confirm that the platform does not provide investment advice or assess the su…" at bounding box center [565, 342] width 604 height 28
click at [263, 346] on input "I confirm that the platform does not provide investment advice or assess the su…" at bounding box center [251, 337] width 24 height 22
checkbox input "true"
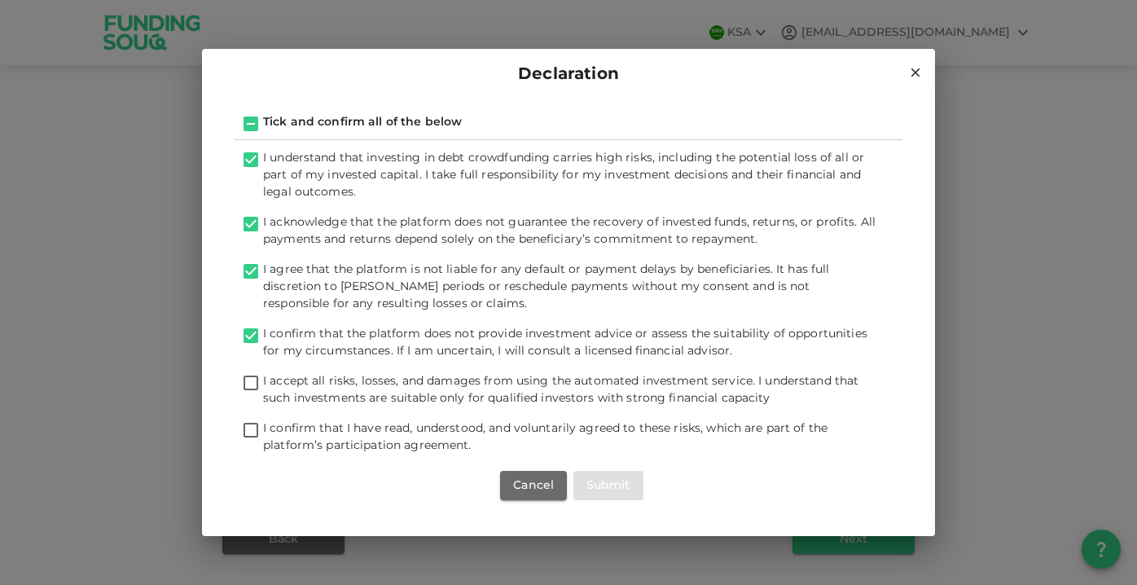
click at [266, 391] on span "I accept all risks, losses, and damages from using the automated investment ser…" at bounding box center [569, 390] width 613 height 34
click at [263, 391] on input "I accept all risks, losses, and damages from using the automated investment ser…" at bounding box center [251, 384] width 24 height 22
checkbox input "true"
click at [300, 440] on span "I confirm that I have read, understood, and voluntarily agreed to these risks, …" at bounding box center [545, 437] width 564 height 28
click at [263, 440] on input "I confirm that I have read, understood, and voluntarily agreed to these risks, …" at bounding box center [251, 431] width 24 height 22
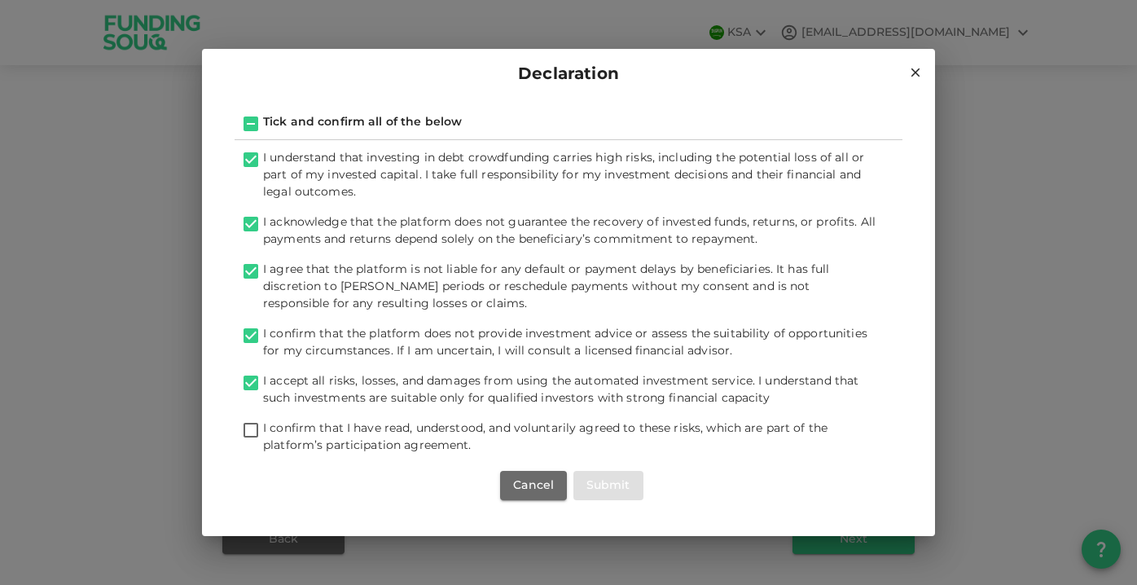
checkbox input "true"
click at [607, 487] on button "Submit" at bounding box center [608, 485] width 70 height 29
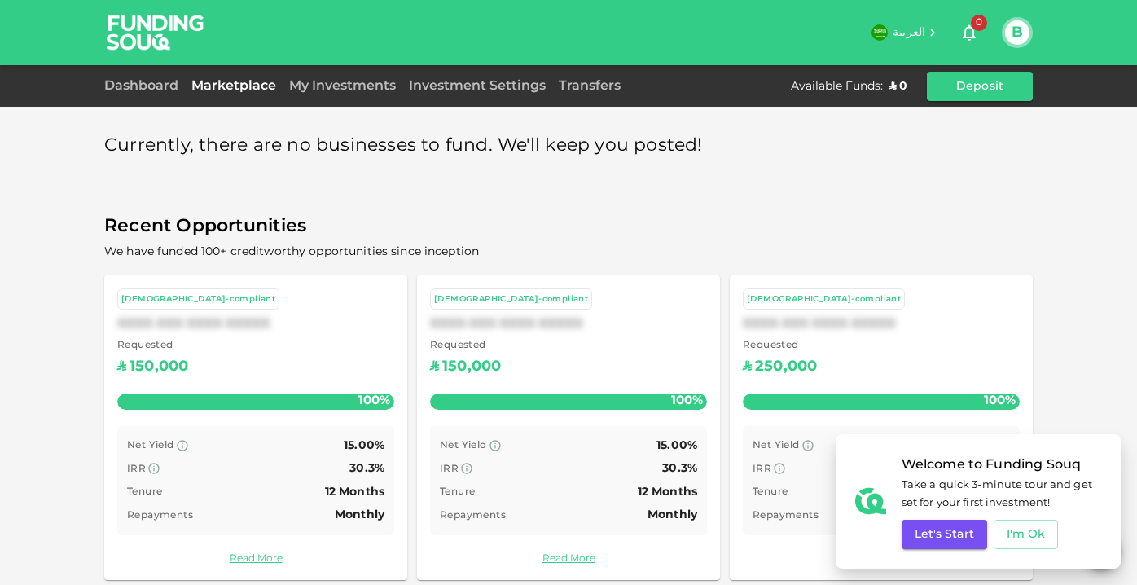
scroll to position [18, 0]
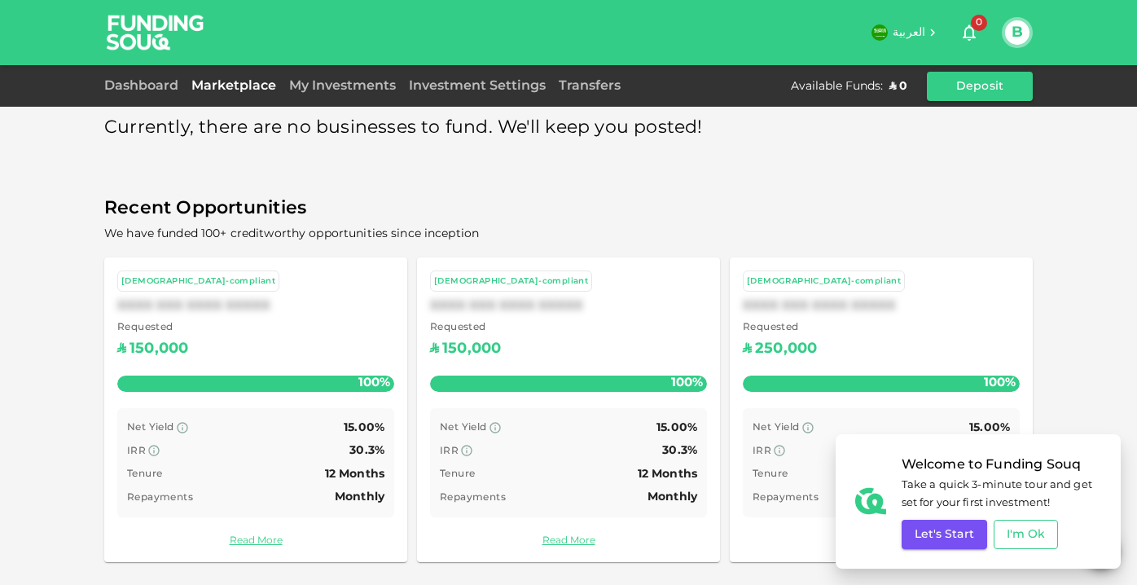
click at [1032, 533] on button "I'm Ok" at bounding box center [1025, 533] width 65 height 29
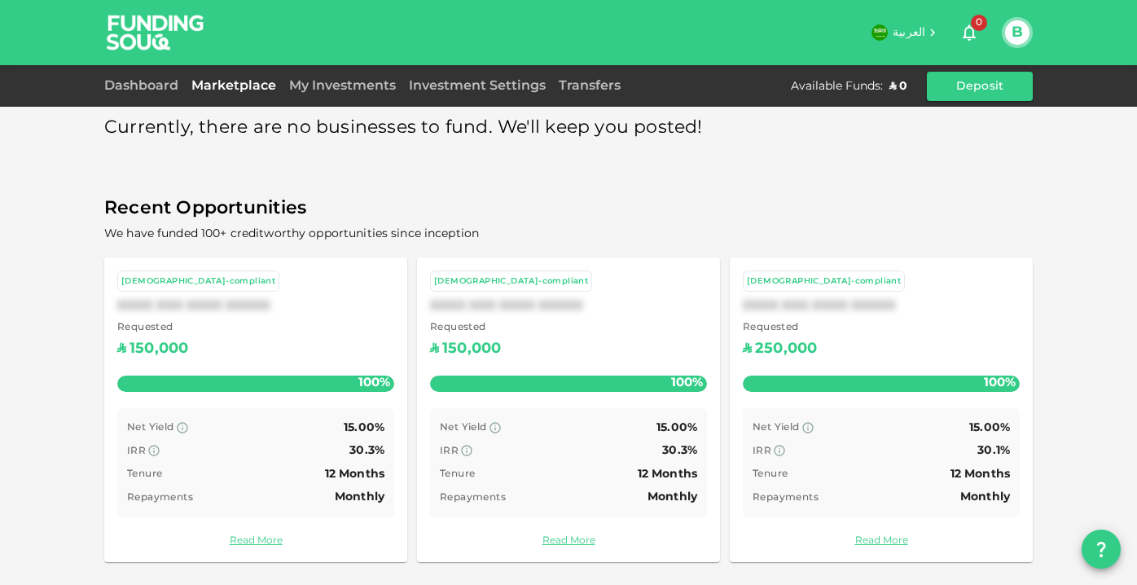
scroll to position [0, 0]
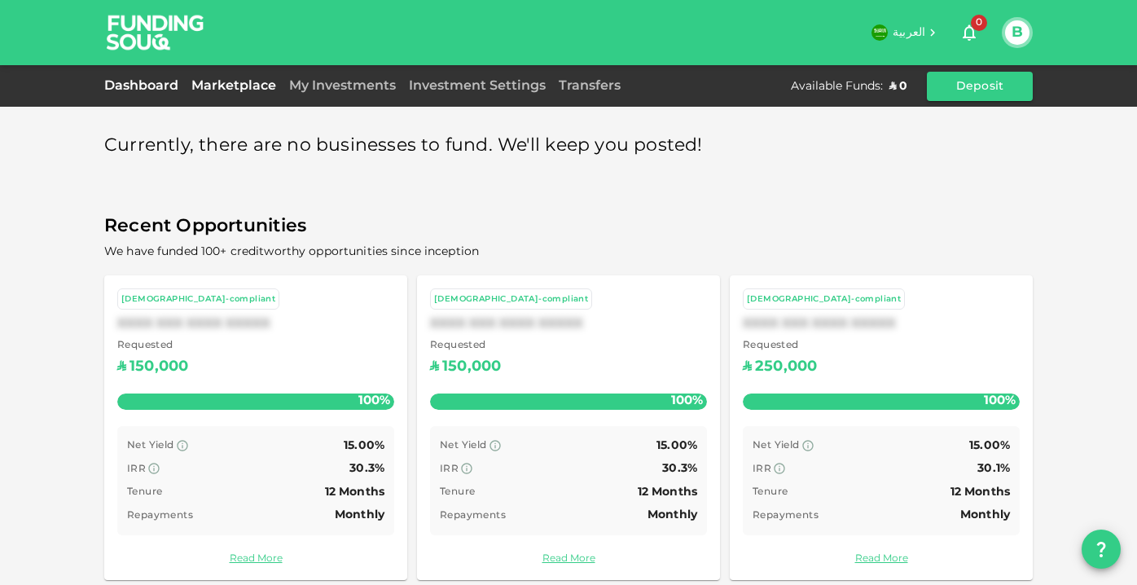
click at [147, 85] on link "Dashboard" at bounding box center [144, 86] width 81 height 12
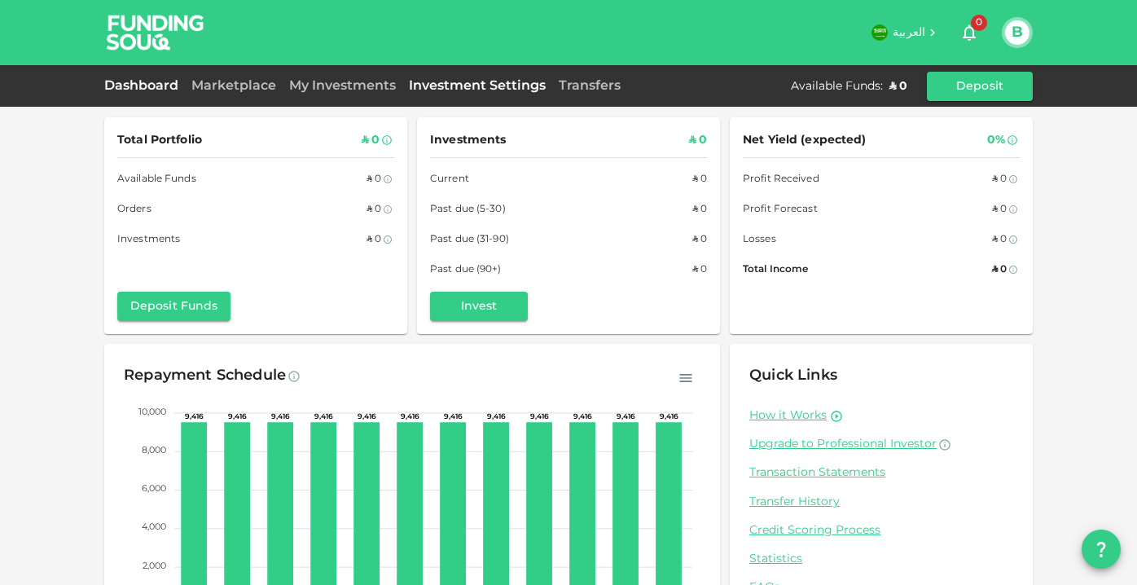
click at [474, 84] on link "Investment Settings" at bounding box center [477, 86] width 150 height 12
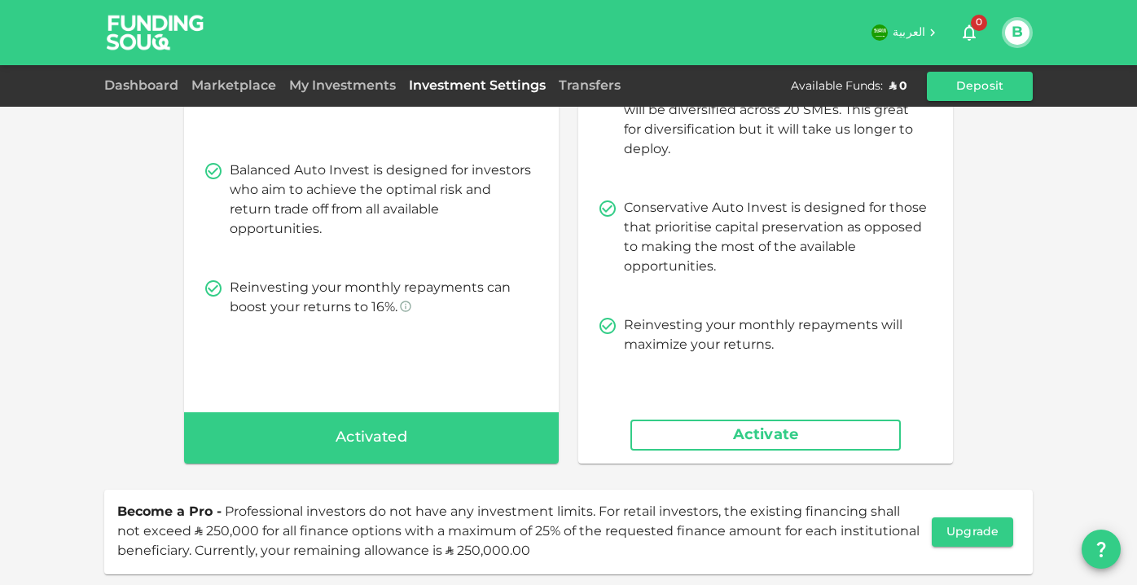
scroll to position [283, 0]
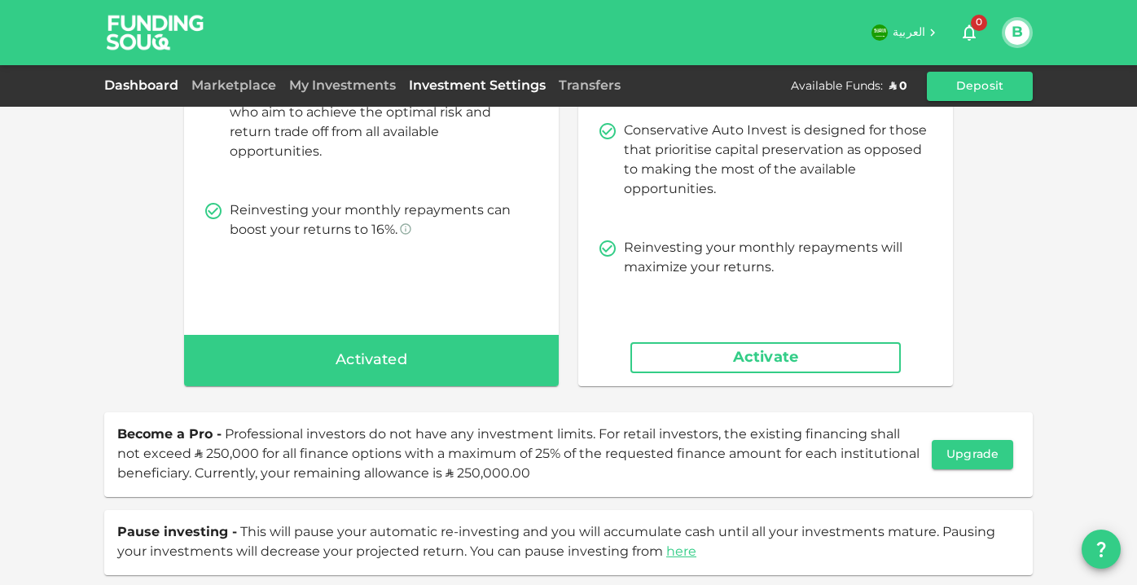
click at [156, 89] on link "Dashboard" at bounding box center [144, 86] width 81 height 12
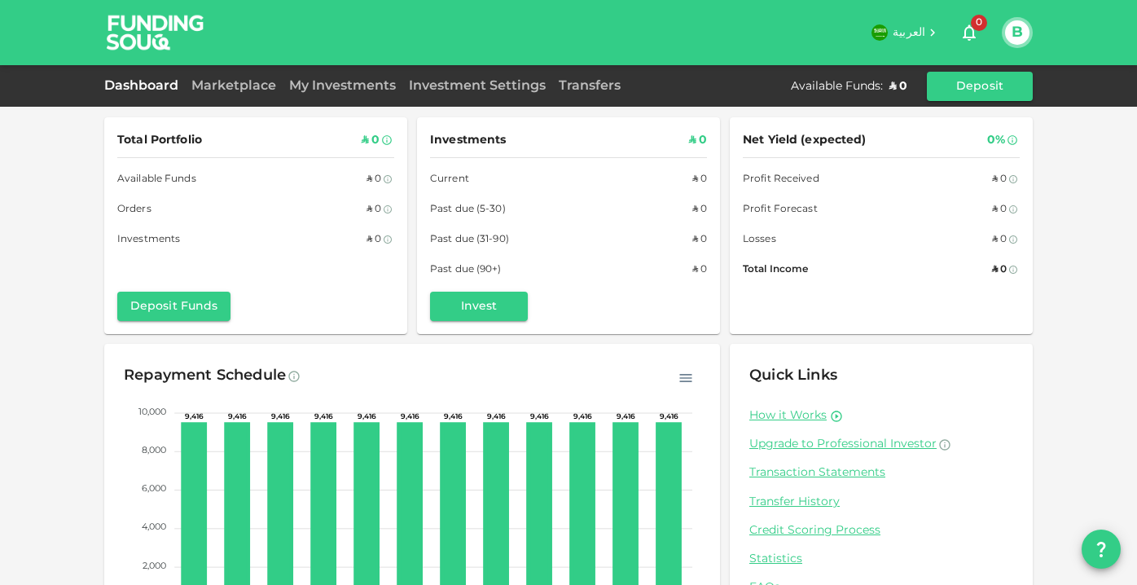
click at [172, 20] on img at bounding box center [155, 32] width 122 height 64
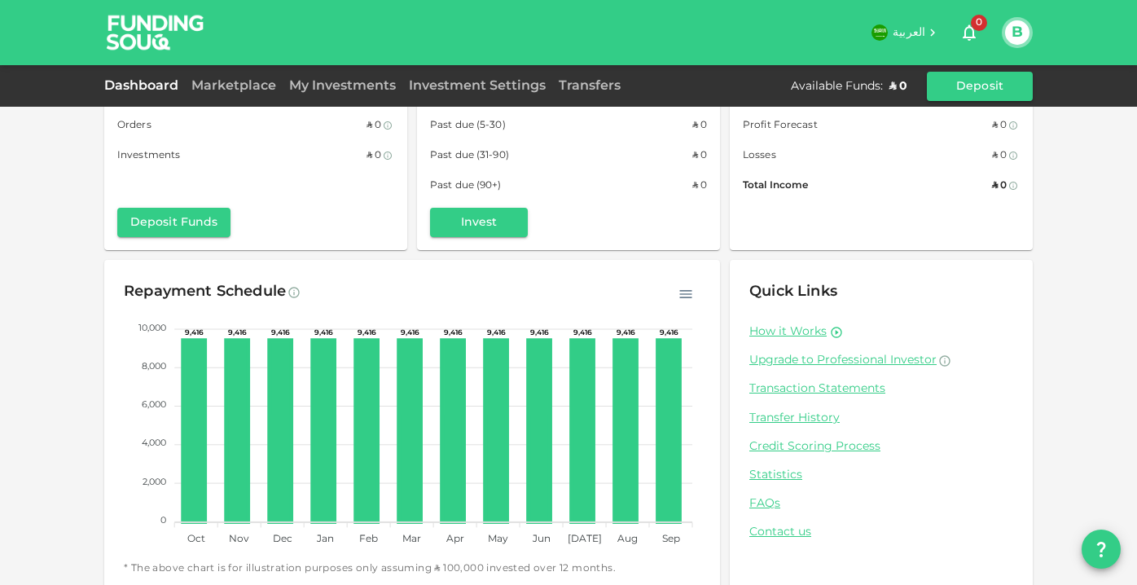
scroll to position [103, 0]
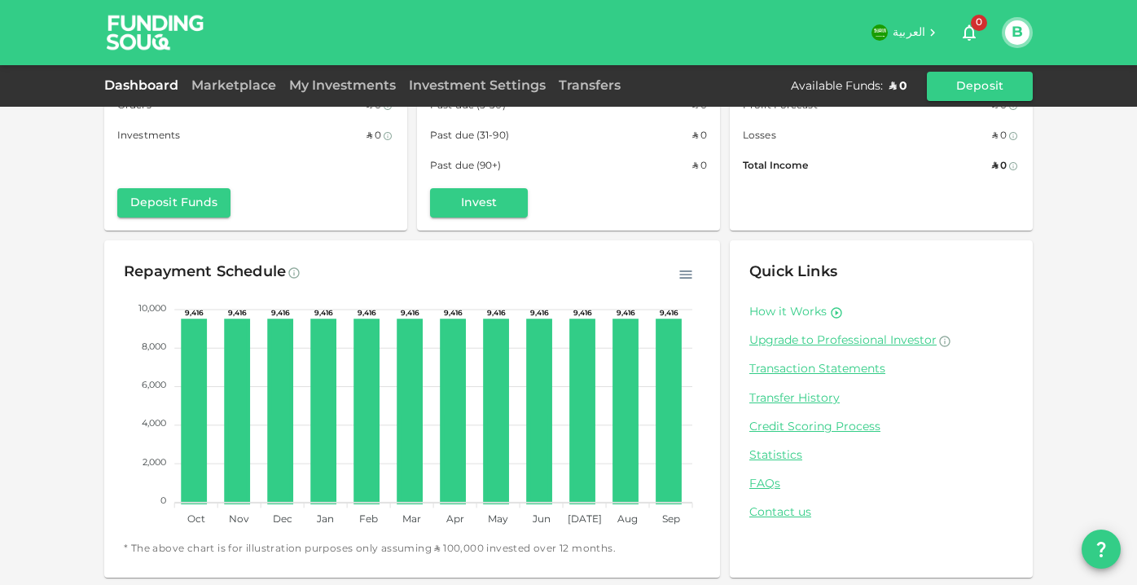
click at [811, 308] on link "How it Works" at bounding box center [787, 312] width 77 height 15
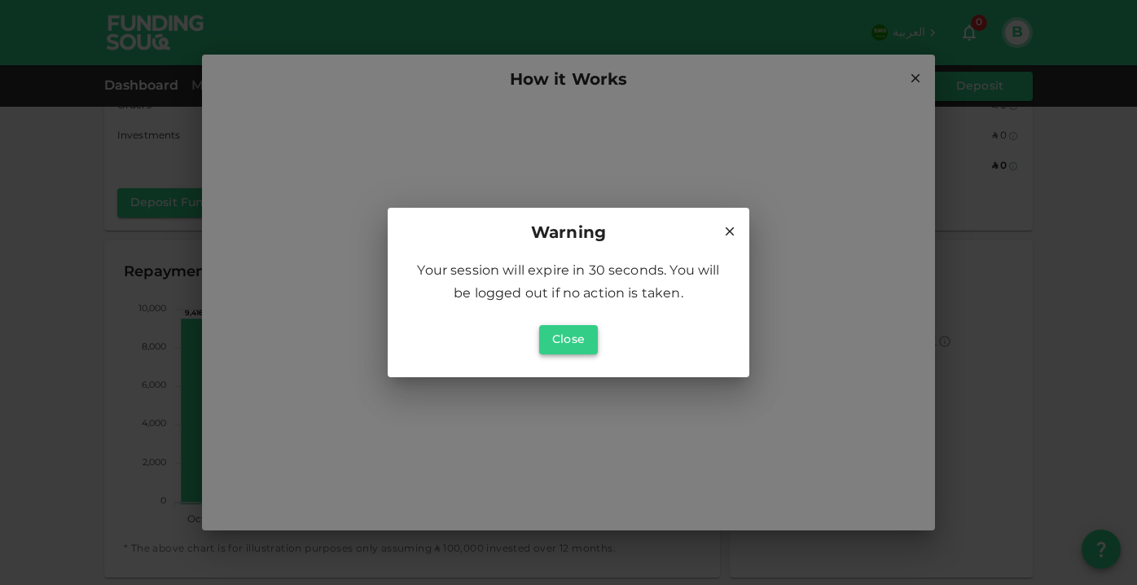
click at [553, 331] on button "Close" at bounding box center [568, 339] width 59 height 29
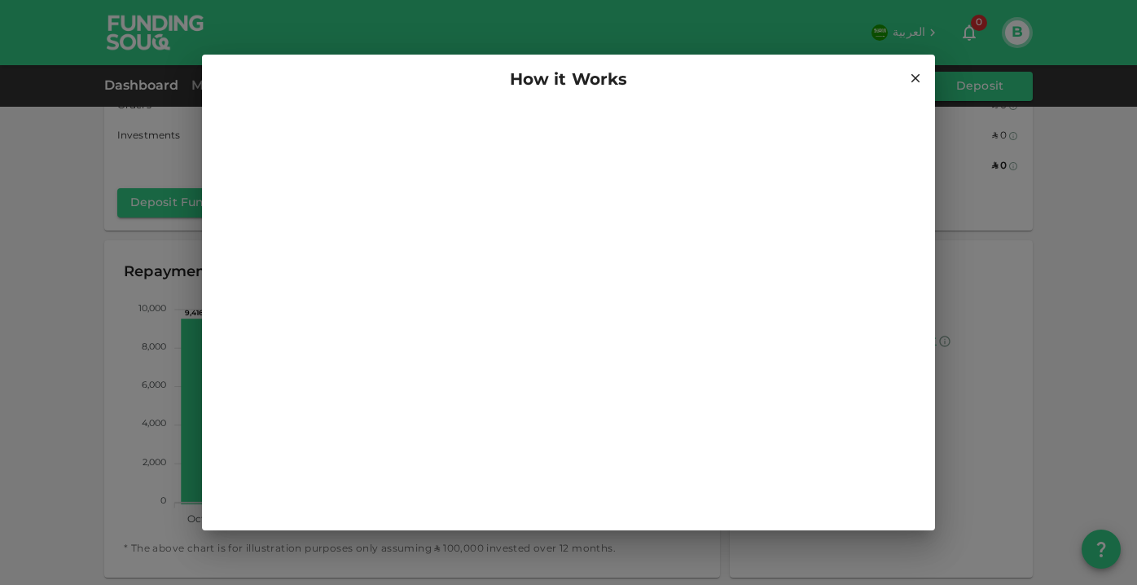
click at [916, 79] on icon at bounding box center [915, 78] width 9 height 9
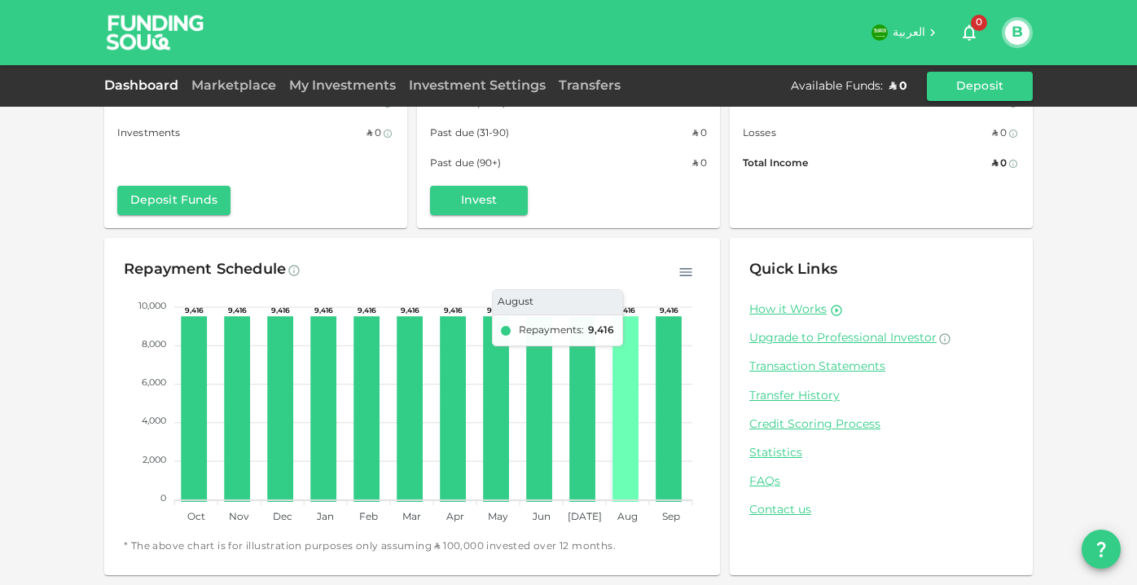
scroll to position [0, 0]
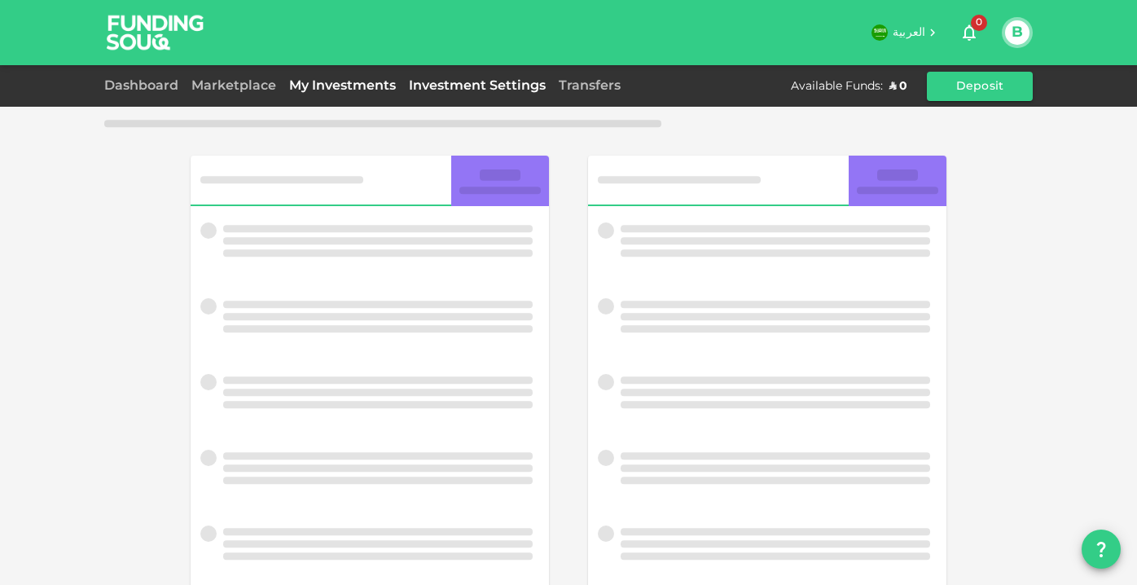
click at [344, 85] on link "My Investments" at bounding box center [343, 86] width 120 height 12
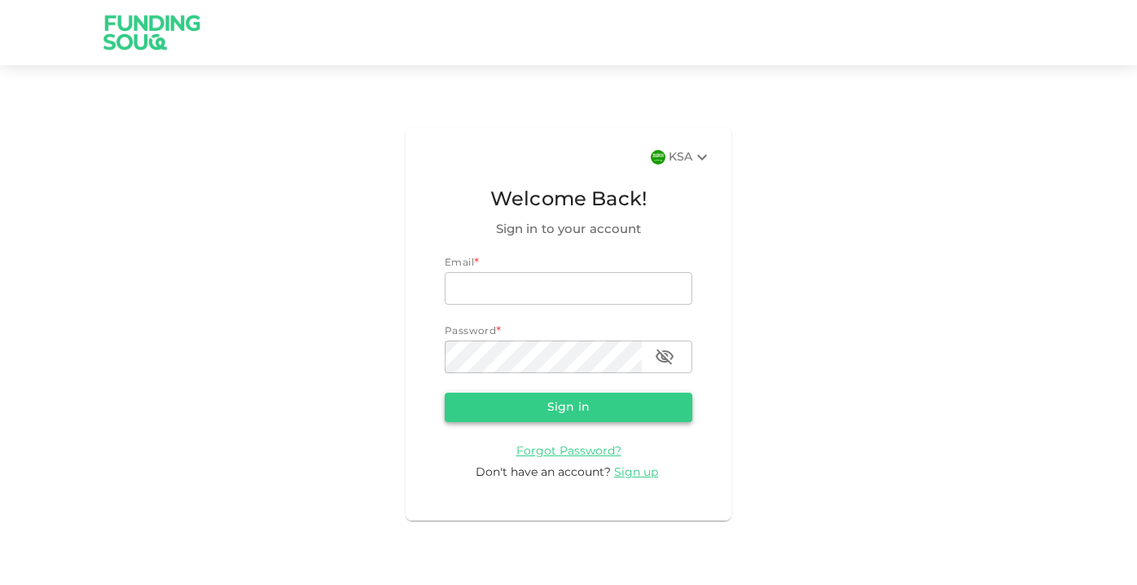
type input "[EMAIL_ADDRESS][DOMAIN_NAME]"
click at [581, 400] on button "Sign in" at bounding box center [569, 406] width 248 height 29
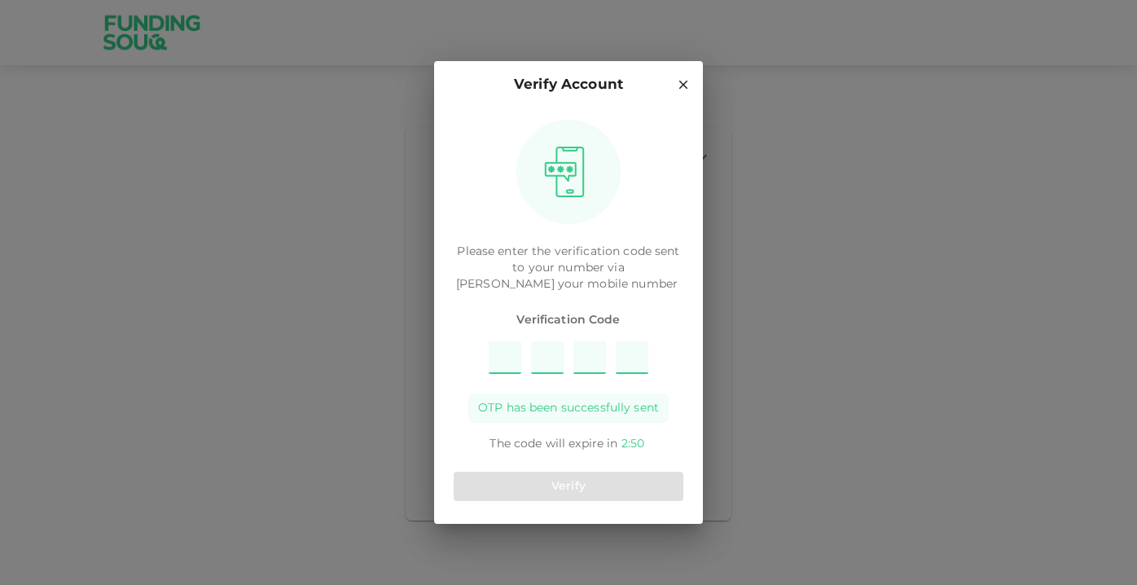
type input "3"
type input "8"
type input "4"
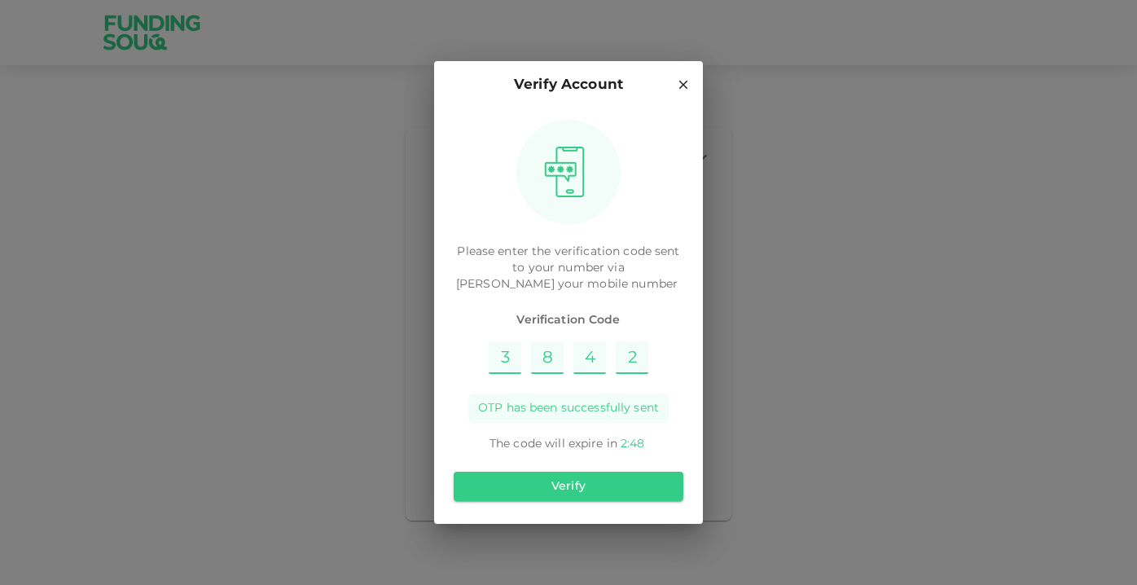
type input "2"
click at [614, 484] on button "Verify" at bounding box center [569, 485] width 230 height 29
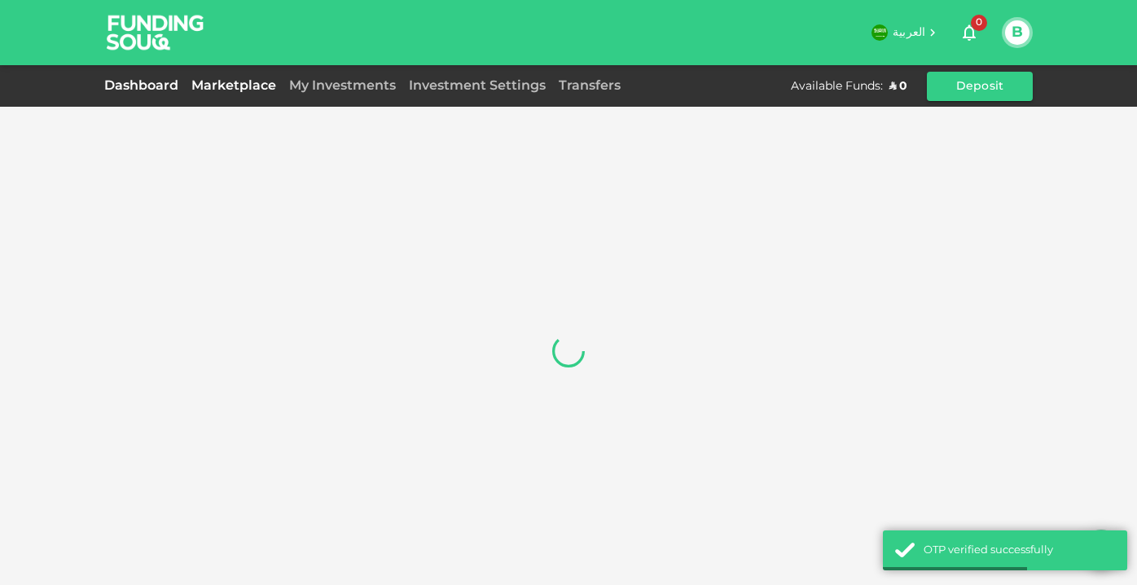
click at [248, 86] on link "Marketplace" at bounding box center [234, 86] width 98 height 12
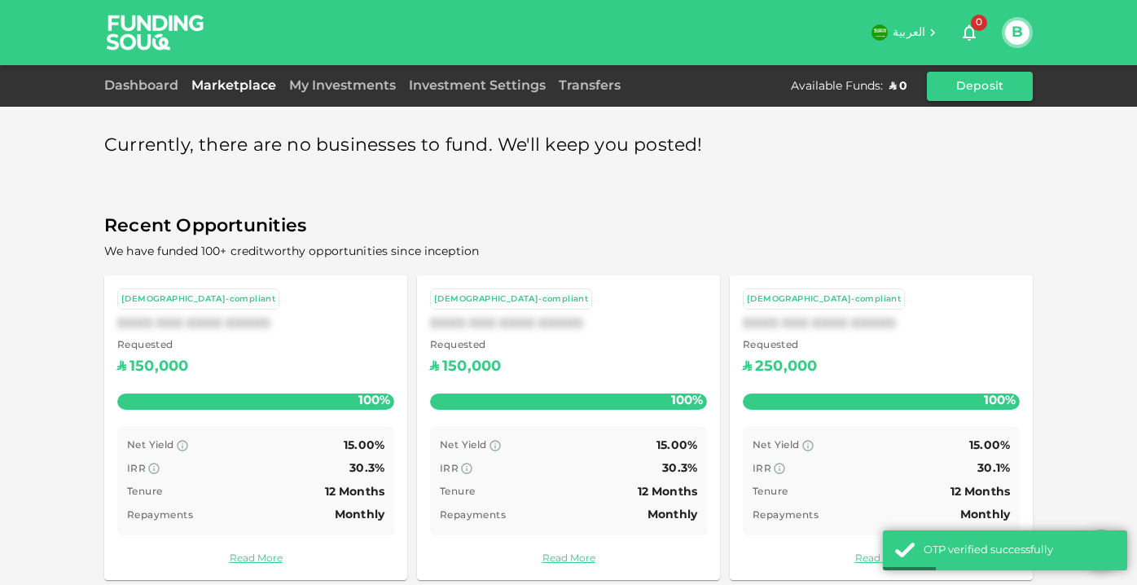
scroll to position [18, 0]
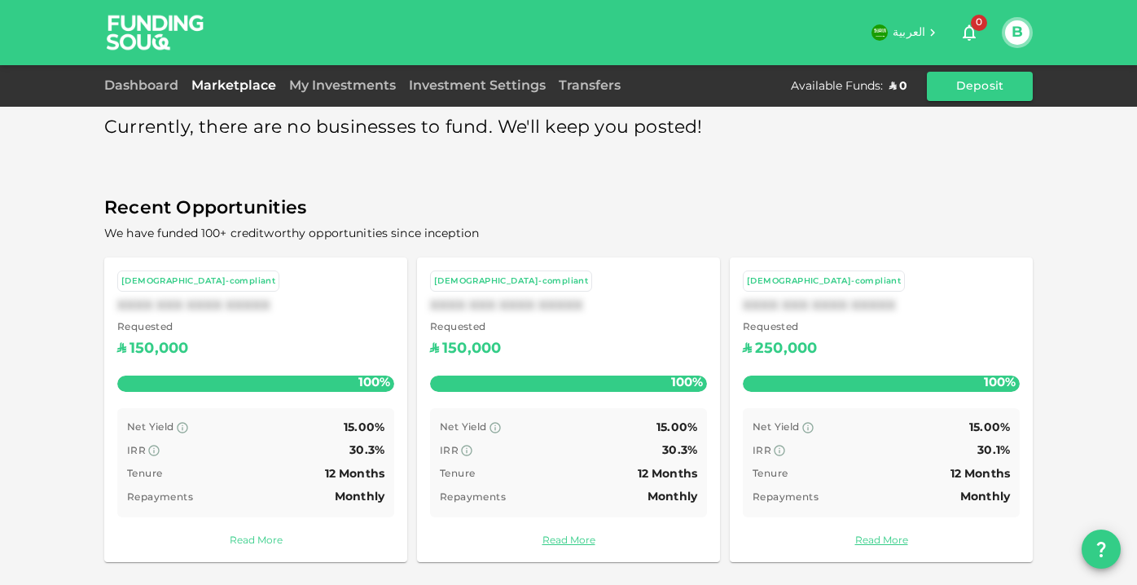
click at [271, 537] on link "Read More" at bounding box center [255, 540] width 277 height 15
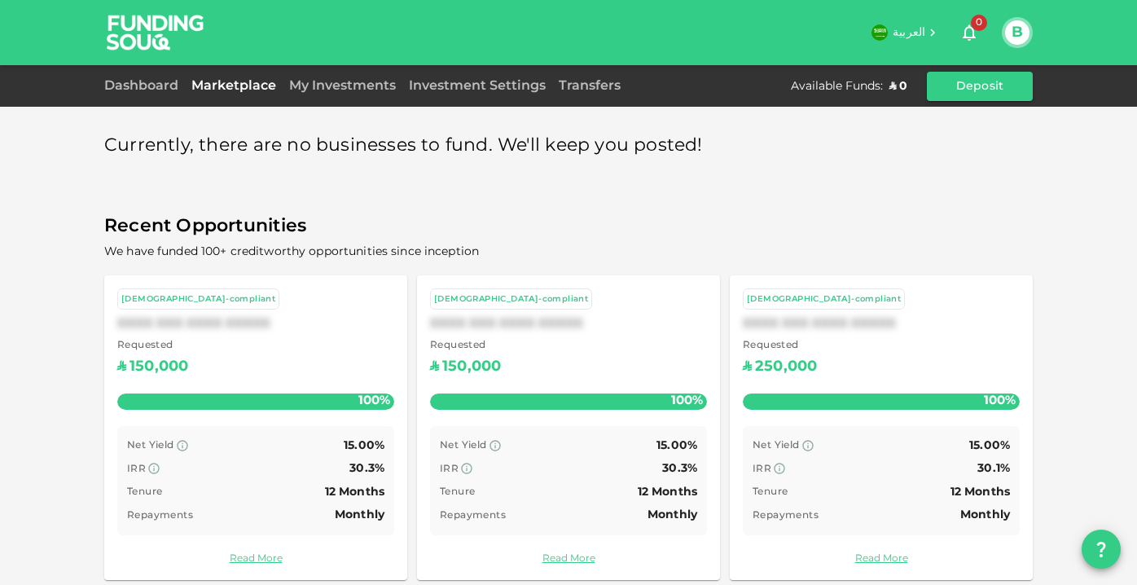
click at [497, 93] on div "Investment Settings" at bounding box center [477, 87] width 150 height 20
click at [143, 85] on link "Dashboard" at bounding box center [144, 86] width 81 height 12
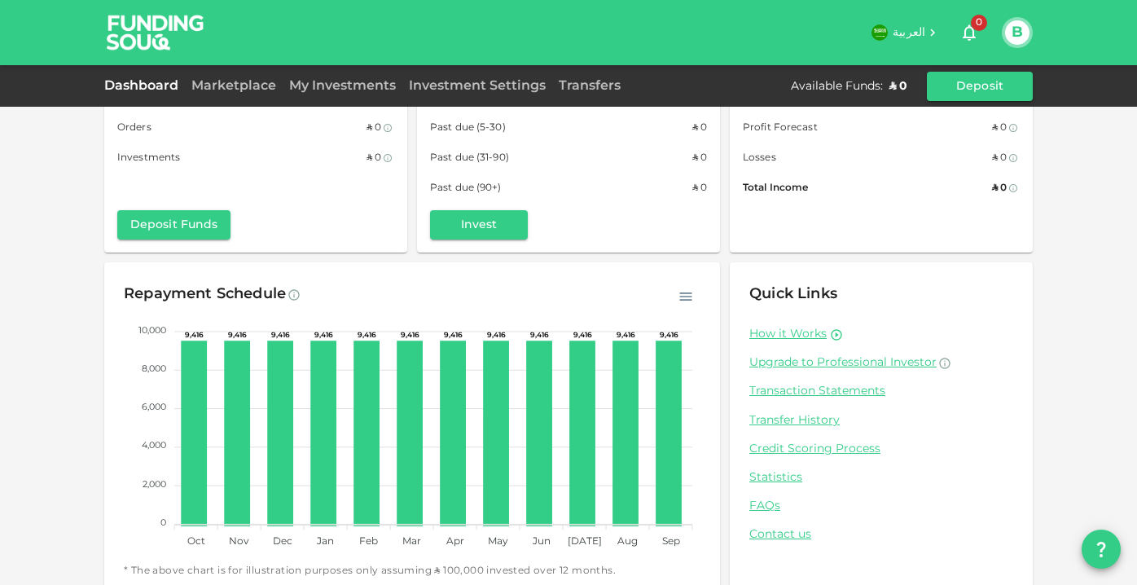
scroll to position [75, 0]
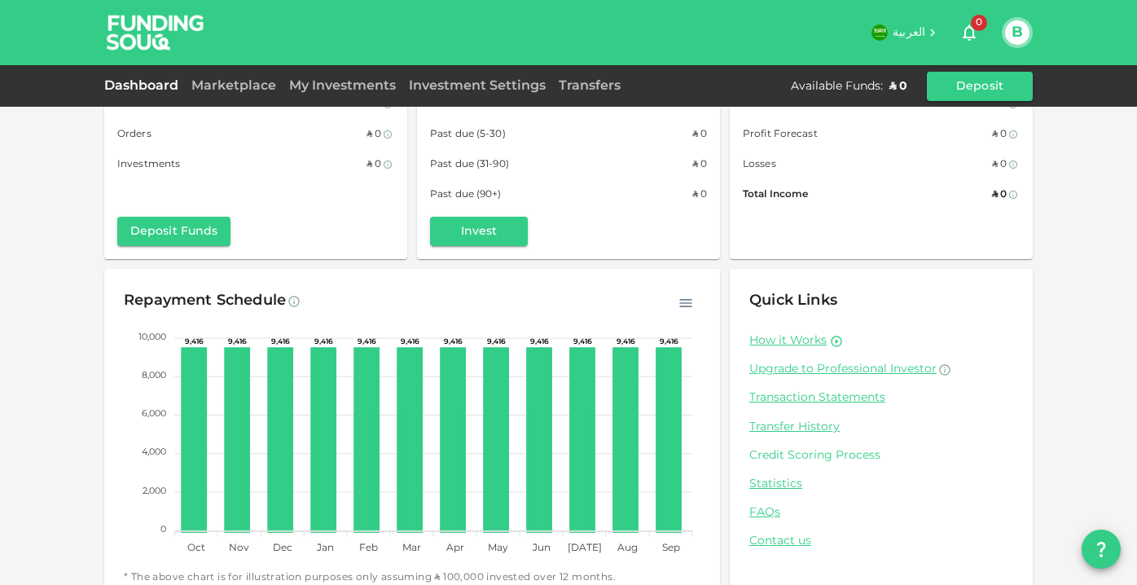
click at [822, 453] on link "Credit Scoring Process" at bounding box center [881, 455] width 264 height 15
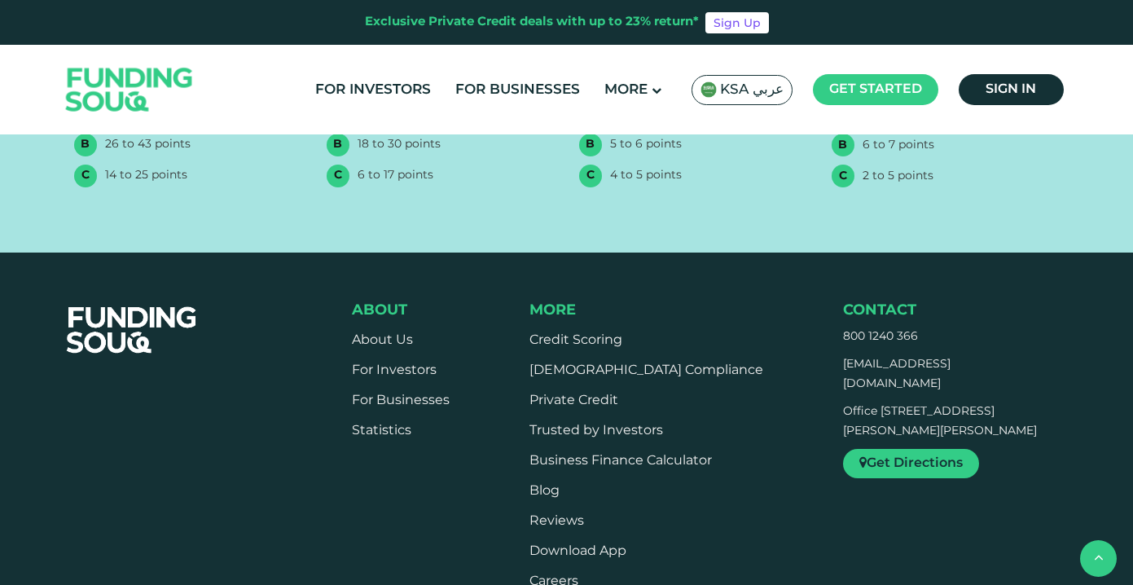
scroll to position [1397, 0]
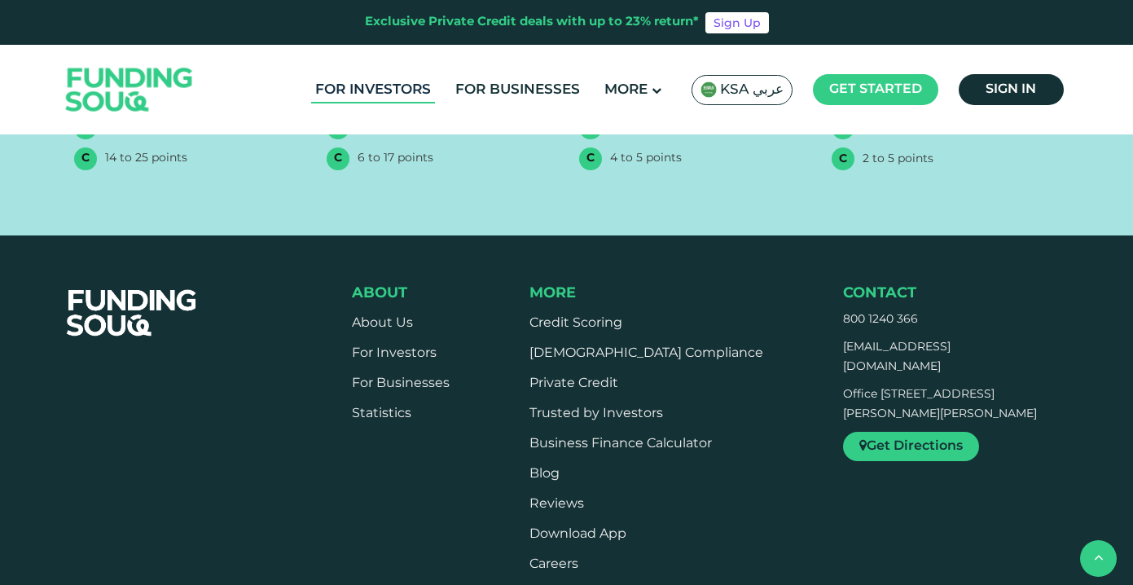
click at [386, 87] on link "For Investors" at bounding box center [373, 90] width 124 height 27
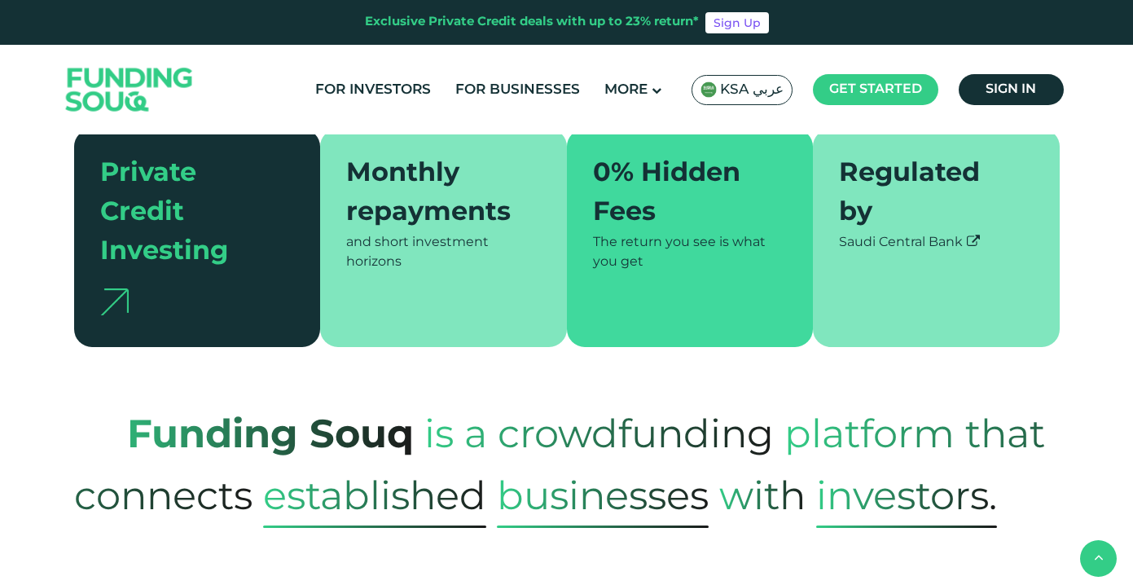
scroll to position [441, 0]
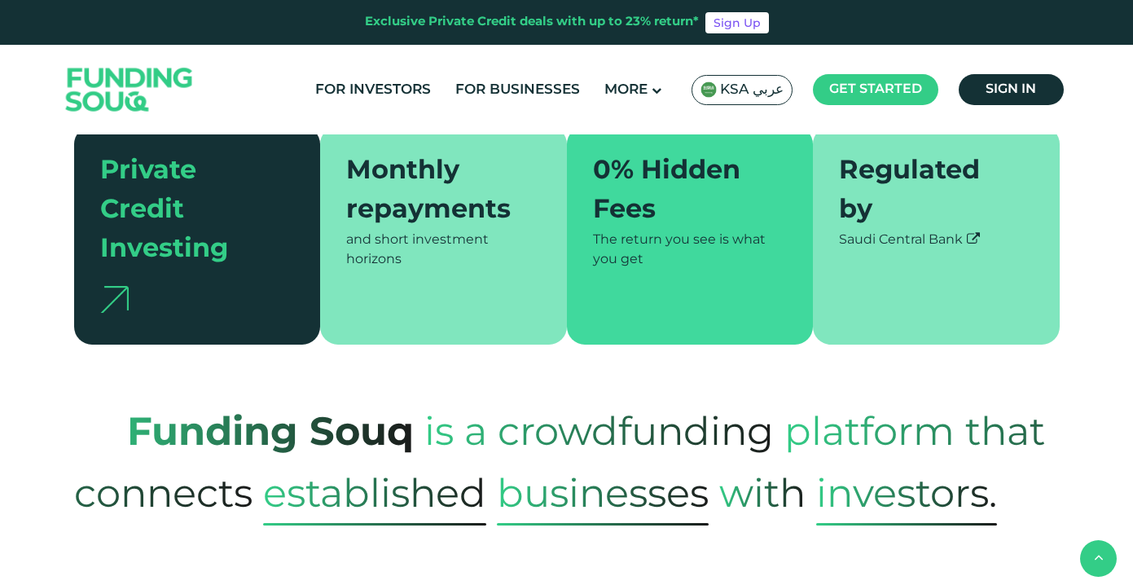
click at [976, 232] on icon at bounding box center [972, 238] width 13 height 13
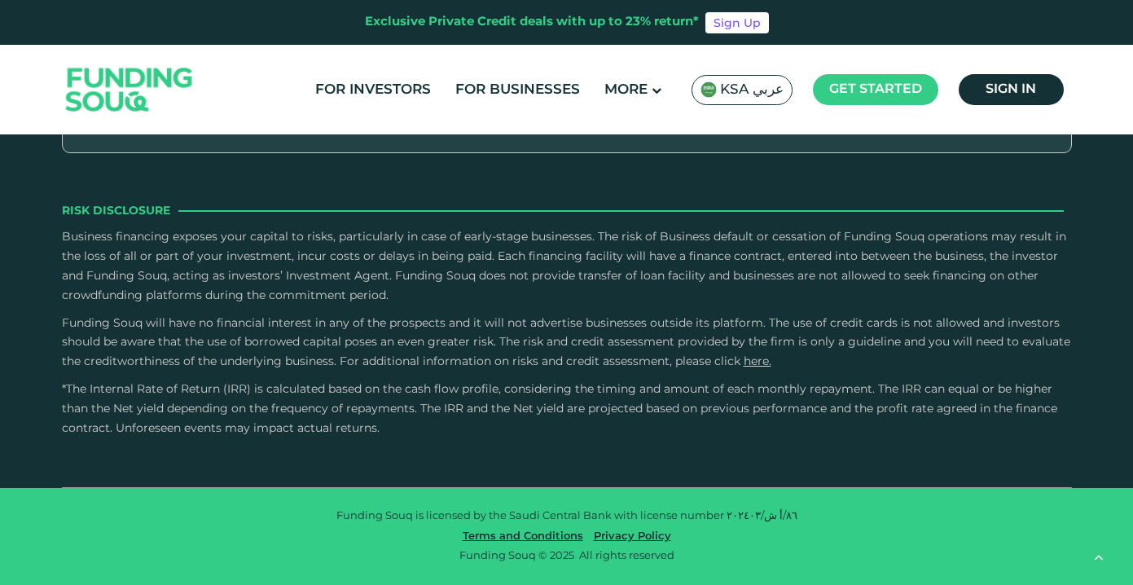
scroll to position [3586, 0]
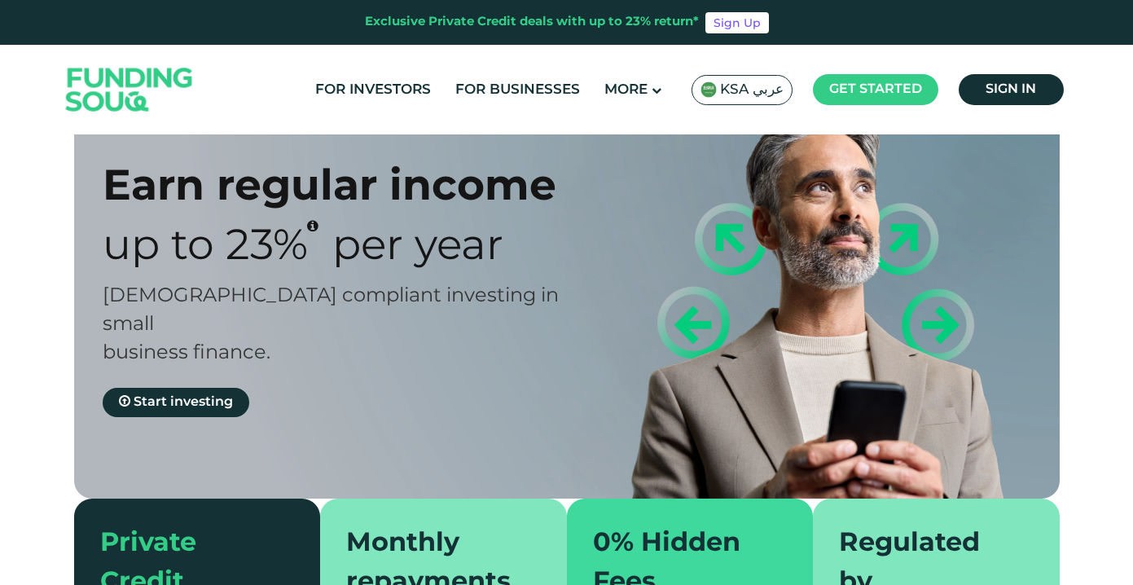
scroll to position [0, 0]
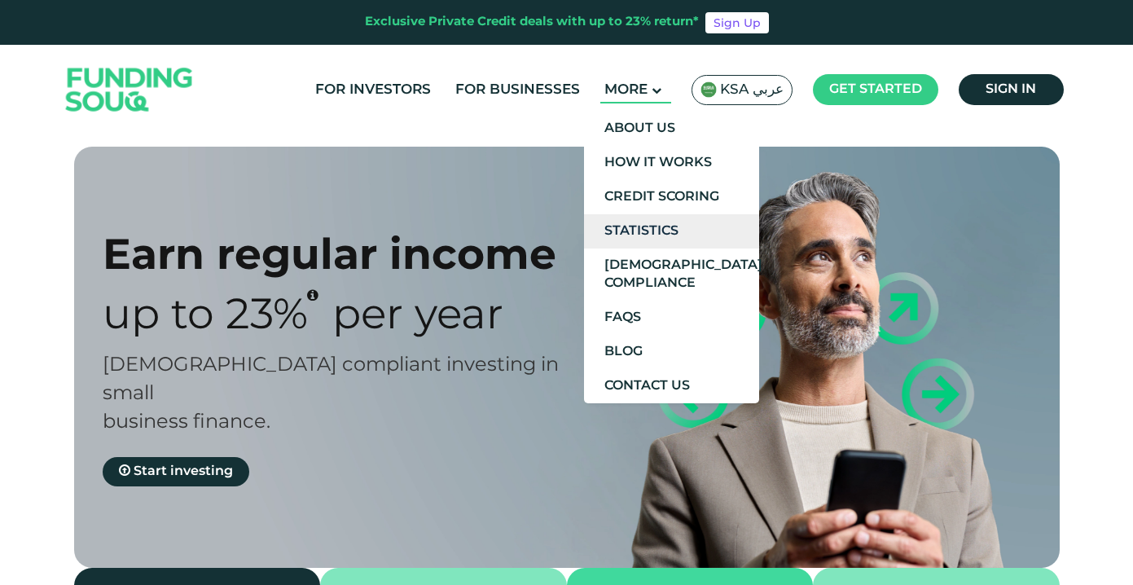
click at [678, 228] on link "Statistics" at bounding box center [671, 231] width 175 height 34
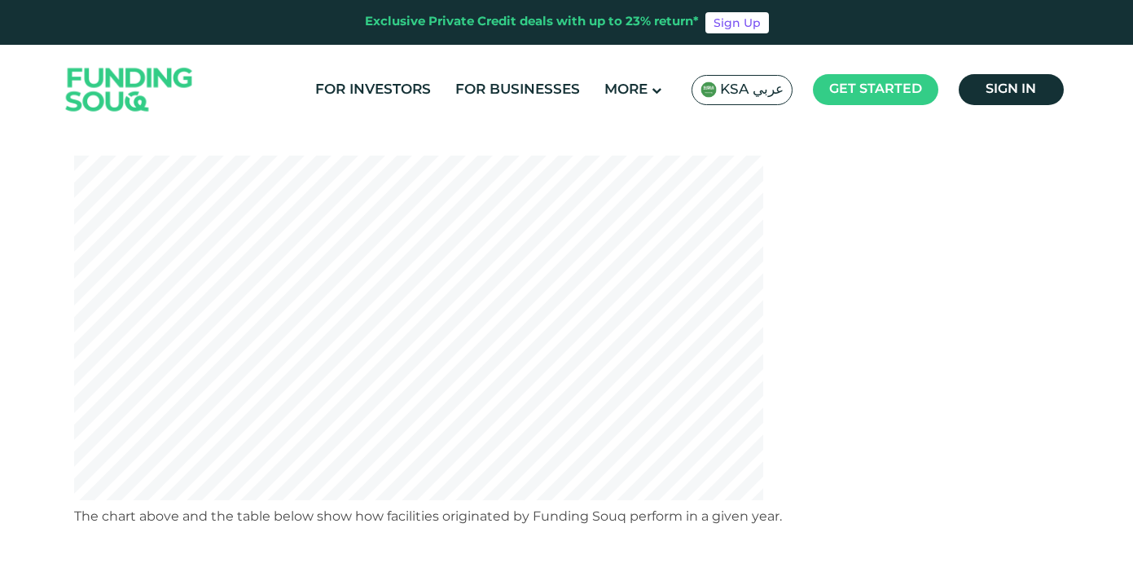
scroll to position [207, 0]
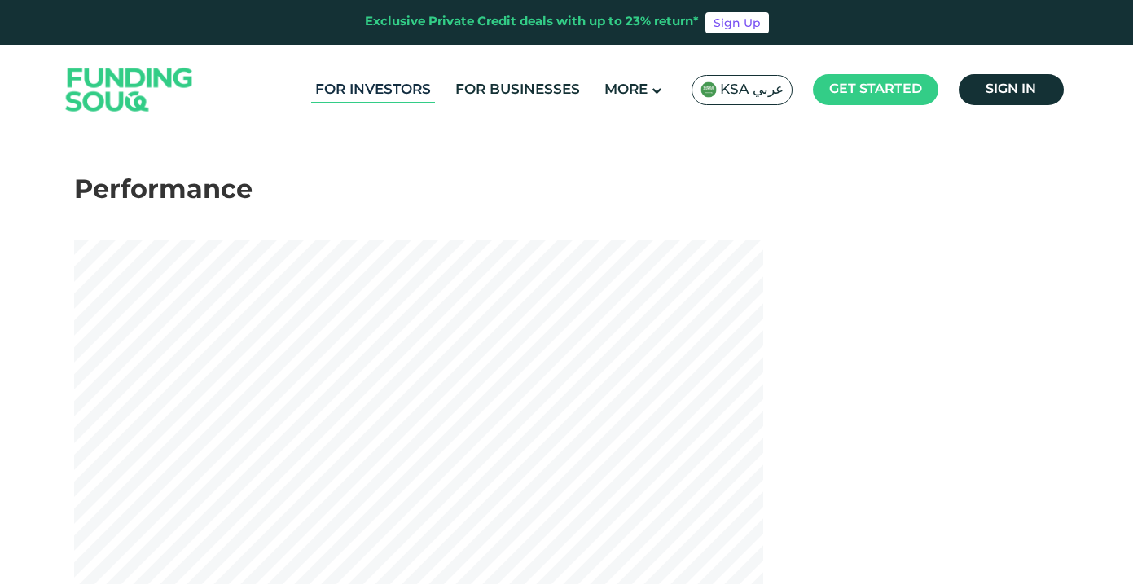
click at [398, 94] on link "For Investors" at bounding box center [373, 90] width 124 height 27
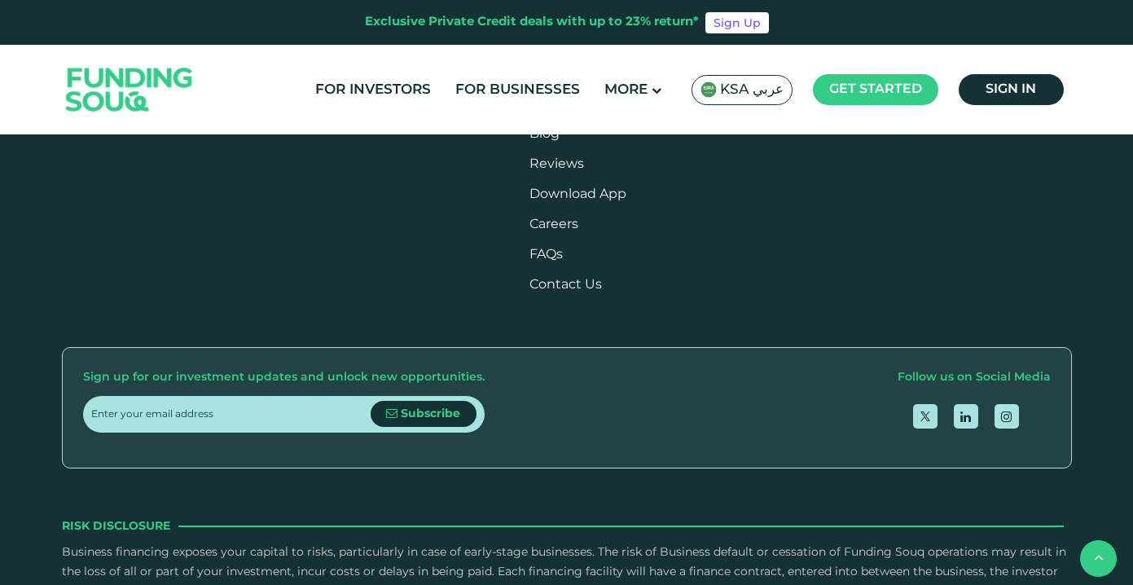
scroll to position [3164, 0]
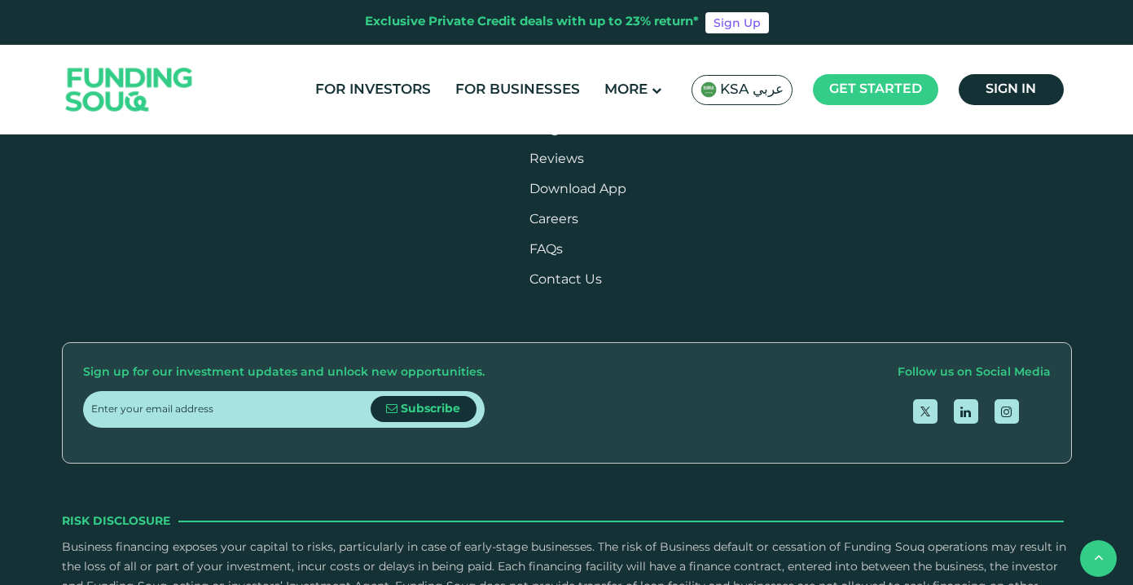
type tc-range-slider "10000"
drag, startPoint x: 141, startPoint y: 340, endPoint x: 125, endPoint y: 342, distance: 15.6
type tc-range-slider "50000"
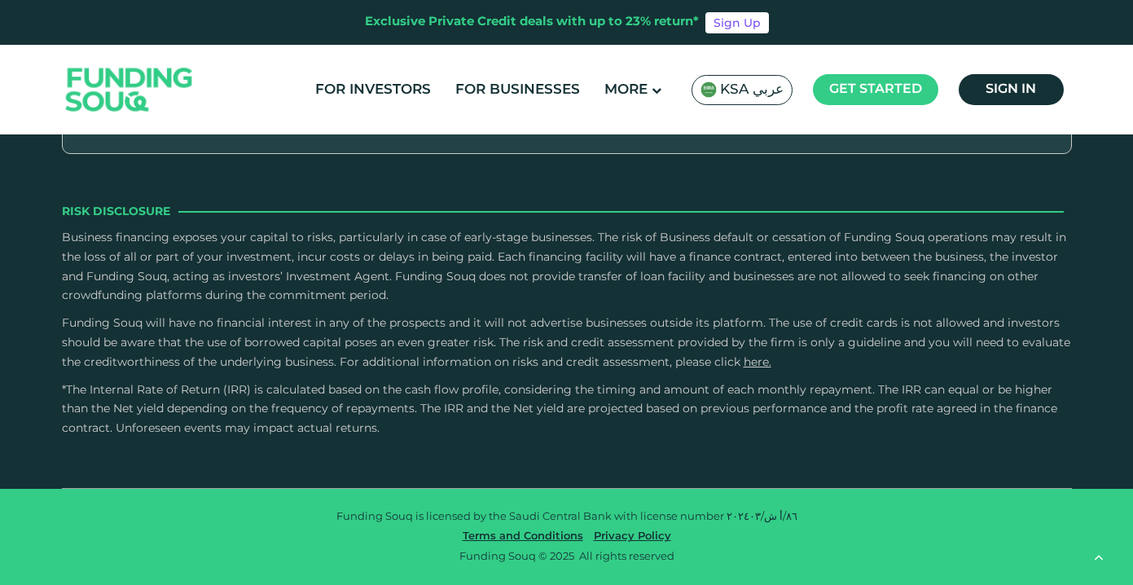
scroll to position [3618, 0]
